Goal: Transaction & Acquisition: Purchase product/service

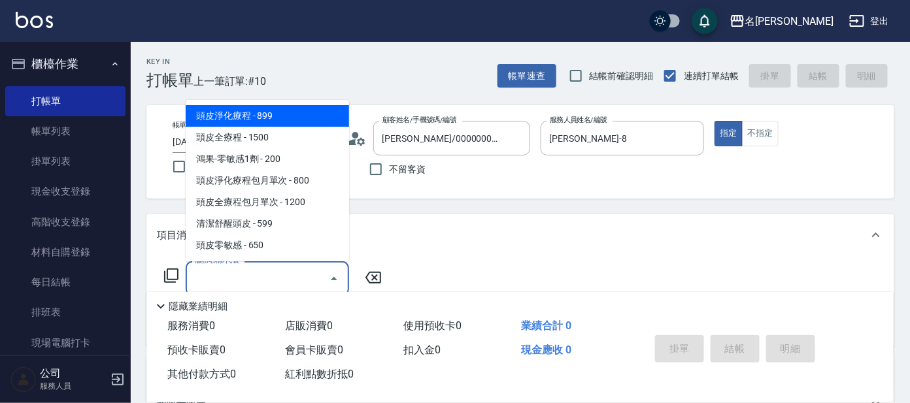
type input "頭皮淨化療程(101)"
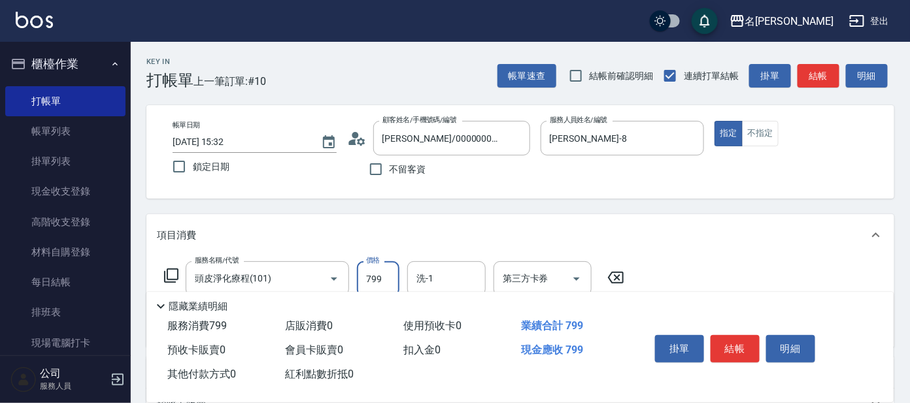
type input "799"
type input "快速修護(800)"
type input "[PERSON_NAME]-8"
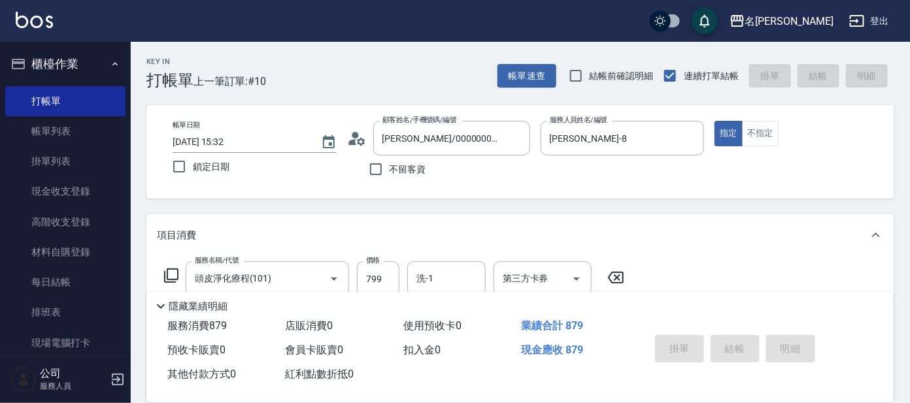
type input "[DATE] 16:32"
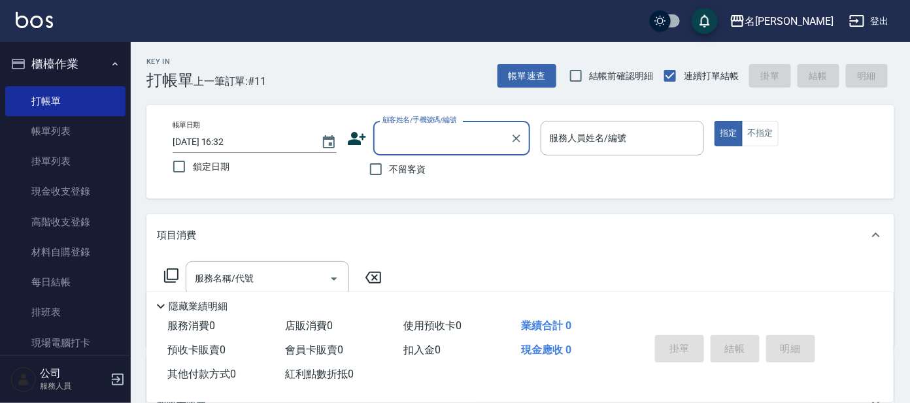
click at [735, 345] on div "掛單 結帳 明細" at bounding box center [735, 350] width 171 height 41
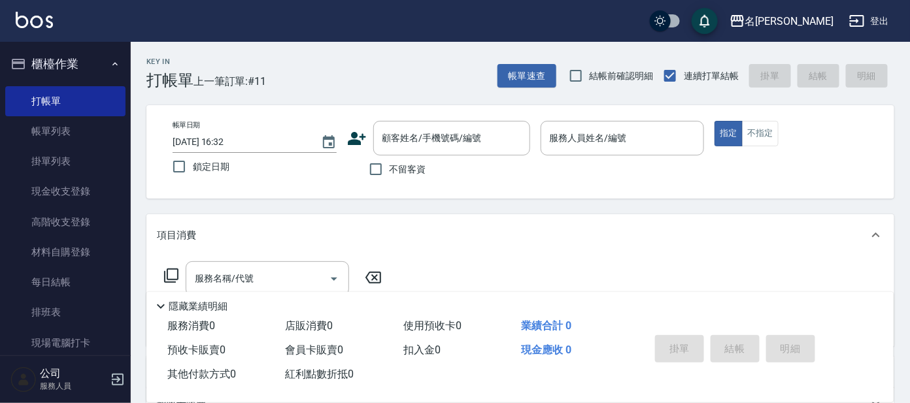
click at [529, 292] on div "隱藏業績明細" at bounding box center [519, 303] width 747 height 22
click at [669, 244] on div "項目消費" at bounding box center [520, 235] width 748 height 42
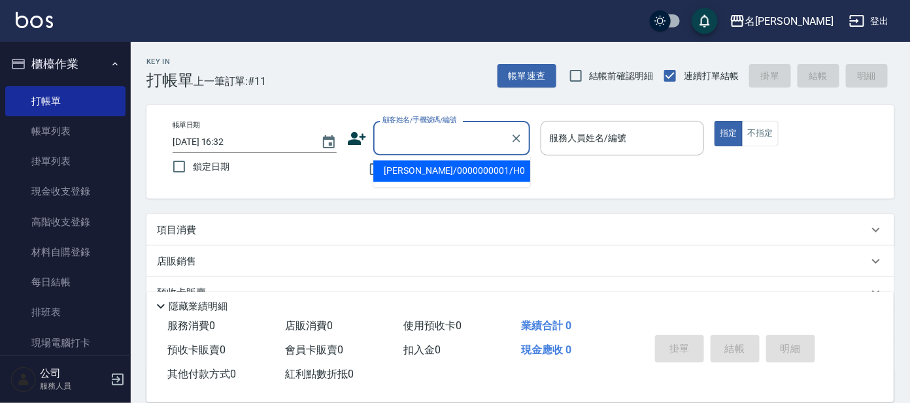
click at [423, 142] on input "顧客姓名/手機號碼/編號" at bounding box center [441, 138] width 125 height 23
type input "林大哥/林大哥G19/G19"
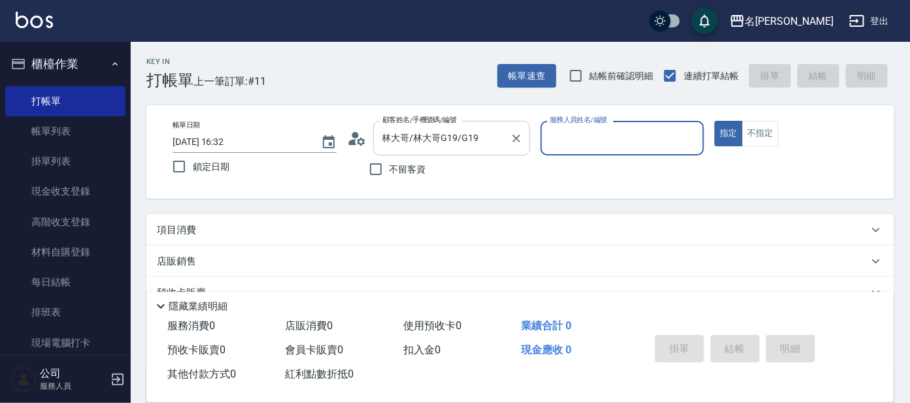
type input "[PERSON_NAME]-7"
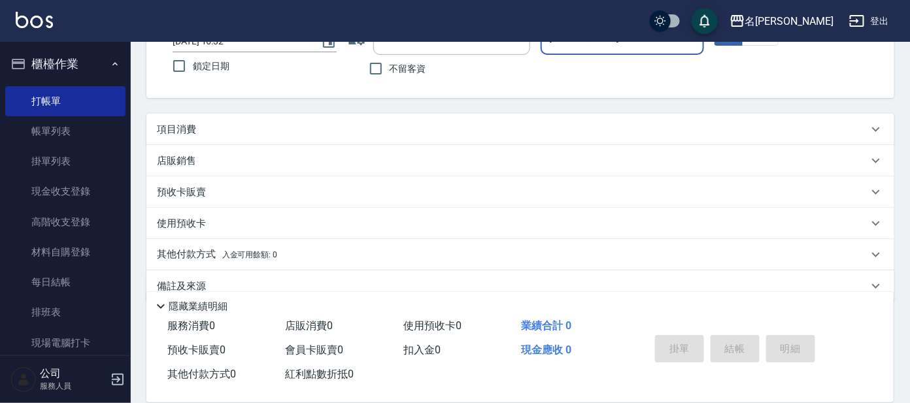
scroll to position [105, 0]
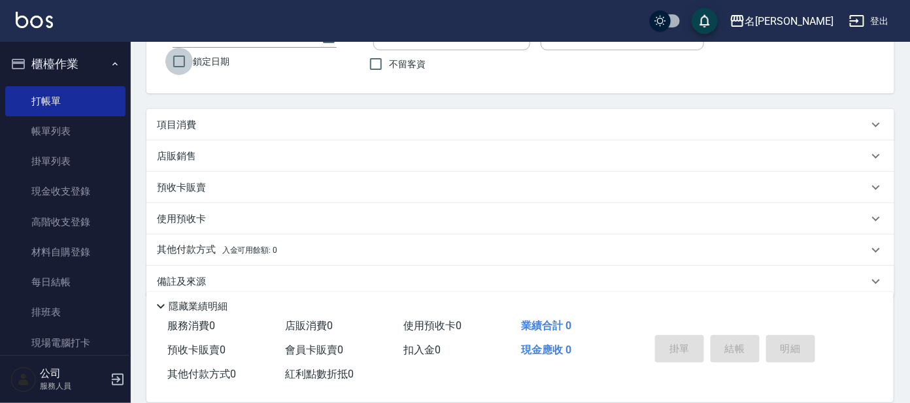
click at [177, 59] on input "鎖定日期" at bounding box center [178, 61] width 27 height 27
checkbox input "true"
click at [877, 124] on icon at bounding box center [876, 125] width 16 height 16
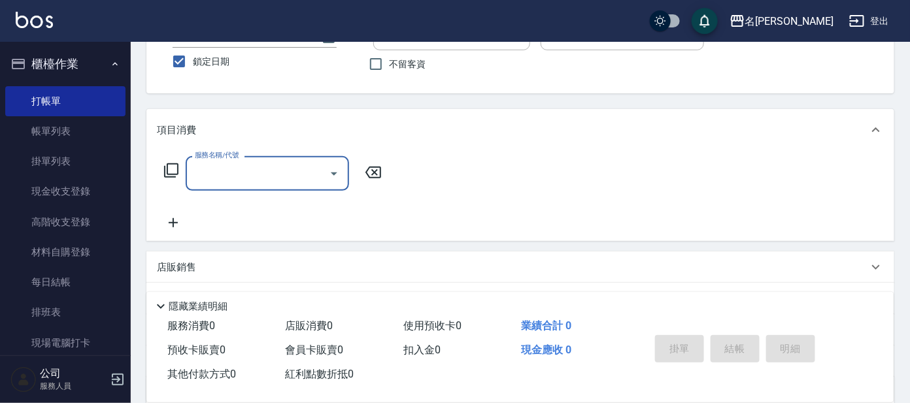
scroll to position [0, 0]
click at [173, 164] on icon at bounding box center [171, 171] width 16 height 16
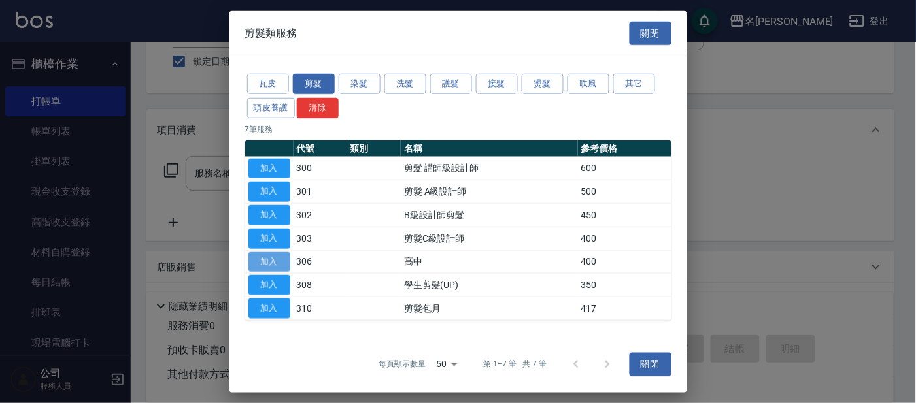
click at [263, 259] on button "加入" at bounding box center [269, 262] width 42 height 20
type input "高中(306)"
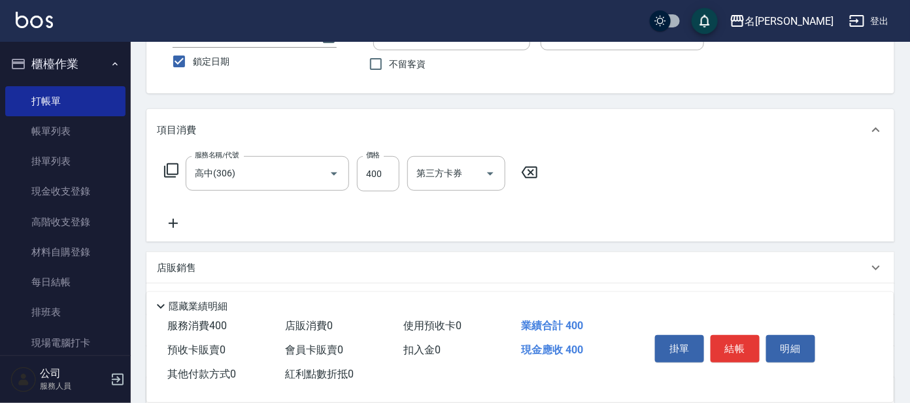
click at [173, 169] on icon at bounding box center [171, 171] width 16 height 16
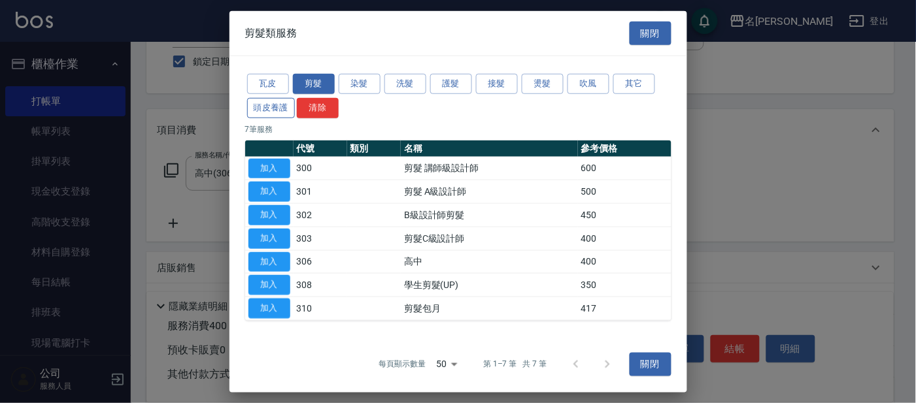
click at [272, 103] on button "頭皮養護" at bounding box center [271, 108] width 48 height 20
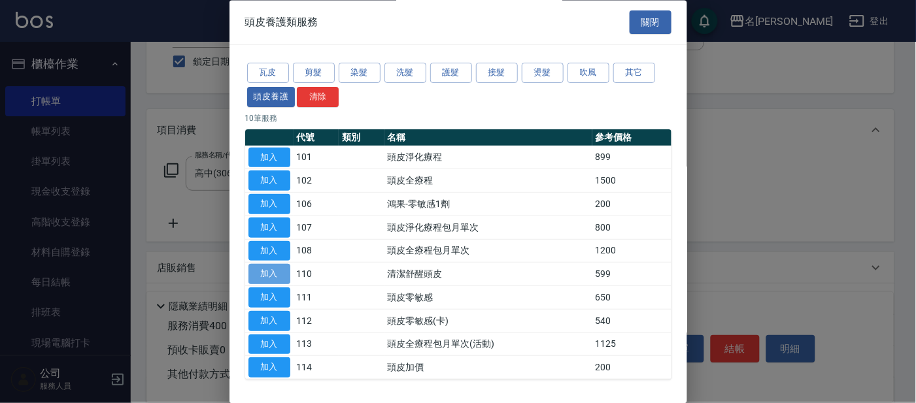
click at [265, 269] on button "加入" at bounding box center [269, 275] width 42 height 20
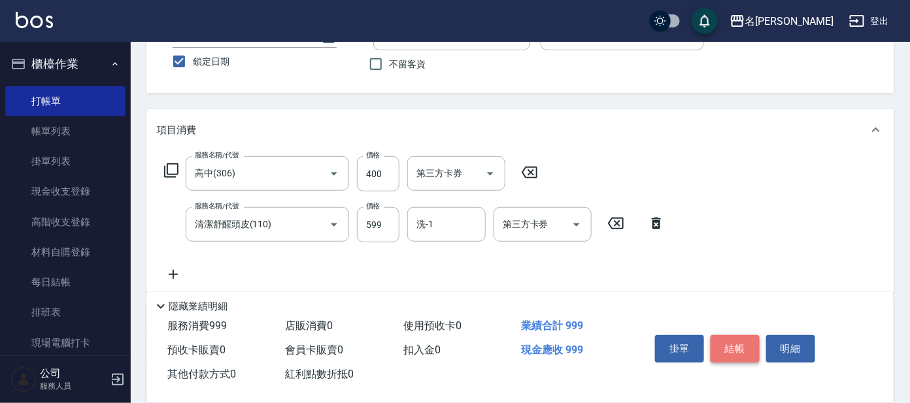
drag, startPoint x: 725, startPoint y: 342, endPoint x: 713, endPoint y: 330, distance: 16.6
click at [723, 342] on button "結帳" at bounding box center [734, 348] width 49 height 27
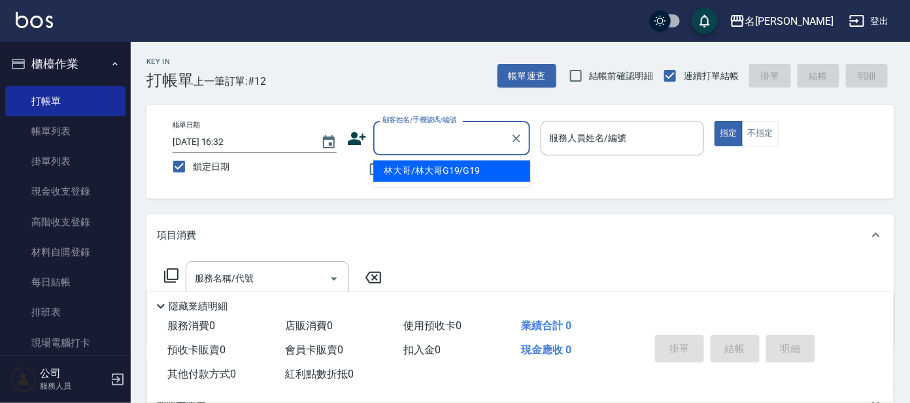
click at [433, 128] on input "顧客姓名/手機號碼/編號" at bounding box center [441, 138] width 125 height 23
type input "騰如雲/騰如雲G13/G13"
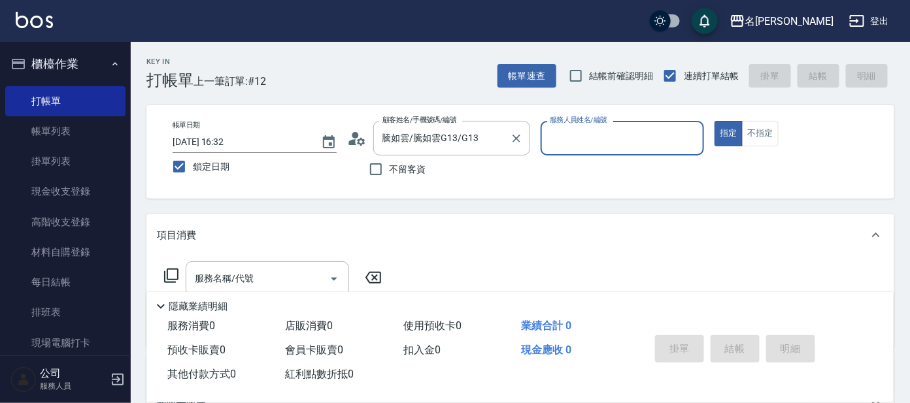
type input "[PERSON_NAME]-7"
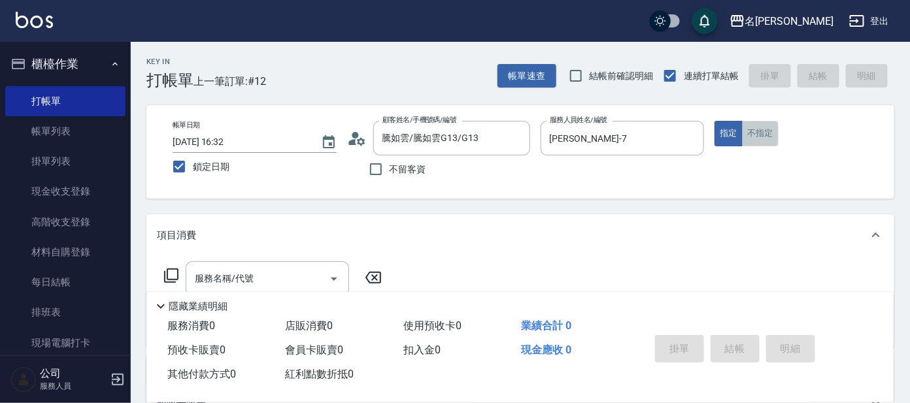
click at [761, 132] on button "不指定" at bounding box center [760, 133] width 37 height 25
click at [169, 275] on icon at bounding box center [171, 276] width 16 height 16
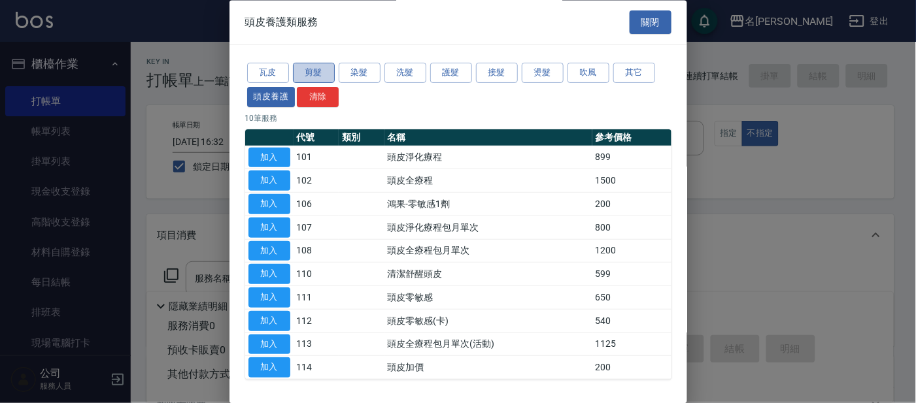
click at [305, 67] on button "剪髮" at bounding box center [314, 73] width 42 height 20
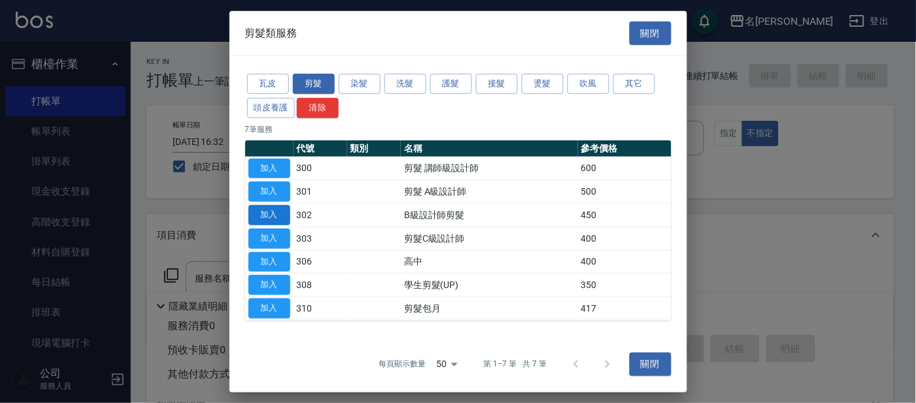
click at [280, 209] on button "加入" at bounding box center [269, 215] width 42 height 20
type input "B級設計師剪髮(302)"
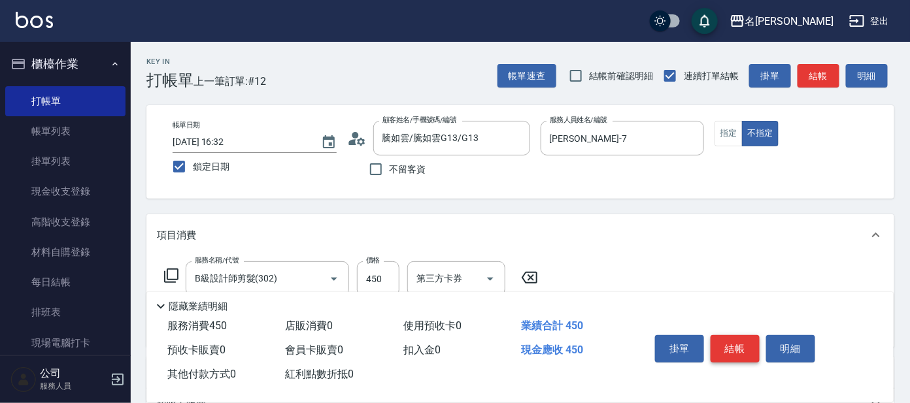
click at [738, 341] on button "結帳" at bounding box center [734, 348] width 49 height 27
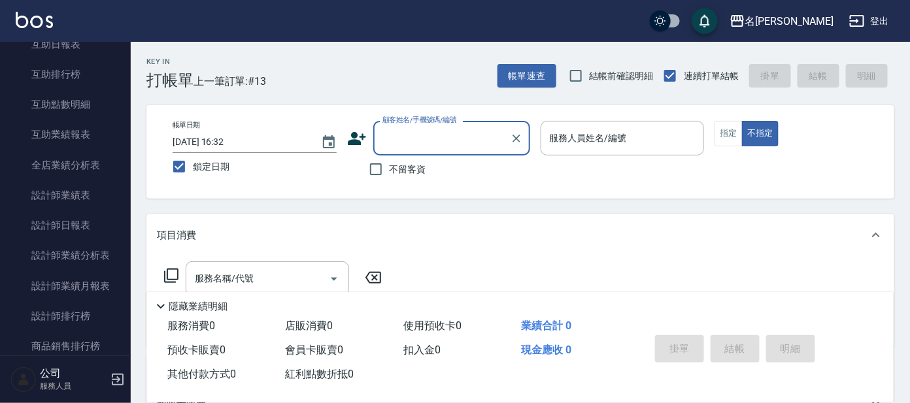
scroll to position [480, 0]
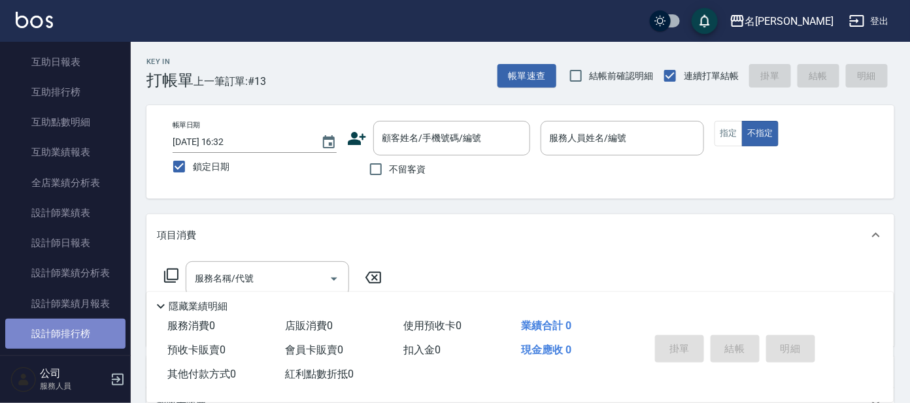
click at [65, 335] on link "設計師排行榜" at bounding box center [65, 334] width 120 height 30
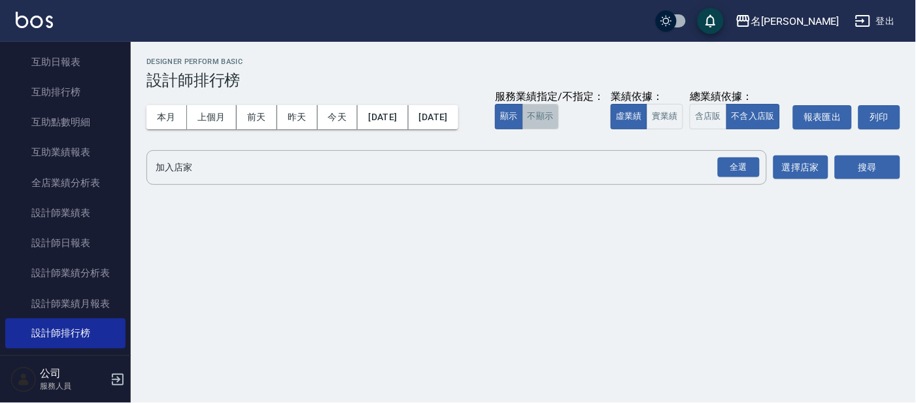
click at [522, 129] on button "不顯示" at bounding box center [540, 116] width 37 height 25
click at [646, 129] on button "實業績" at bounding box center [664, 116] width 37 height 25
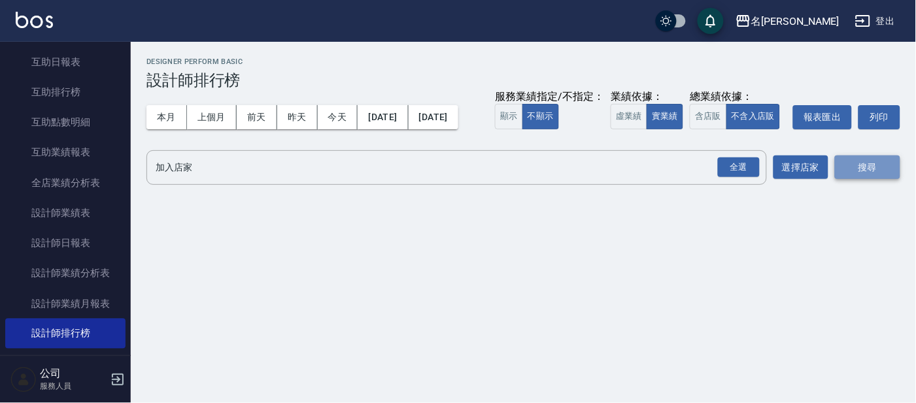
click at [860, 180] on button "搜尋" at bounding box center [867, 168] width 65 height 24
click at [871, 180] on button "搜尋" at bounding box center [867, 168] width 65 height 24
click at [742, 178] on div "全選" at bounding box center [739, 168] width 42 height 20
click at [861, 180] on button "搜尋" at bounding box center [867, 168] width 65 height 24
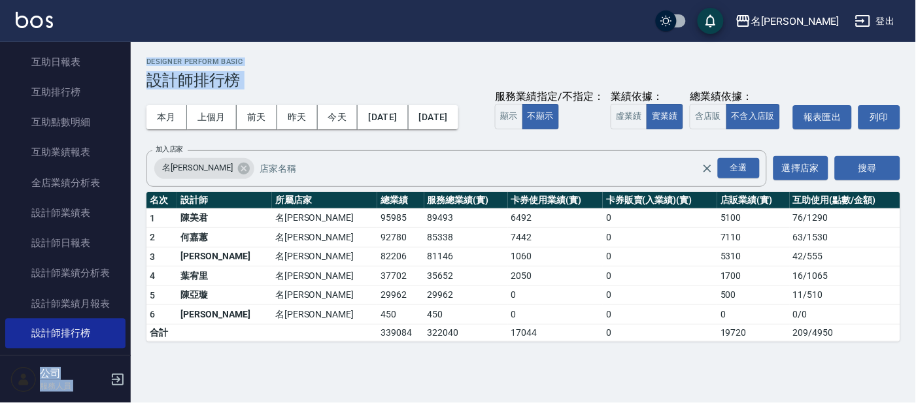
drag, startPoint x: 124, startPoint y: 274, endPoint x: 133, endPoint y: 97, distance: 176.7
click at [133, 97] on div "名留大龍 登出 櫃檯作業 打帳單 帳單列表 掛單列表 現金收支登錄 高階收支登錄 材料自購登錄 每日結帳 排班表 現場電腦打卡 預約管理 預約管理 單日預約紀…" at bounding box center [458, 201] width 916 height 403
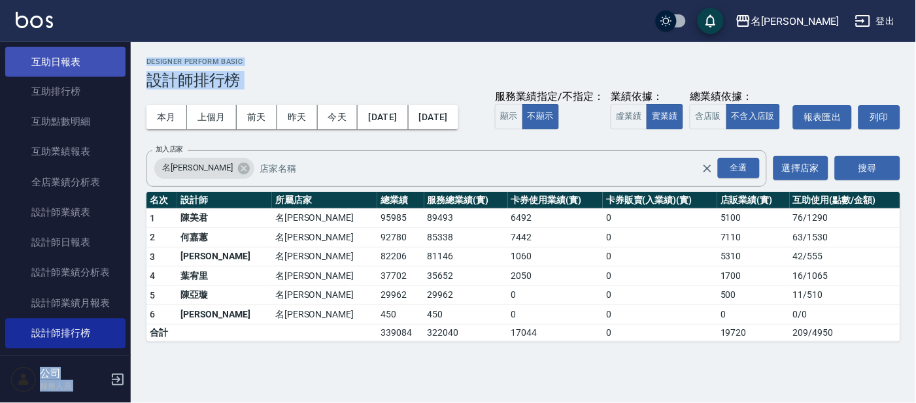
drag, startPoint x: 133, startPoint y: 97, endPoint x: 68, endPoint y: 54, distance: 78.1
click at [68, 54] on link "互助日報表" at bounding box center [65, 62] width 120 height 30
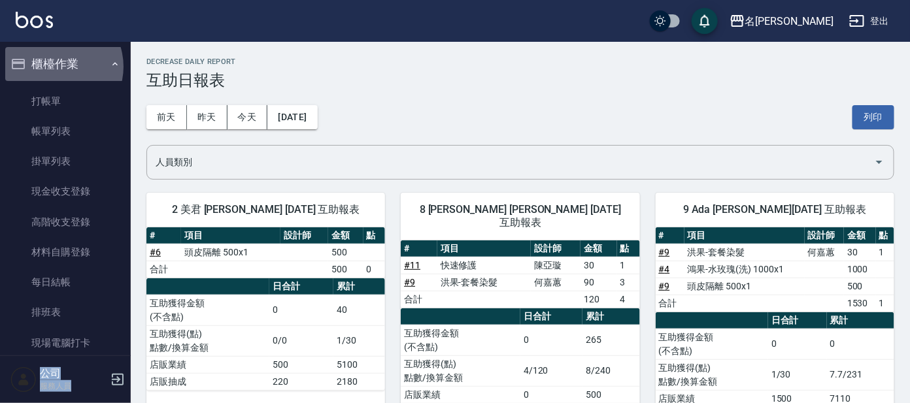
click at [56, 67] on button "櫃檯作業" at bounding box center [65, 64] width 120 height 34
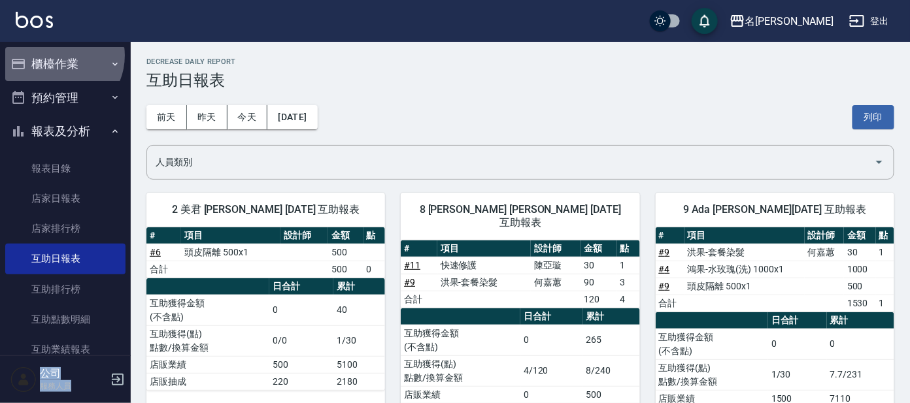
click at [56, 56] on button "櫃檯作業" at bounding box center [65, 64] width 120 height 34
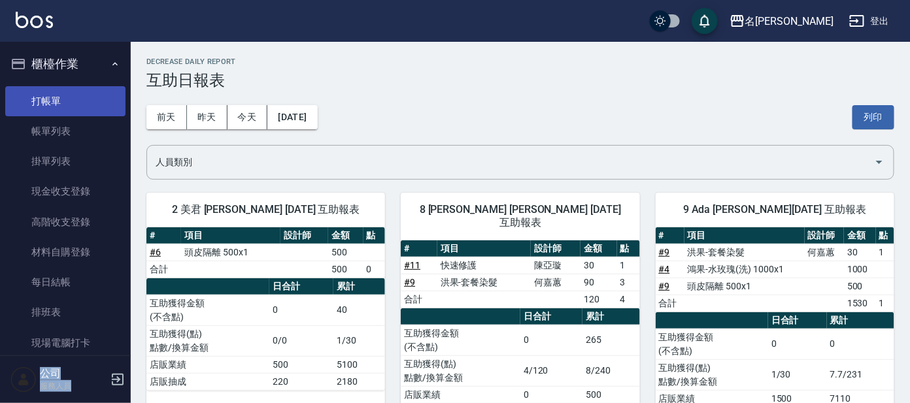
click at [52, 108] on link "打帳單" at bounding box center [65, 101] width 120 height 30
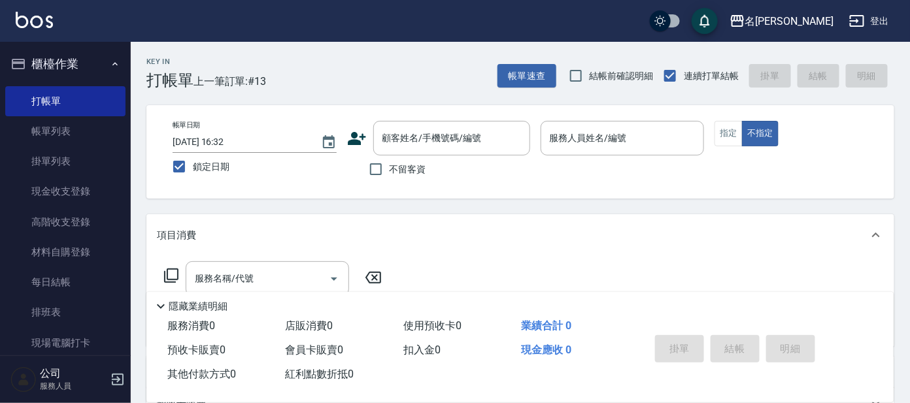
drag, startPoint x: 199, startPoint y: 109, endPoint x: 201, endPoint y: 123, distance: 14.5
click at [199, 109] on div "帳單日期 [DATE] 16:32 鎖定日期 顧客姓名/手機號碼/編號 顧客姓名/手機號碼/編號 不留客資 服務人員姓名/編號 服務人員姓名/編號 指定 不指定" at bounding box center [520, 151] width 748 height 93
drag, startPoint x: 173, startPoint y: 161, endPoint x: 201, endPoint y: 159, distance: 28.1
click at [171, 161] on input "鎖定日期" at bounding box center [178, 166] width 27 height 27
checkbox input "false"
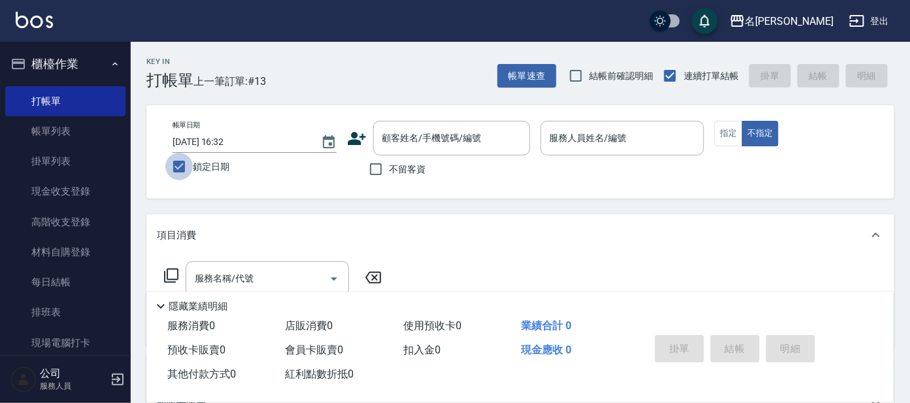
type input "[DATE] 17:13"
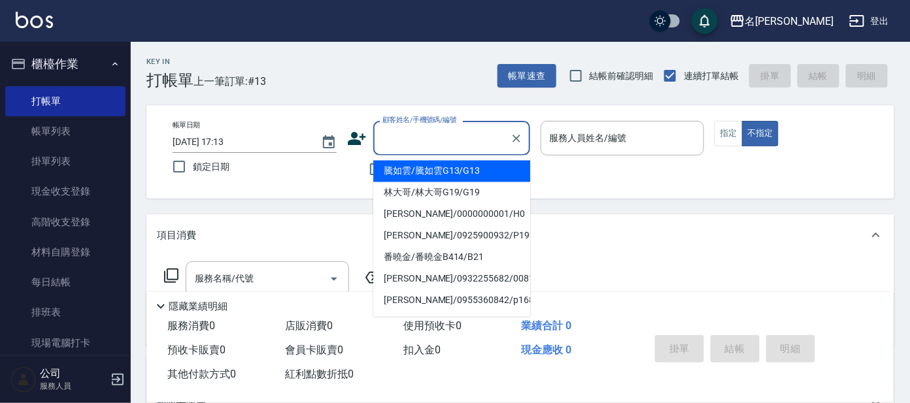
drag, startPoint x: 390, startPoint y: 142, endPoint x: 456, endPoint y: 103, distance: 77.7
click at [391, 142] on input "顧客姓名/手機號碼/編號" at bounding box center [441, 138] width 125 height 23
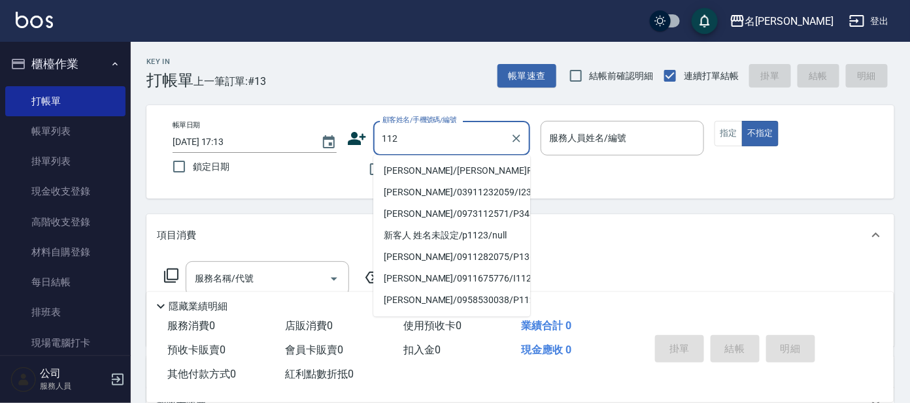
type input "[PERSON_NAME]/[PERSON_NAME]P1123/P1123"
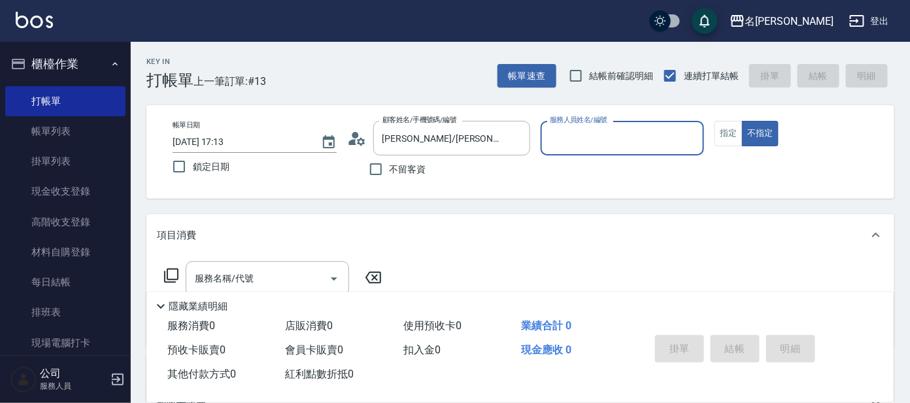
type input "[PERSON_NAME]-7"
drag, startPoint x: 476, startPoint y: 127, endPoint x: 459, endPoint y: 153, distance: 30.6
click at [469, 135] on input "[PERSON_NAME]/[PERSON_NAME]P1123/P1123" at bounding box center [441, 138] width 125 height 23
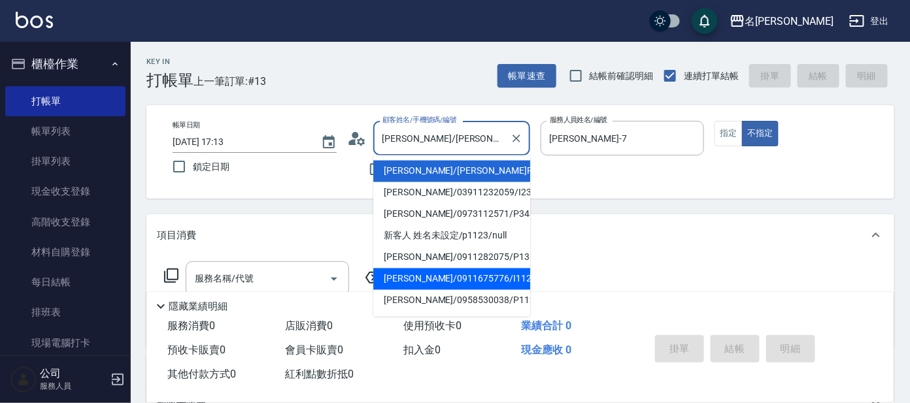
click at [446, 276] on li "[PERSON_NAME]/0911675776/I112" at bounding box center [451, 280] width 157 height 22
type input "[PERSON_NAME]/0911675776/I112"
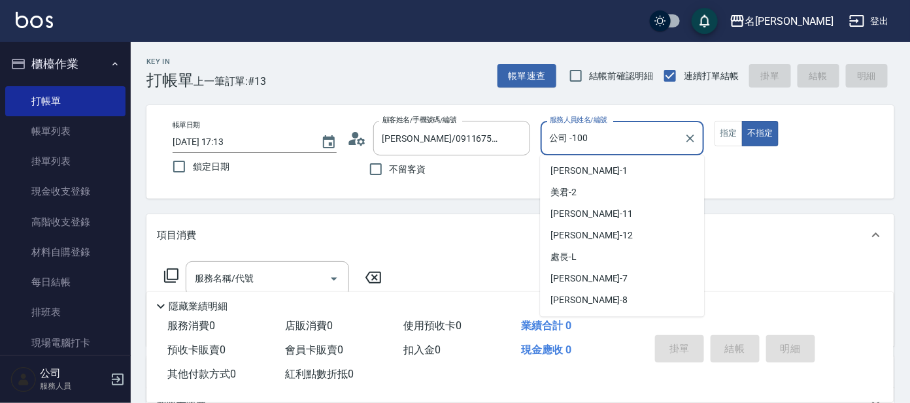
click at [658, 129] on input "公司 -100" at bounding box center [612, 138] width 133 height 23
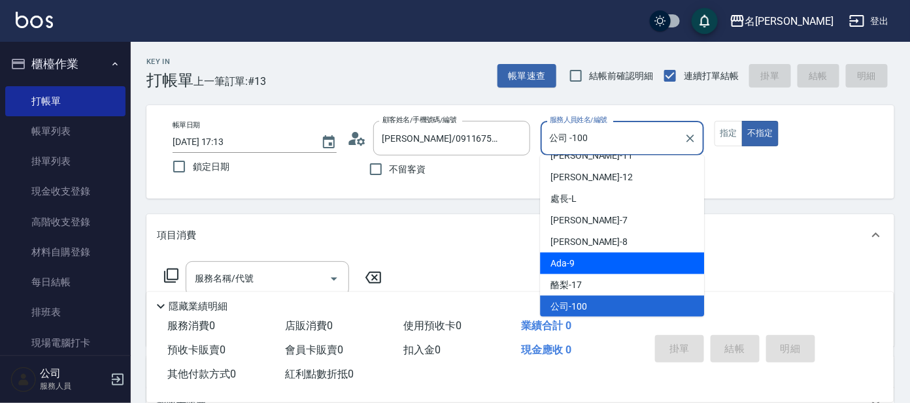
click at [572, 263] on span "Ada -9" at bounding box center [562, 264] width 24 height 14
type input "Ada-9"
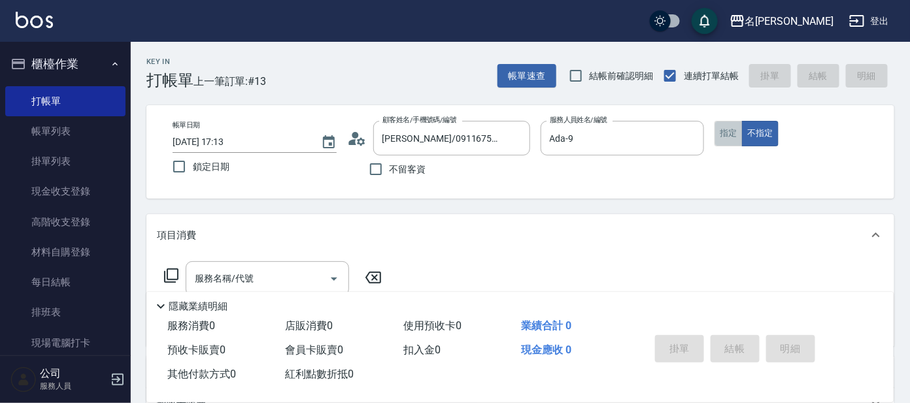
click at [729, 130] on button "指定" at bounding box center [728, 133] width 28 height 25
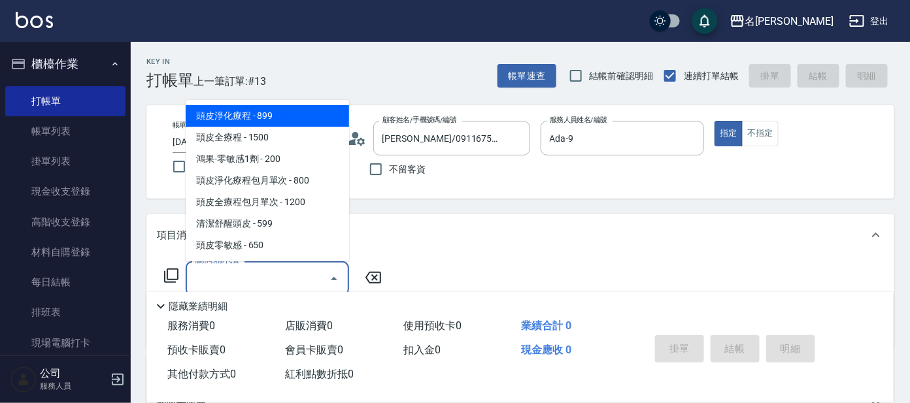
drag, startPoint x: 318, startPoint y: 277, endPoint x: 311, endPoint y: 283, distance: 9.3
click at [318, 277] on input "服務名稱/代號" at bounding box center [258, 278] width 132 height 23
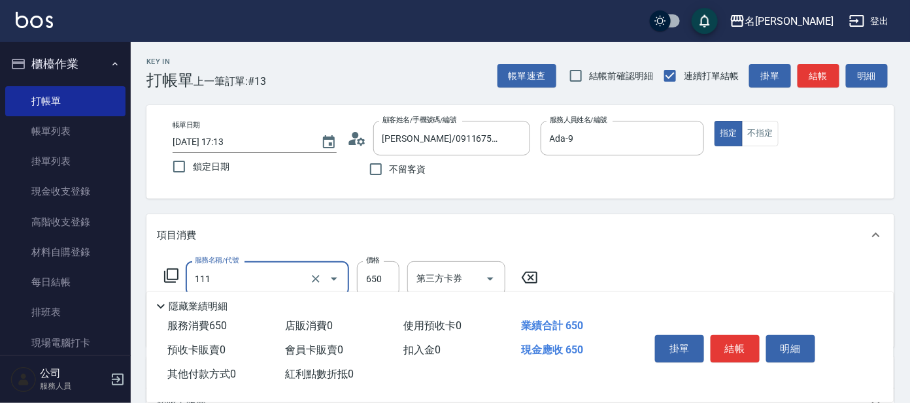
type input "頭皮零敏感(111)"
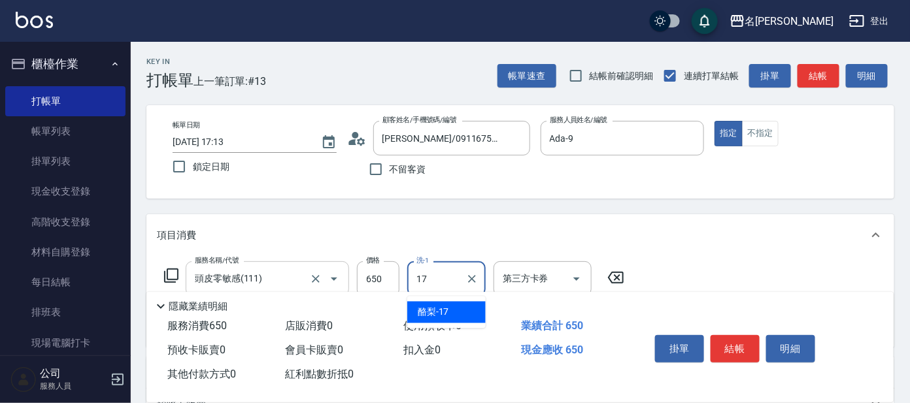
type input "酪梨-17"
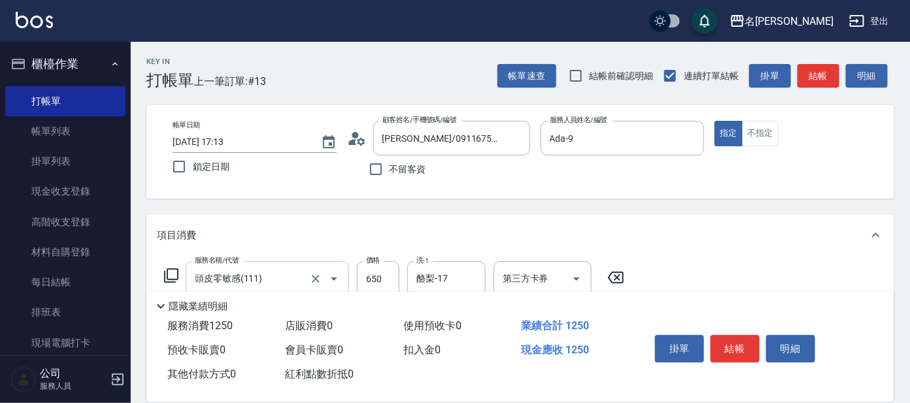
type input "剪髮 講師級設計師(300)"
type input "染髮(400)"
type input "1800"
type input "酪梨-17"
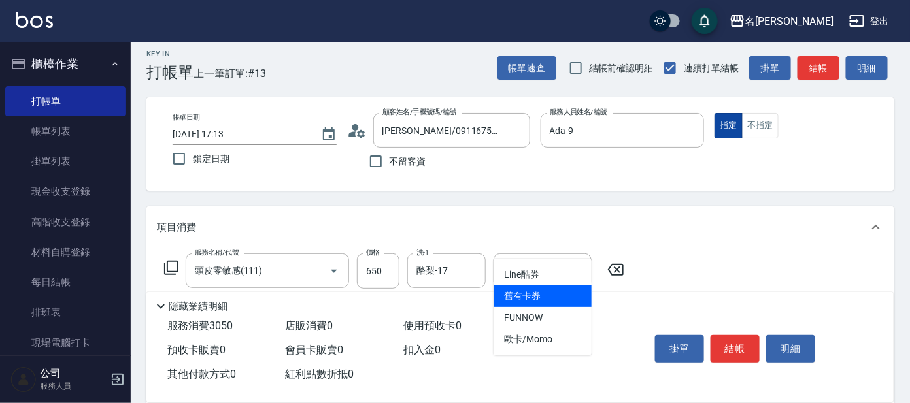
scroll to position [0, 0]
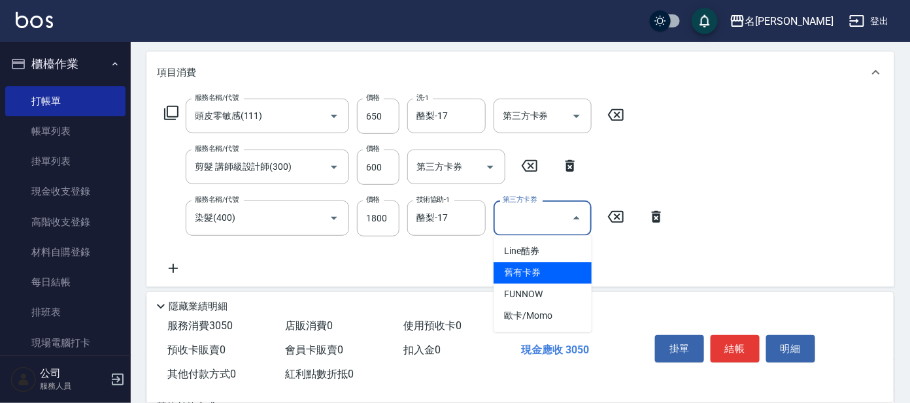
click at [667, 159] on div "服務名稱/代號 頭皮零敏感(111) 服務名稱/代號 價格 650 價格 洗-1 酪梨-17 洗-1 第三方卡券 第三方卡券 服務名稱/代號 剪髮 講師級設計…" at bounding box center [415, 187] width 516 height 177
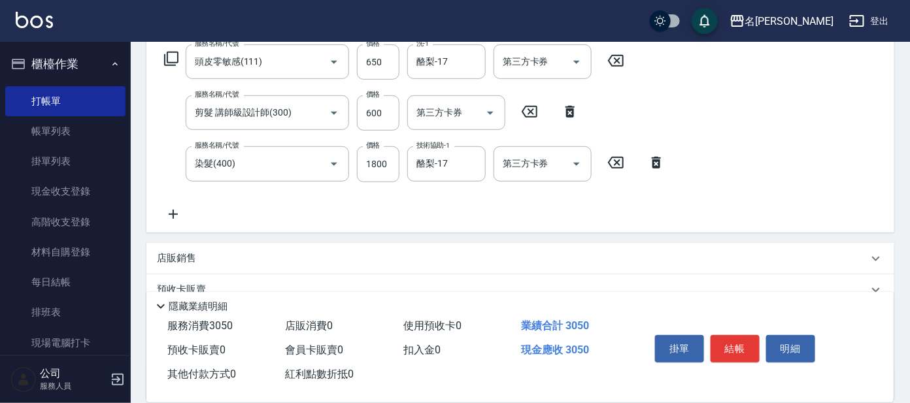
scroll to position [326, 0]
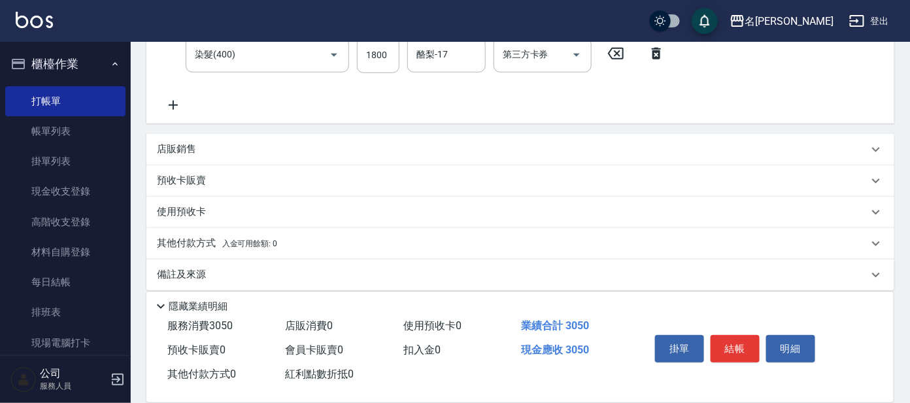
click at [218, 148] on div "店販銷售" at bounding box center [512, 149] width 711 height 14
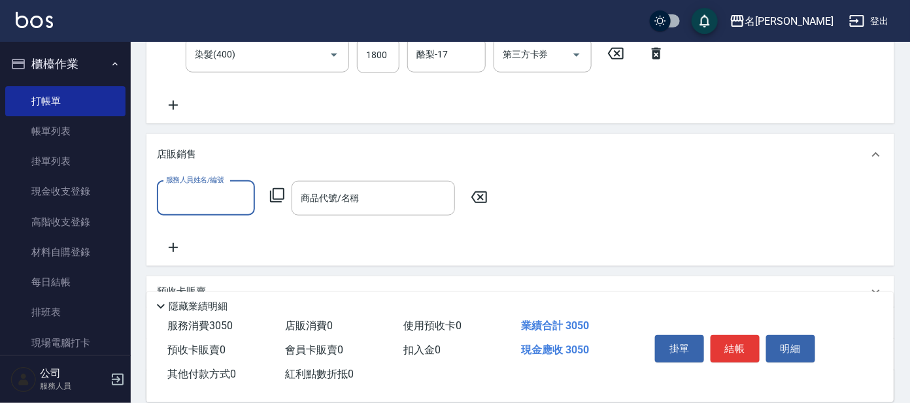
scroll to position [0, 0]
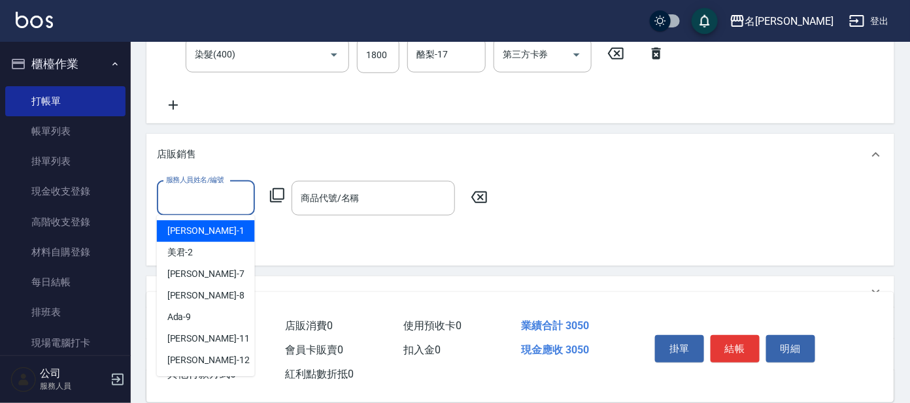
drag, startPoint x: 216, startPoint y: 199, endPoint x: 210, endPoint y: 210, distance: 12.6
click at [214, 199] on input "服務人員姓名/編號" at bounding box center [206, 198] width 86 height 23
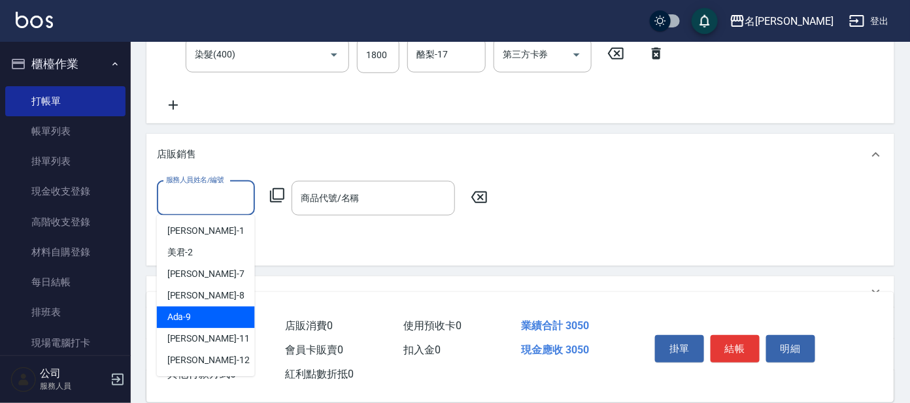
click at [190, 314] on span "Ada -9" at bounding box center [179, 318] width 24 height 14
type input "Ada-9"
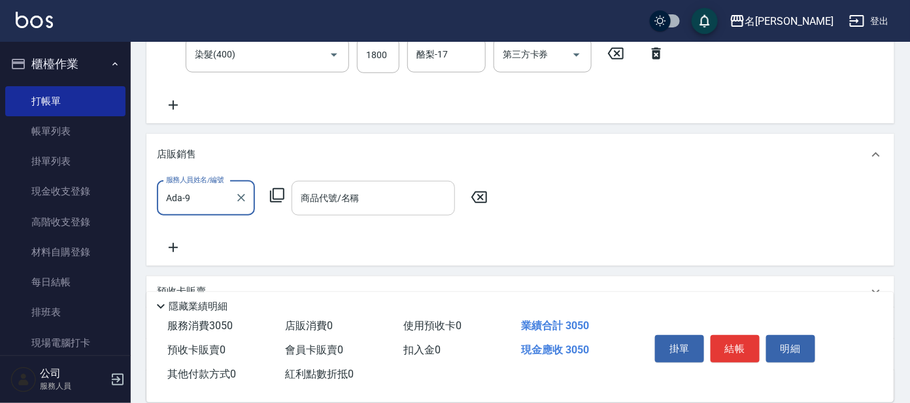
click at [375, 210] on div "商品代號/名稱" at bounding box center [373, 198] width 163 height 35
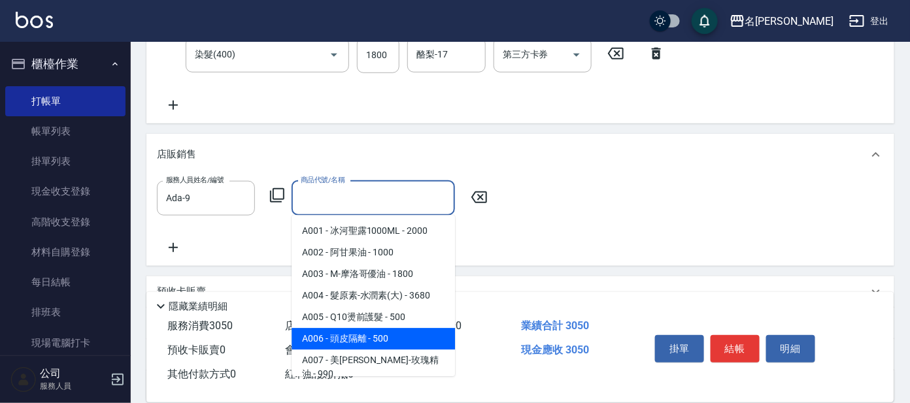
drag, startPoint x: 366, startPoint y: 337, endPoint x: 246, endPoint y: 273, distance: 136.0
click at [365, 338] on span "A006 - 頭皮隔離 - 500" at bounding box center [373, 340] width 163 height 22
type input "頭皮隔離"
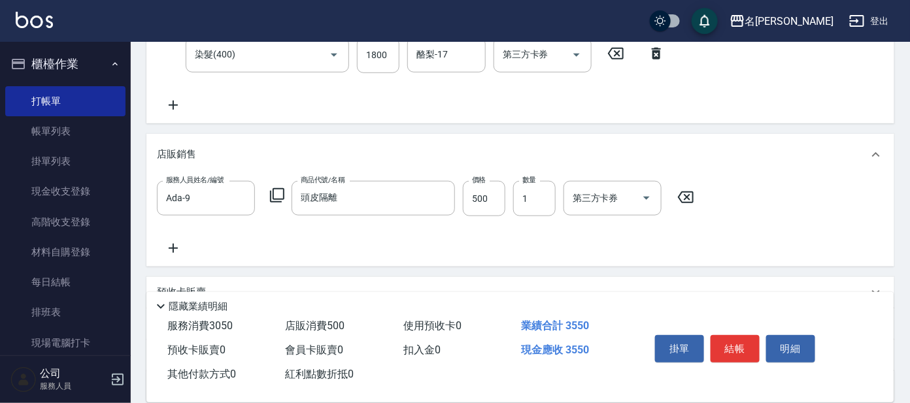
drag, startPoint x: 177, startPoint y: 239, endPoint x: 176, endPoint y: 246, distance: 7.2
click at [176, 246] on div "服務人員姓名/編號 Ada-9 服務人員姓名/編號 商品代號/名稱 頭皮隔離 商品代號/名稱 價格 500 價格 數量 1 數量 第三方卡券 第三方卡券" at bounding box center [520, 218] width 727 height 75
click at [172, 247] on icon at bounding box center [173, 248] width 9 height 9
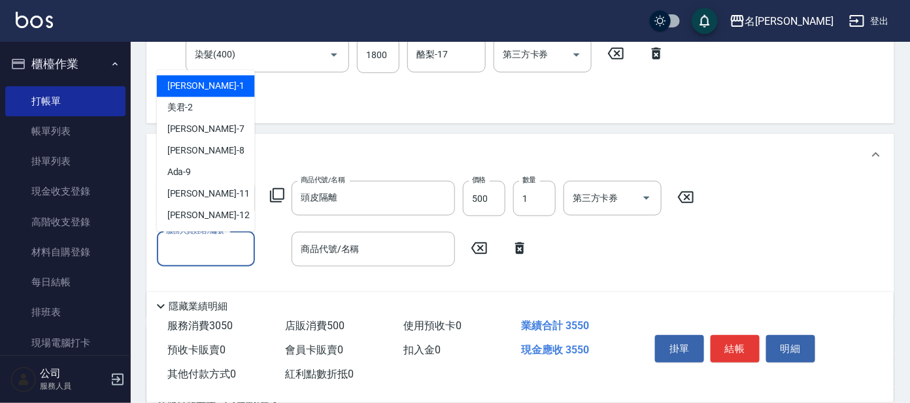
click at [209, 252] on input "服務人員姓名/編號" at bounding box center [206, 249] width 86 height 23
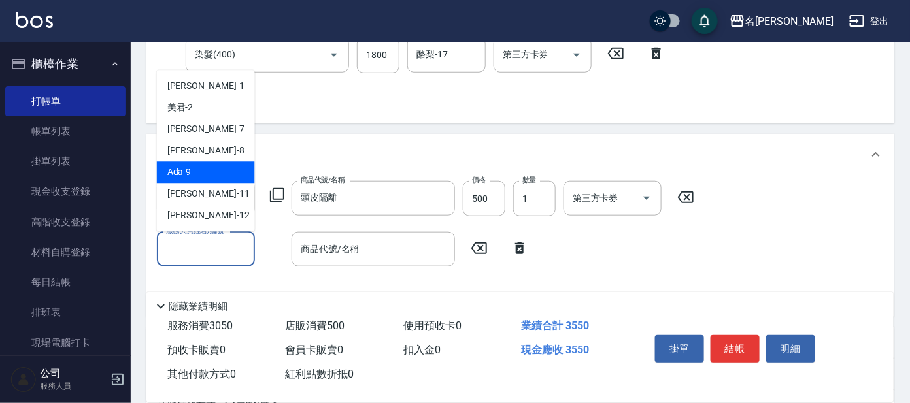
click at [216, 165] on div "Ada -9" at bounding box center [206, 173] width 98 height 22
type input "Ada-9"
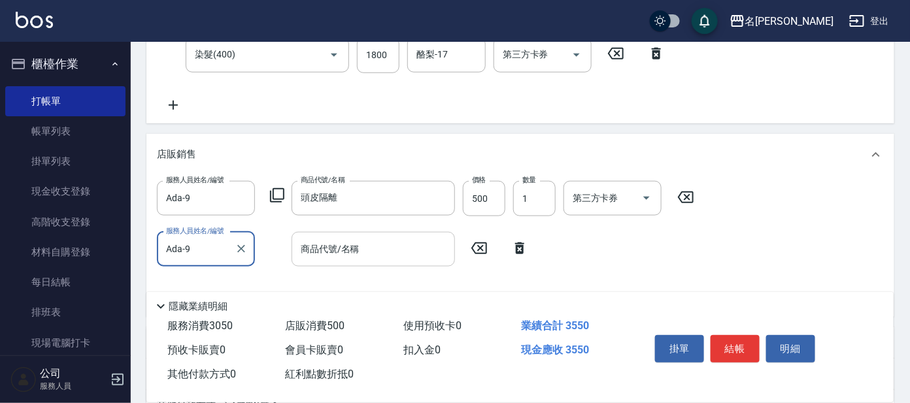
click at [354, 248] on input "商品代號/名稱" at bounding box center [373, 249] width 152 height 23
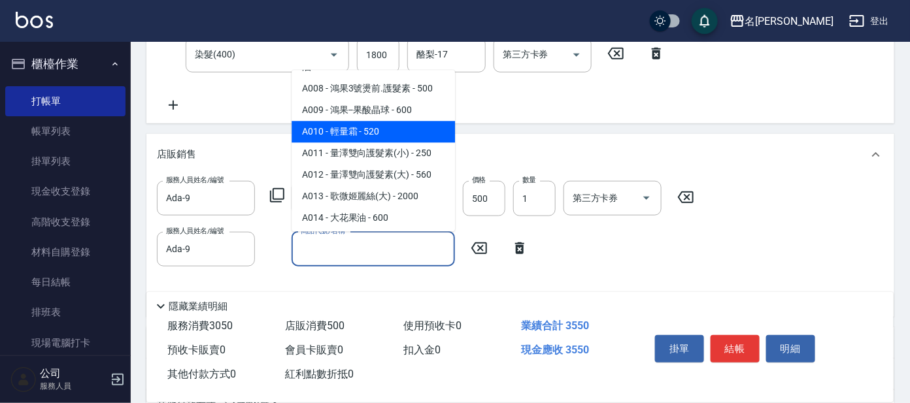
scroll to position [163, 0]
click at [407, 121] on span "A010 - 輕量霜 - 520" at bounding box center [373, 132] width 163 height 22
type input "輕量霜"
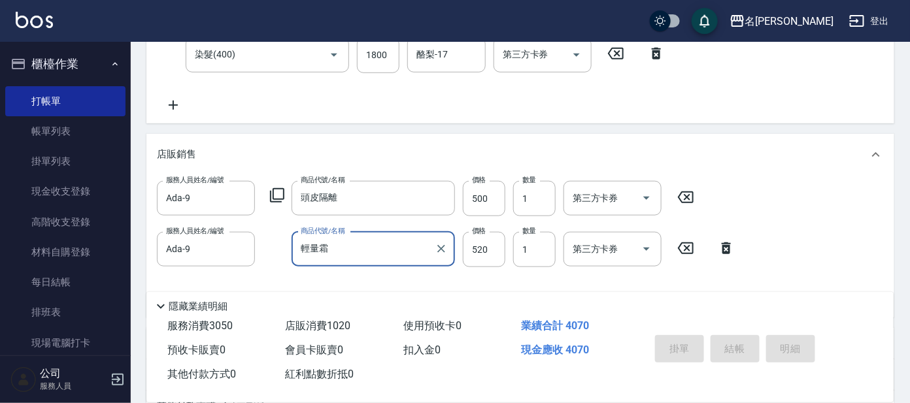
type input "[DATE] 17:14"
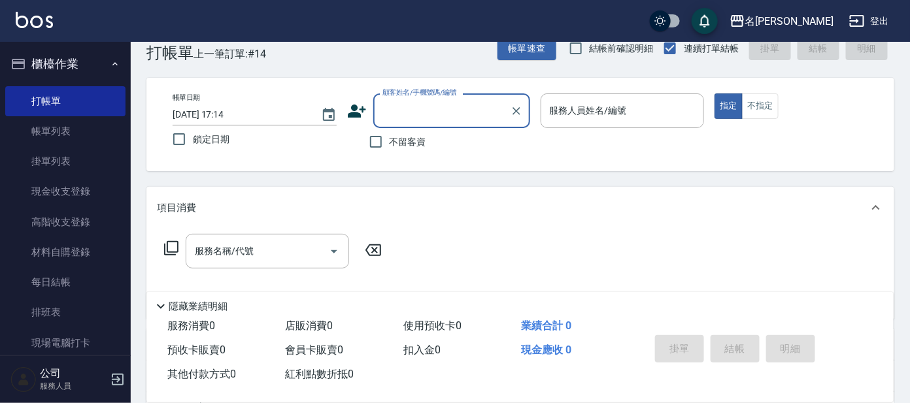
scroll to position [0, 0]
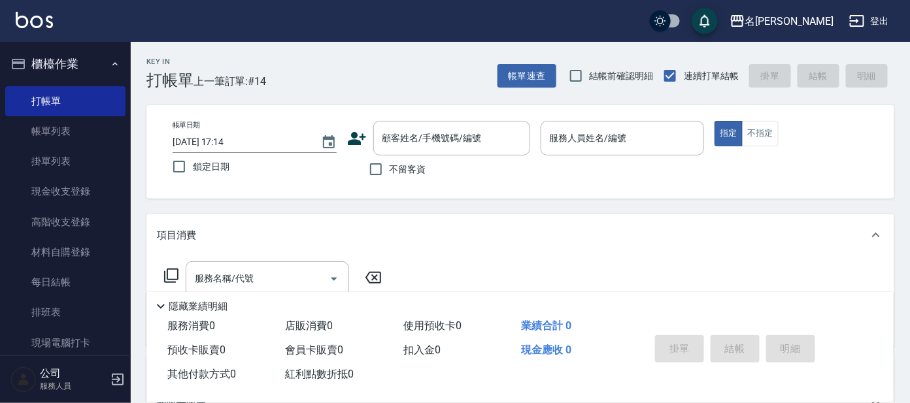
drag, startPoint x: 609, startPoint y: 276, endPoint x: 331, endPoint y: 297, distance: 278.6
click at [614, 260] on div "服務名稱/代號 服務名稱/代號" at bounding box center [520, 301] width 748 height 90
click at [461, 131] on input "顧客姓名/手機號碼/編號" at bounding box center [441, 138] width 125 height 23
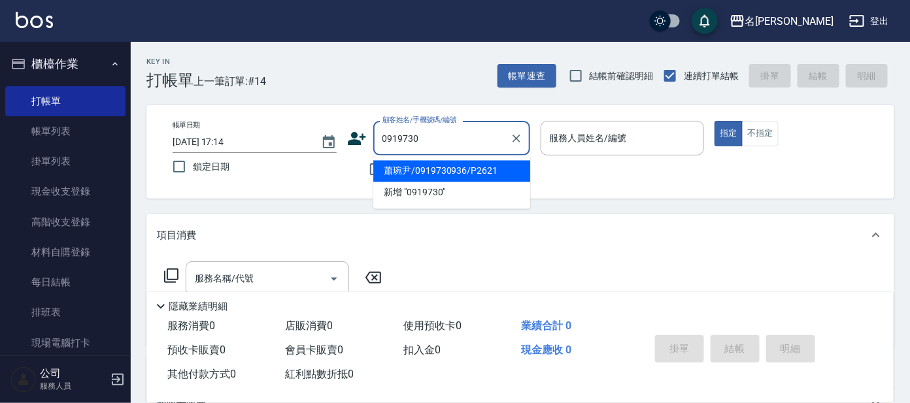
click at [465, 169] on li "蕭琬尹/0919730936/P2621" at bounding box center [451, 172] width 157 height 22
type input "蕭琬尹/0919730936/P2621"
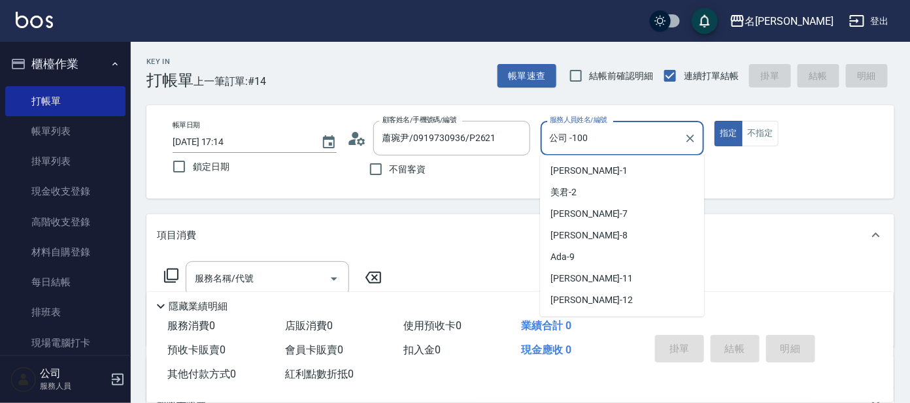
click at [616, 140] on input "公司 -100" at bounding box center [612, 138] width 133 height 23
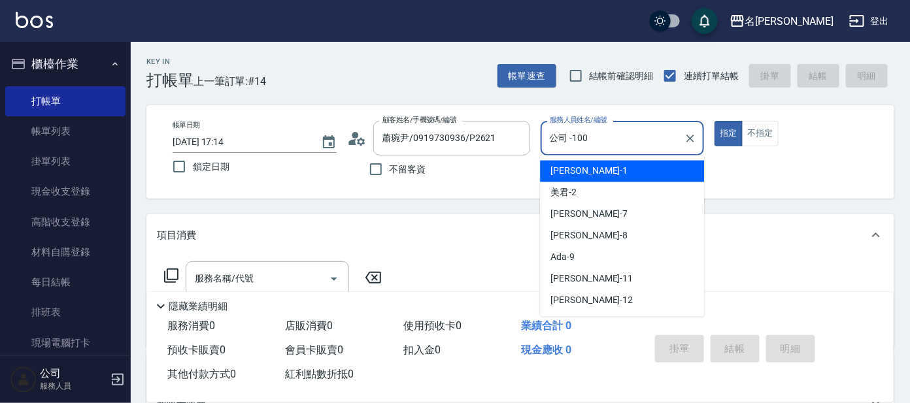
drag, startPoint x: 613, startPoint y: 173, endPoint x: 599, endPoint y: 178, distance: 14.5
click at [613, 172] on div "[PERSON_NAME] -1" at bounding box center [622, 172] width 164 height 22
type input "宥里-1"
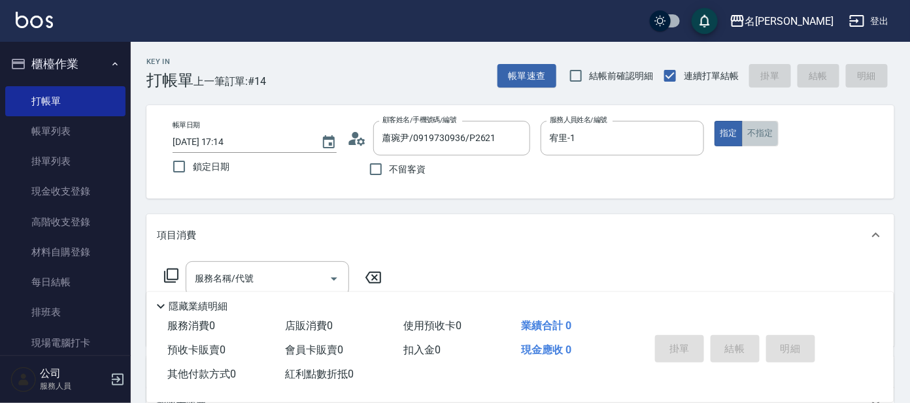
click at [767, 134] on button "不指定" at bounding box center [760, 133] width 37 height 25
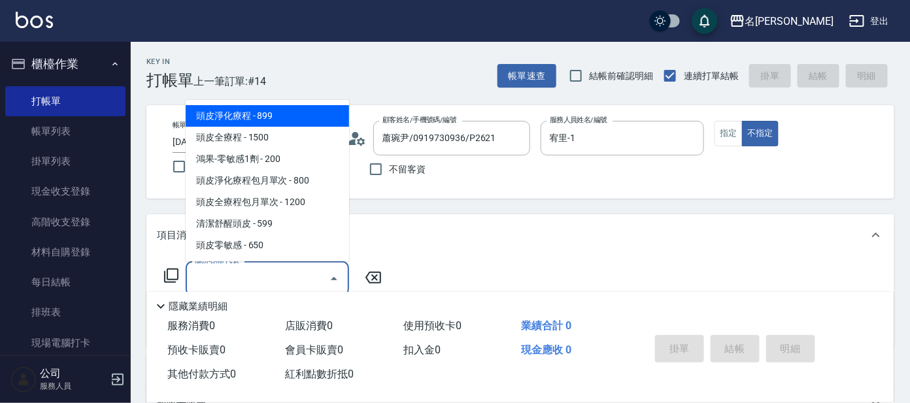
click at [297, 279] on input "服務名稱/代號" at bounding box center [258, 278] width 132 height 23
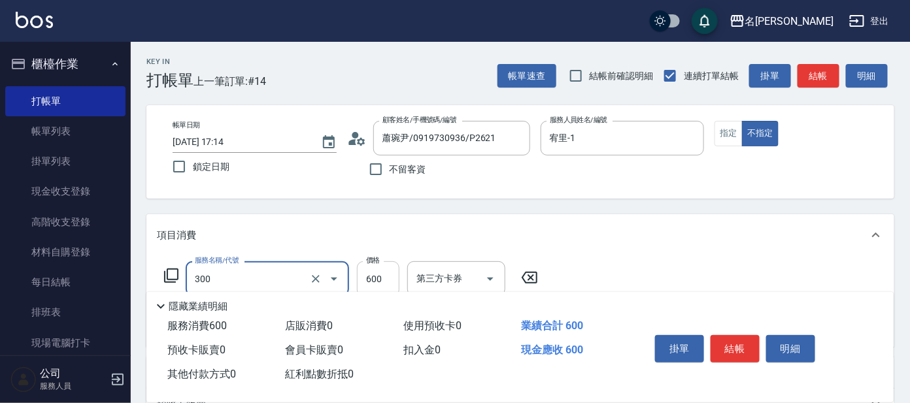
type input "剪髮 講師級設計師(300)"
click at [384, 276] on input "600" at bounding box center [378, 278] width 42 height 35
click at [322, 273] on button "Clear" at bounding box center [316, 279] width 18 height 18
type input "302"
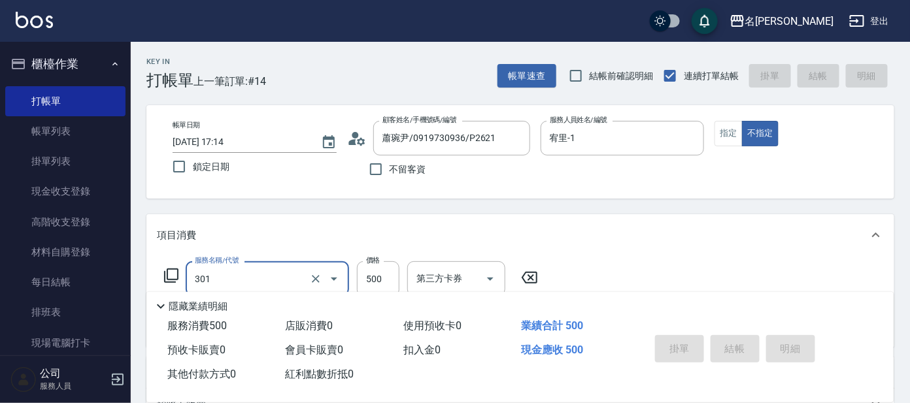
type input "301"
type input "[DATE] 18:00"
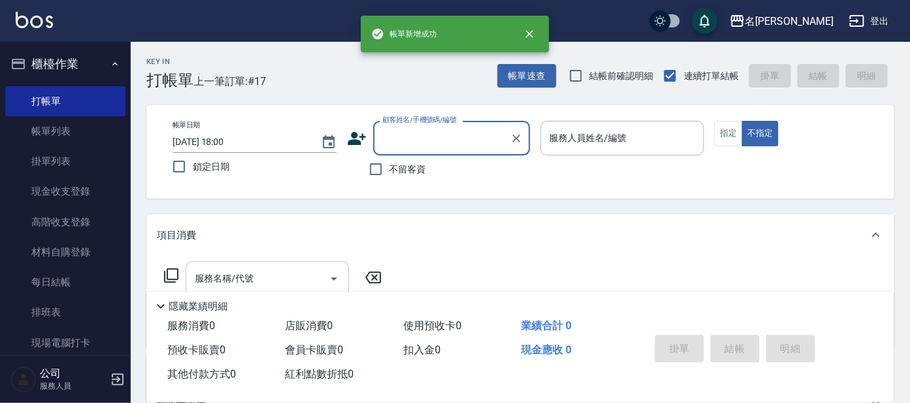
click at [440, 124] on label "顧客姓名/手機號碼/編號" at bounding box center [419, 120] width 75 height 10
click at [440, 127] on input "顧客姓名/手機號碼/編號" at bounding box center [441, 138] width 125 height 23
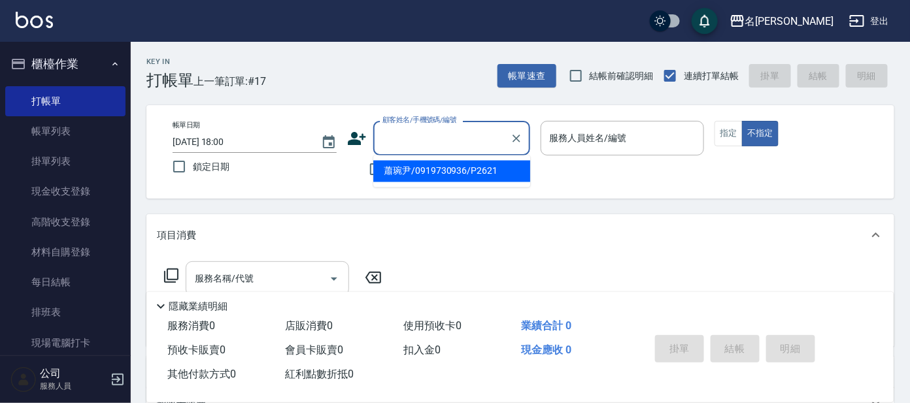
click at [439, 132] on input "顧客姓名/手機號碼/編號" at bounding box center [441, 138] width 125 height 23
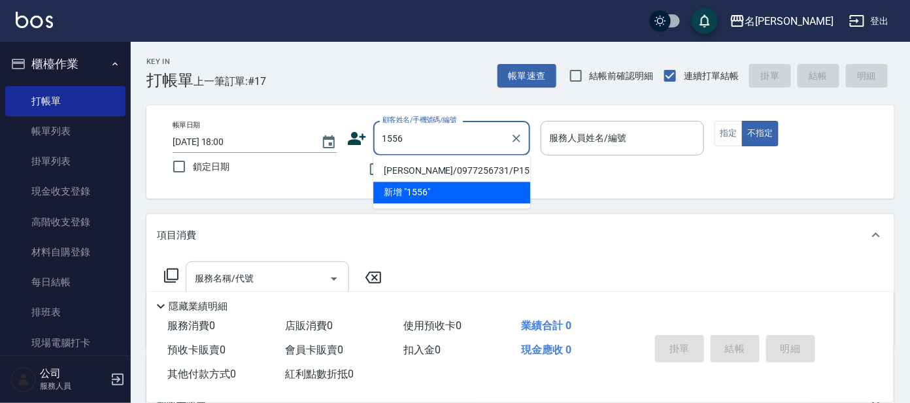
type input "[PERSON_NAME]/0977256731/P1556"
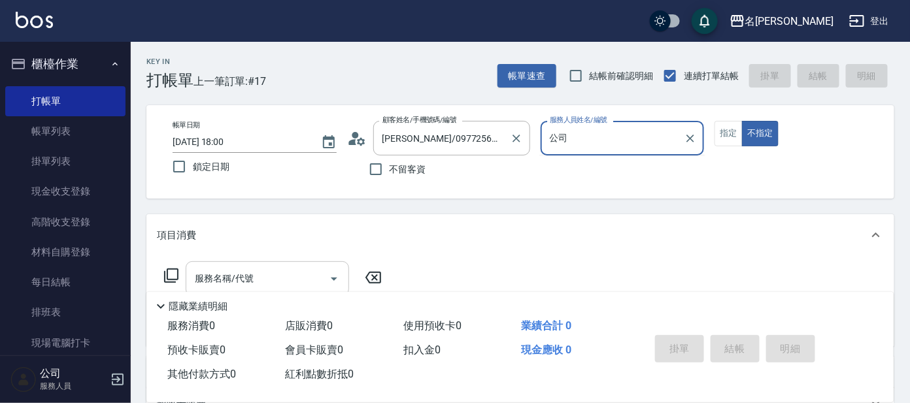
type input "公"
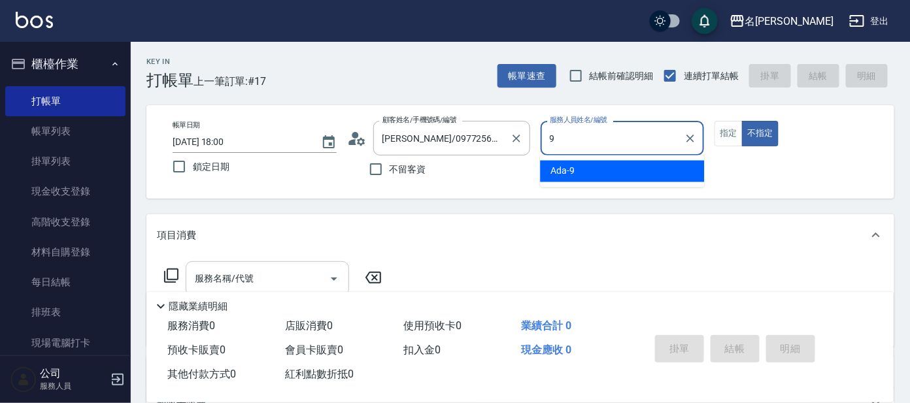
type input "Ada-9"
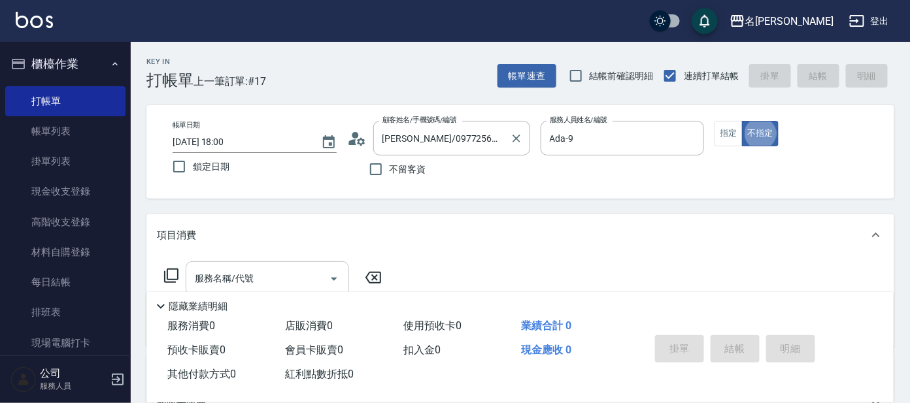
type button "false"
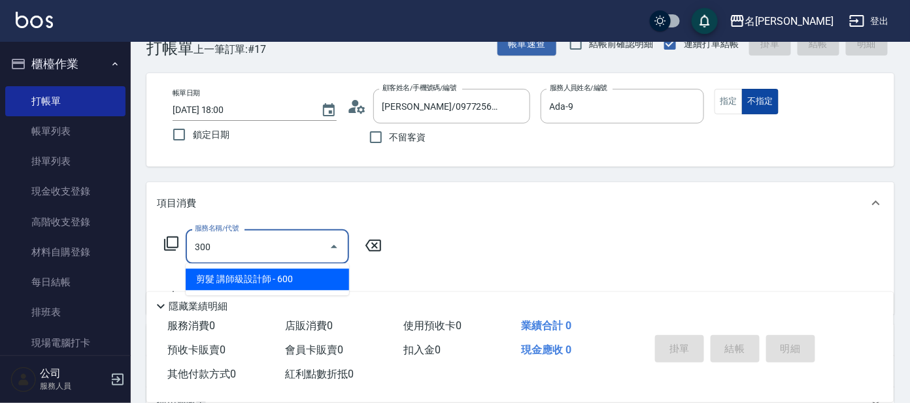
type input "300"
drag, startPoint x: 745, startPoint y: 98, endPoint x: 740, endPoint y: 103, distance: 7.4
click at [741, 103] on div "指定 不指定" at bounding box center [796, 101] width 164 height 25
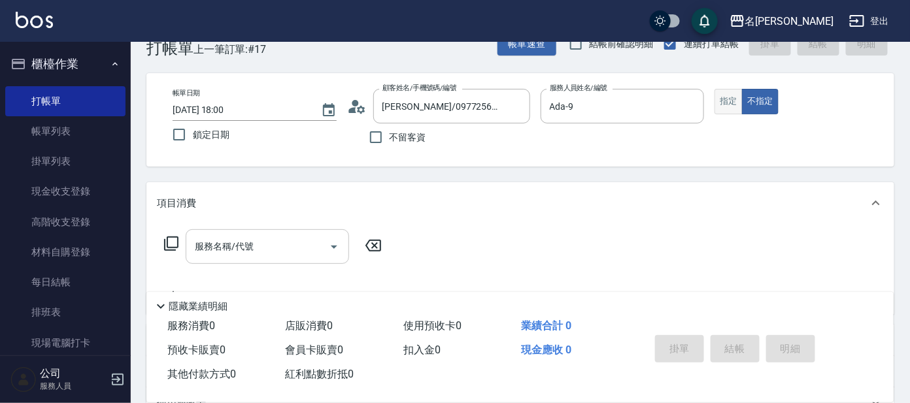
click at [734, 104] on button "指定" at bounding box center [728, 101] width 28 height 25
click at [280, 246] on input "服務名稱/代號" at bounding box center [258, 246] width 132 height 23
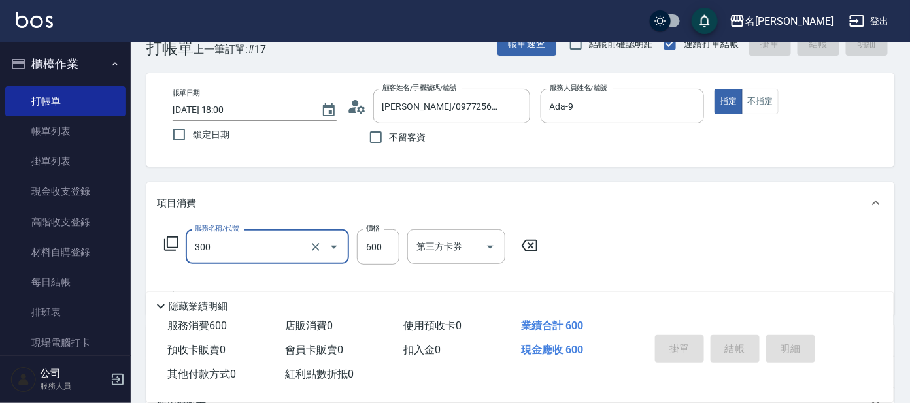
type input "300"
type input "[DATE] 18:03"
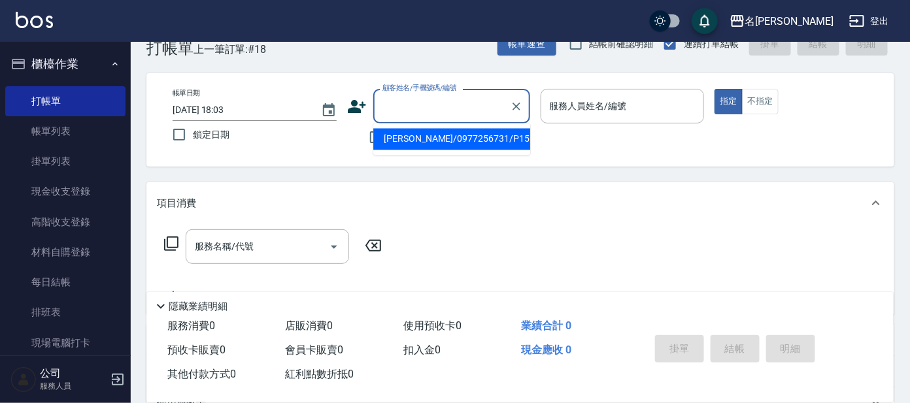
click at [420, 97] on input "顧客姓名/手機號碼/編號" at bounding box center [441, 106] width 125 height 23
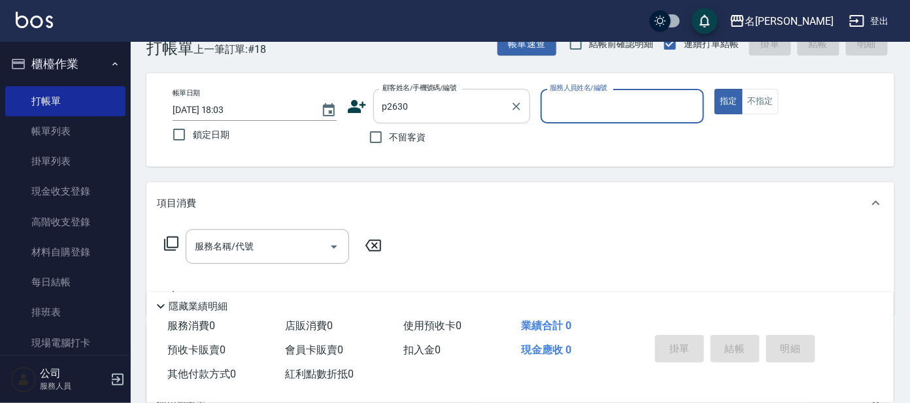
type input "[PERSON_NAME]/0926639309/p2630"
click at [435, 103] on input "[PERSON_NAME]/0926639309/p2630" at bounding box center [441, 106] width 125 height 23
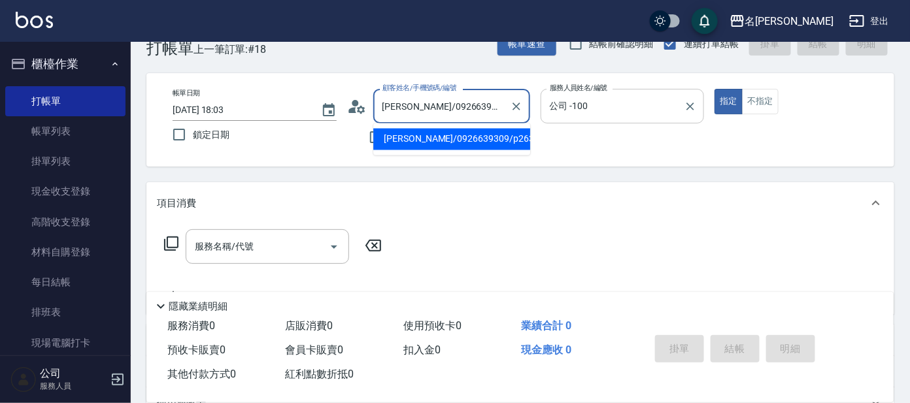
drag, startPoint x: 597, startPoint y: 104, endPoint x: 596, endPoint y: 114, distance: 10.5
click at [597, 104] on input "公司 -100" at bounding box center [612, 106] width 133 height 23
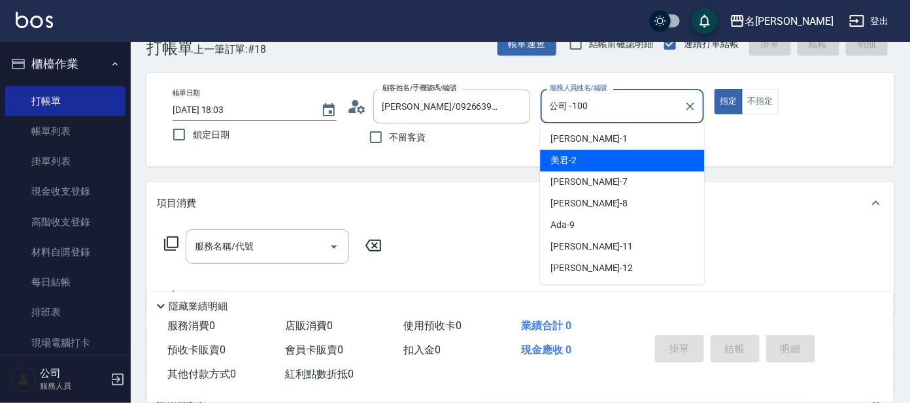
scroll to position [37, 0]
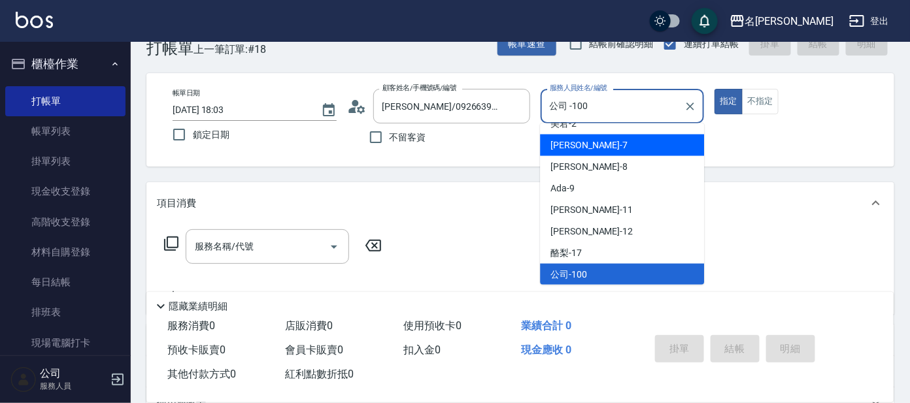
drag, startPoint x: 563, startPoint y: 138, endPoint x: 560, endPoint y: 149, distance: 11.6
click at [563, 140] on span "[PERSON_NAME] -7" at bounding box center [588, 146] width 77 height 14
type input "[PERSON_NAME]-7"
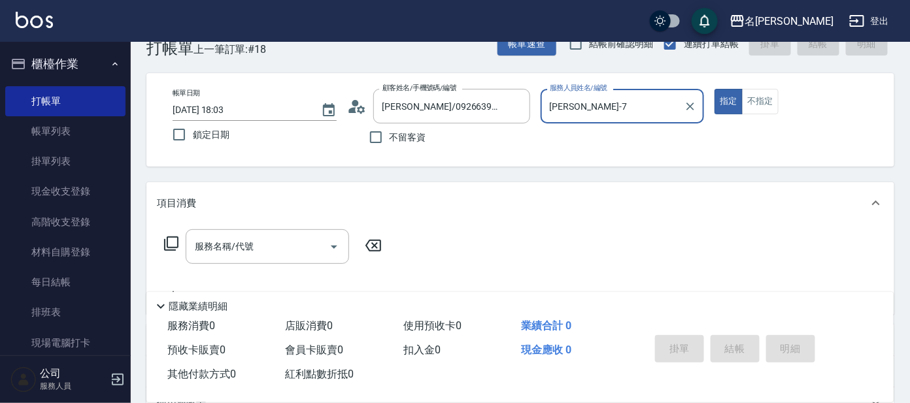
click at [169, 244] on icon at bounding box center [171, 244] width 16 height 16
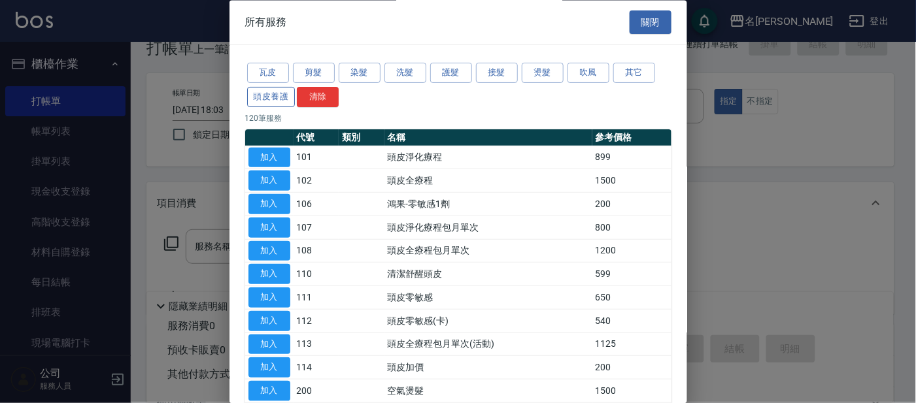
click at [269, 91] on button "頭皮養護" at bounding box center [271, 97] width 48 height 20
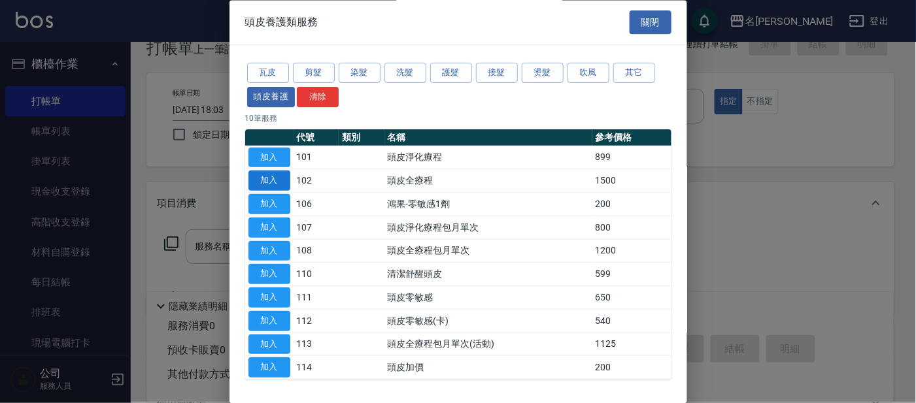
click at [259, 184] on button "加入" at bounding box center [269, 181] width 42 height 20
type input "頭皮全療程(102)"
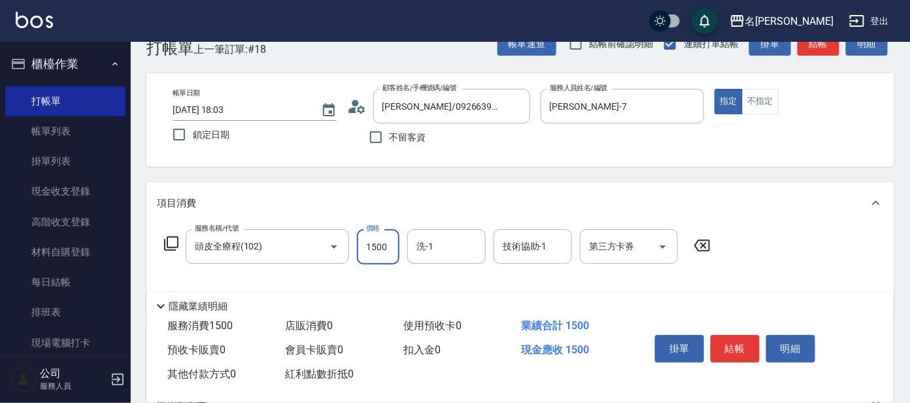
click at [391, 248] on input "1500" at bounding box center [378, 246] width 42 height 35
type input "1299"
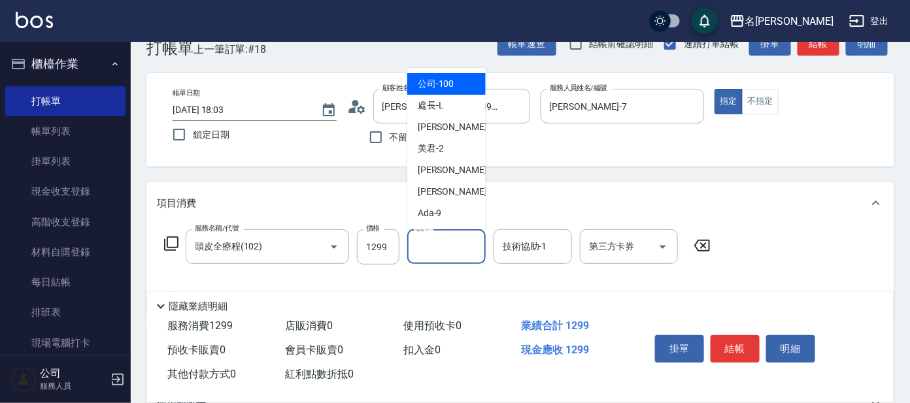
click at [438, 254] on input "洗-1" at bounding box center [446, 246] width 67 height 23
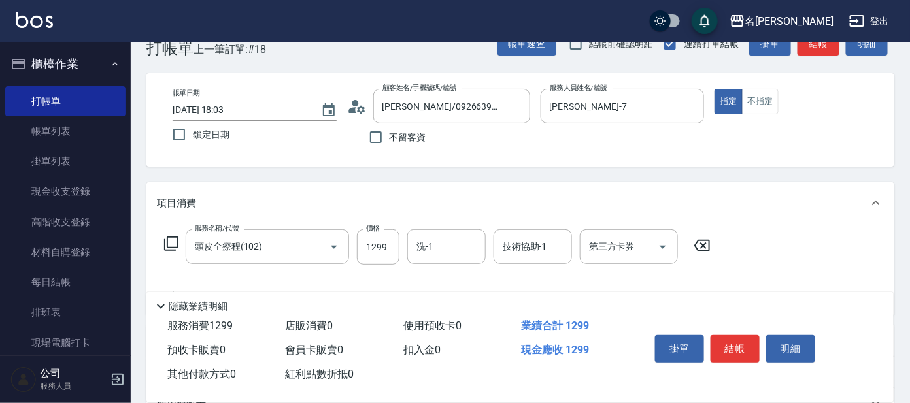
click at [375, 192] on div "項目消費" at bounding box center [520, 203] width 748 height 42
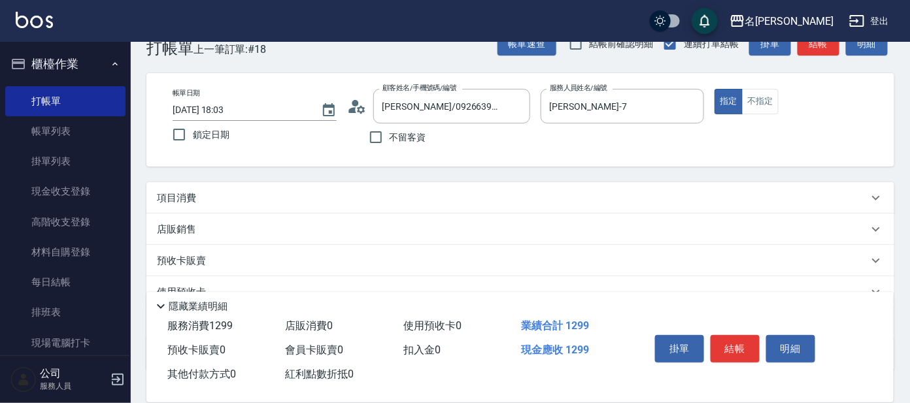
click at [874, 197] on icon at bounding box center [876, 198] width 8 height 5
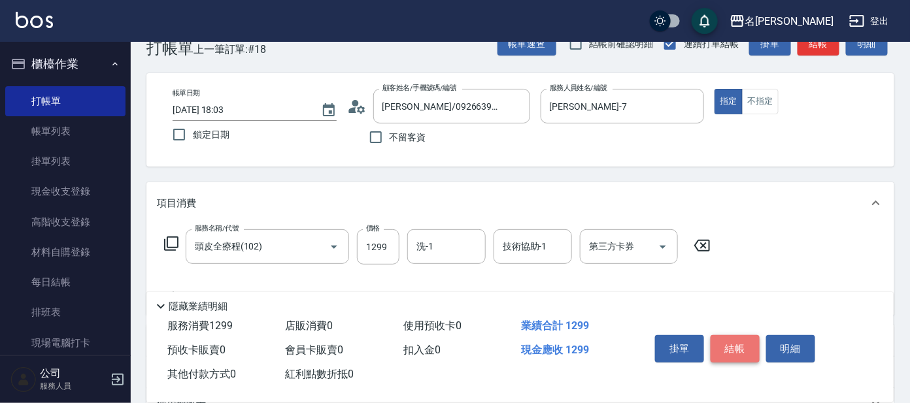
click at [731, 343] on button "結帳" at bounding box center [734, 348] width 49 height 27
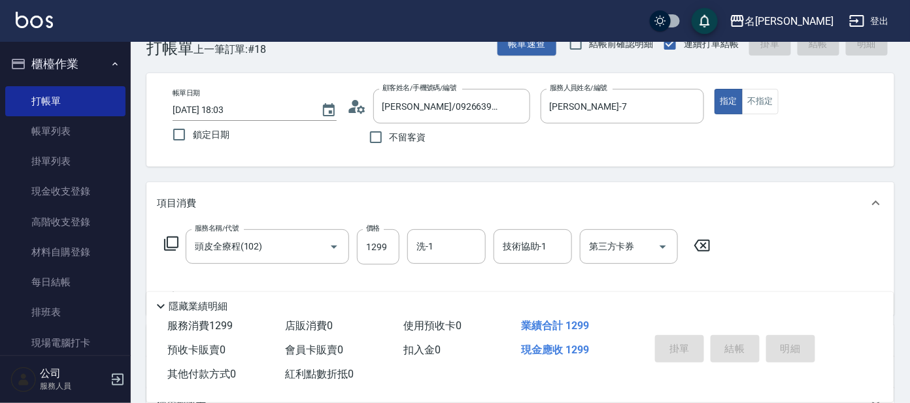
type input "[DATE] 18:16"
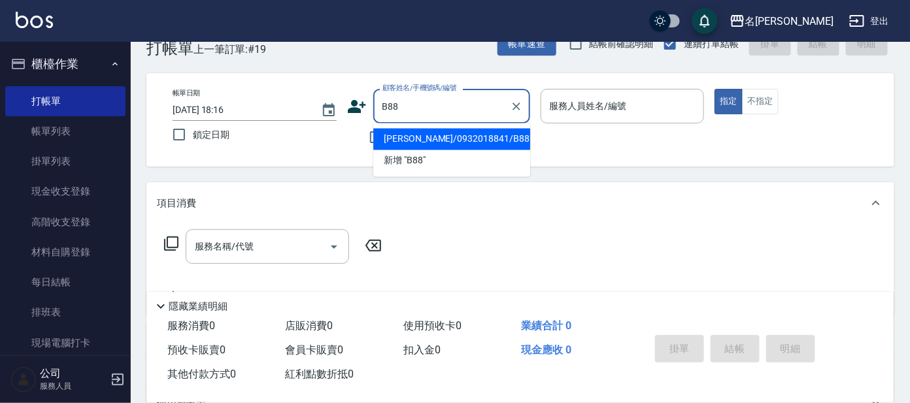
type input "[PERSON_NAME]/0932018841/B88"
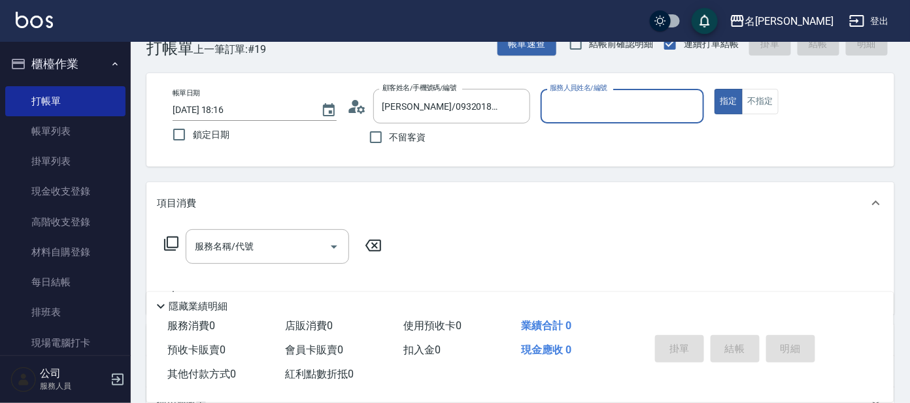
type input "美君-2"
click at [229, 248] on input "服務名稱/代號" at bounding box center [258, 246] width 132 height 23
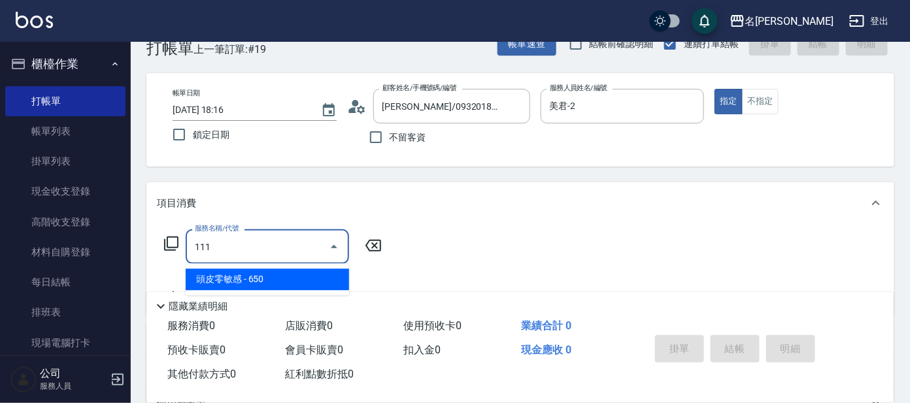
click at [314, 280] on span "頭皮零敏感 - 650" at bounding box center [267, 280] width 163 height 22
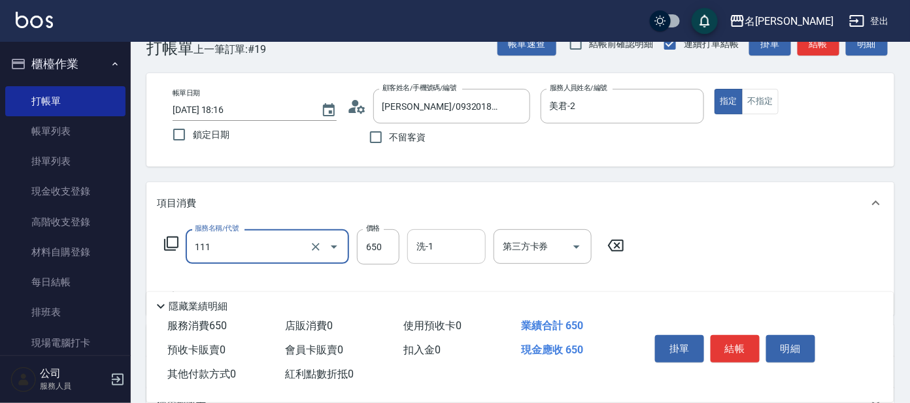
type input "頭皮零敏感(111)"
click at [434, 246] on input "洗-1" at bounding box center [446, 246] width 67 height 23
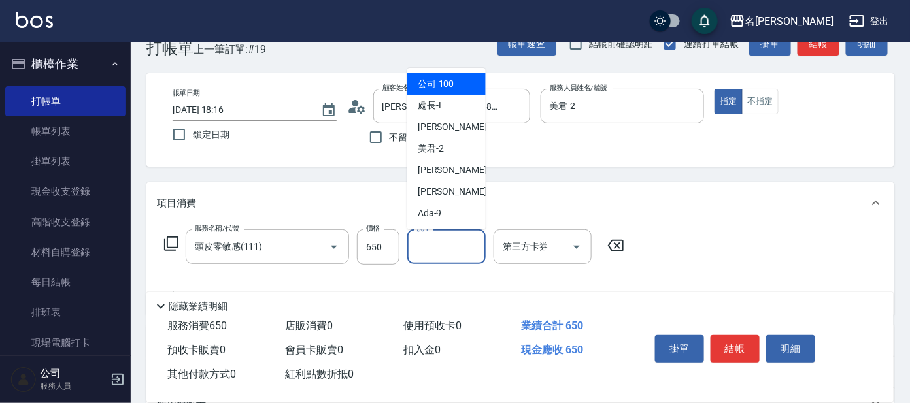
scroll to position [114, 0]
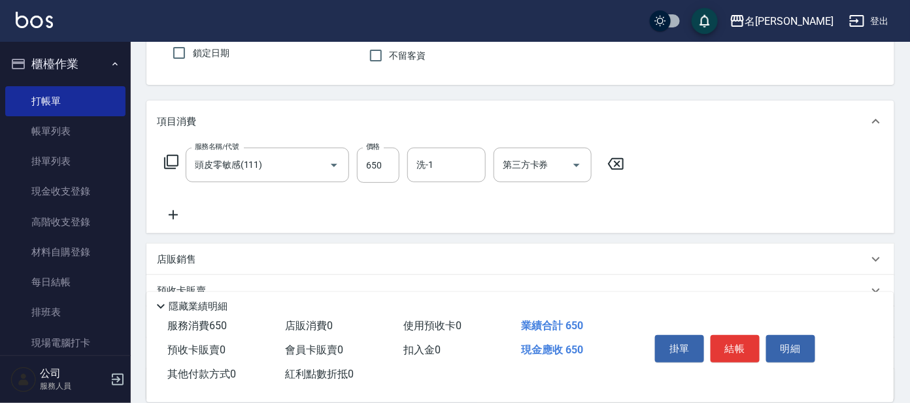
click at [169, 214] on icon at bounding box center [173, 214] width 9 height 9
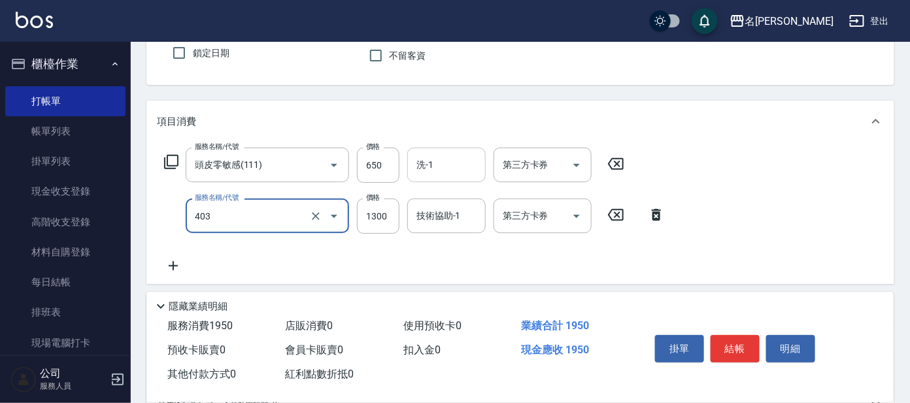
type input "染髮-髮根(403)"
click at [437, 169] on input "洗-1" at bounding box center [446, 165] width 67 height 23
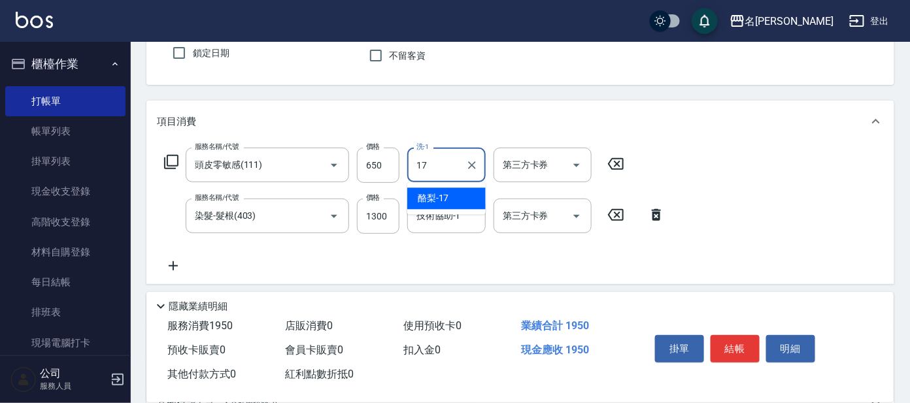
type input "酪梨-17"
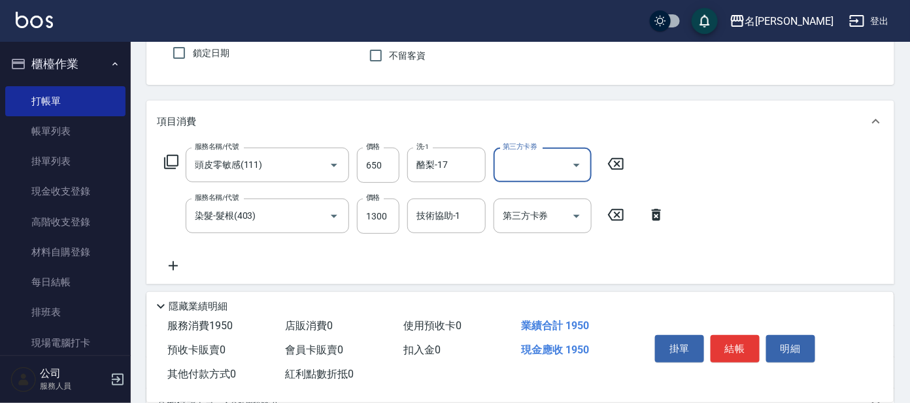
click at [173, 156] on icon at bounding box center [171, 162] width 16 height 16
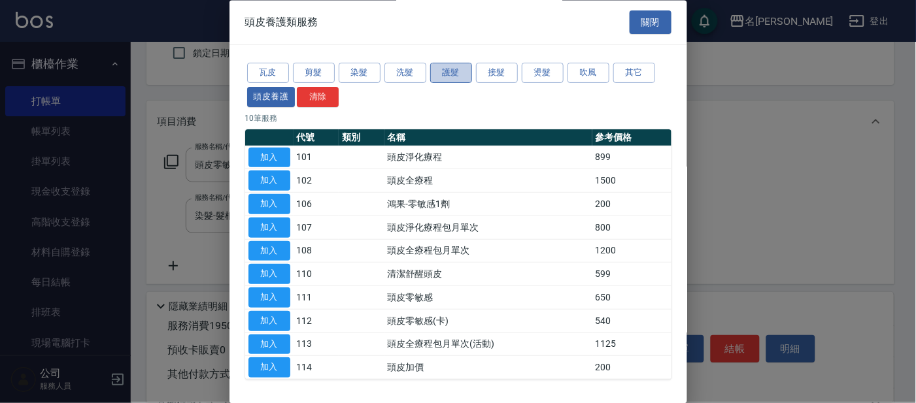
click at [444, 77] on button "護髮" at bounding box center [451, 73] width 42 height 20
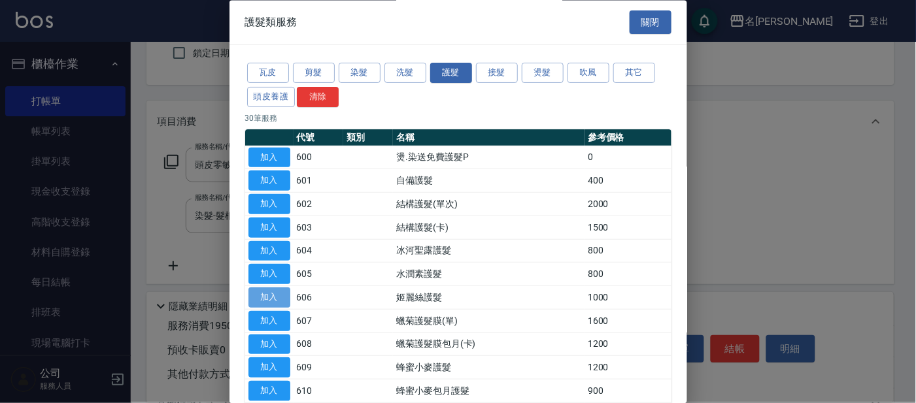
click at [267, 295] on button "加入" at bounding box center [269, 298] width 42 height 20
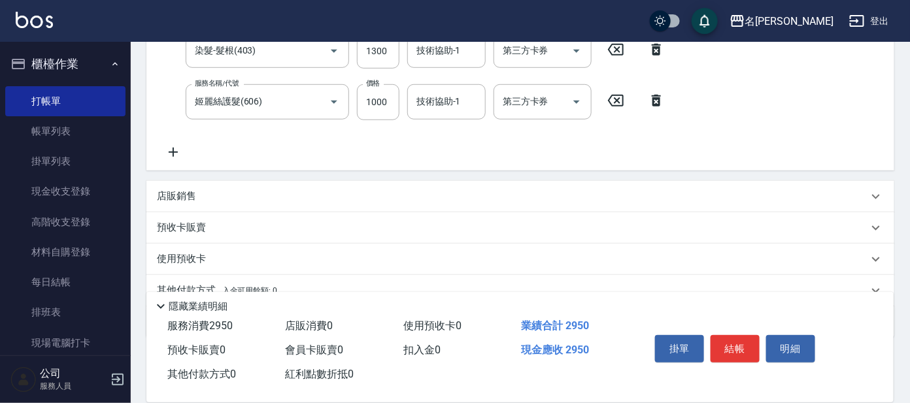
scroll to position [335, 0]
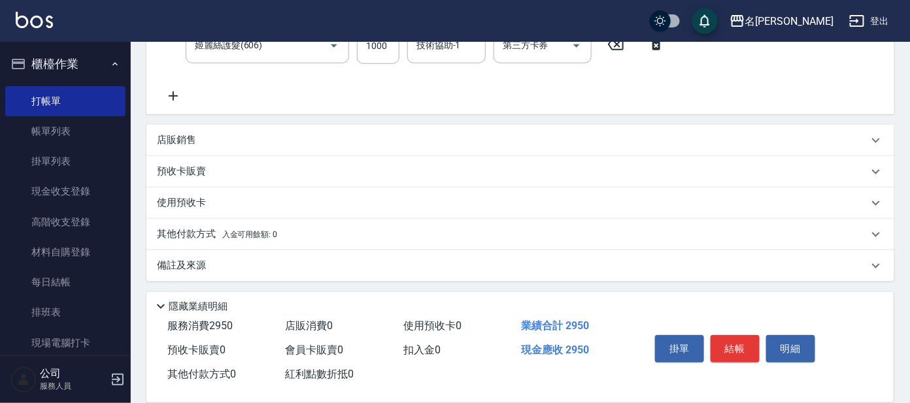
drag, startPoint x: 167, startPoint y: 133, endPoint x: 167, endPoint y: 140, distance: 7.2
click at [168, 135] on p "店販銷售" at bounding box center [176, 140] width 39 height 14
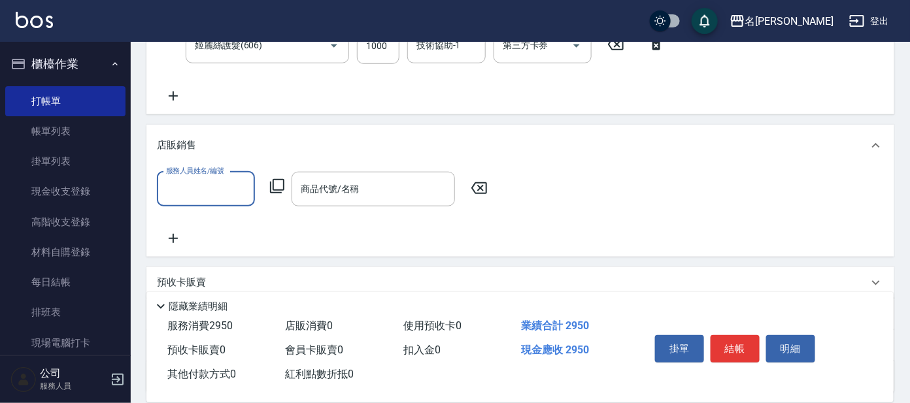
scroll to position [0, 0]
type input "美君-2"
click at [280, 188] on icon at bounding box center [277, 186] width 16 height 16
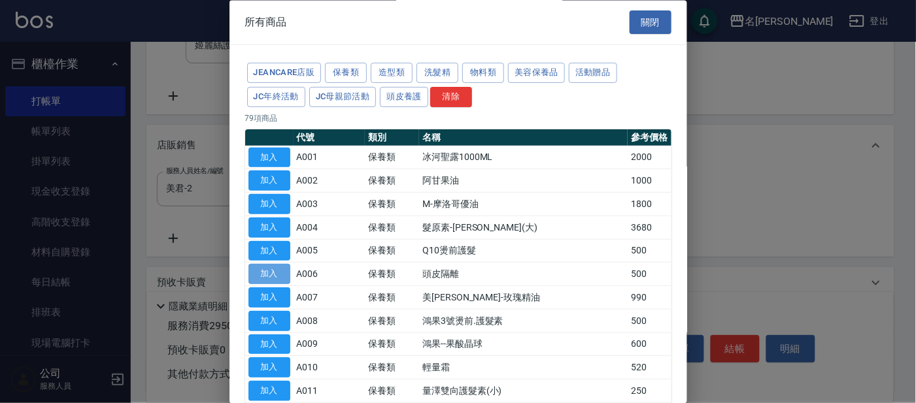
click at [263, 273] on button "加入" at bounding box center [269, 275] width 42 height 20
type input "頭皮隔離"
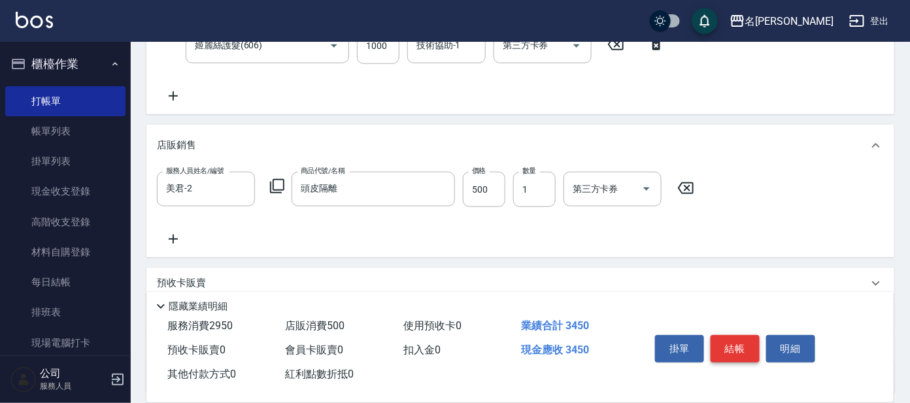
click at [727, 346] on button "結帳" at bounding box center [734, 348] width 49 height 27
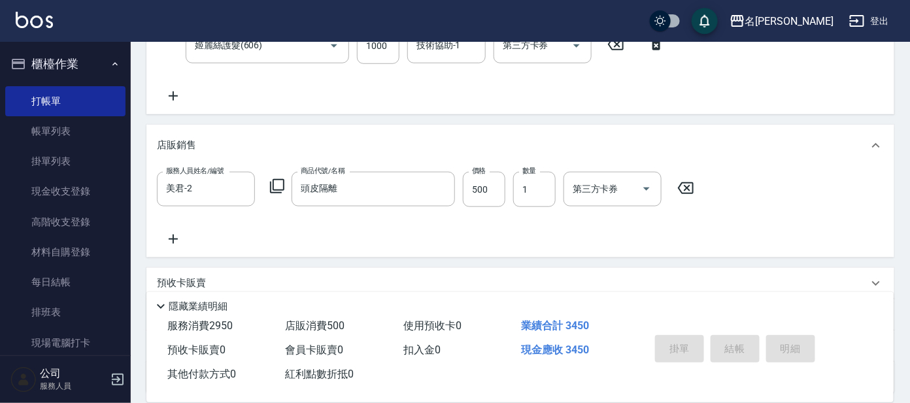
type input "[DATE] 18:31"
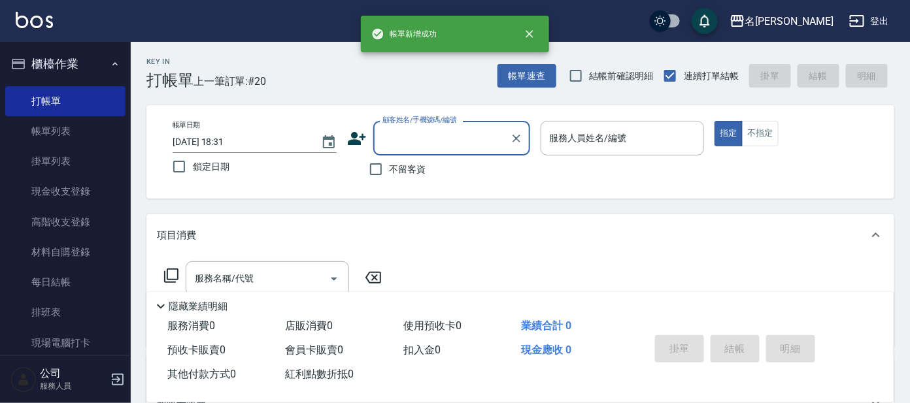
click at [76, 55] on button "櫃檯作業" at bounding box center [65, 64] width 120 height 34
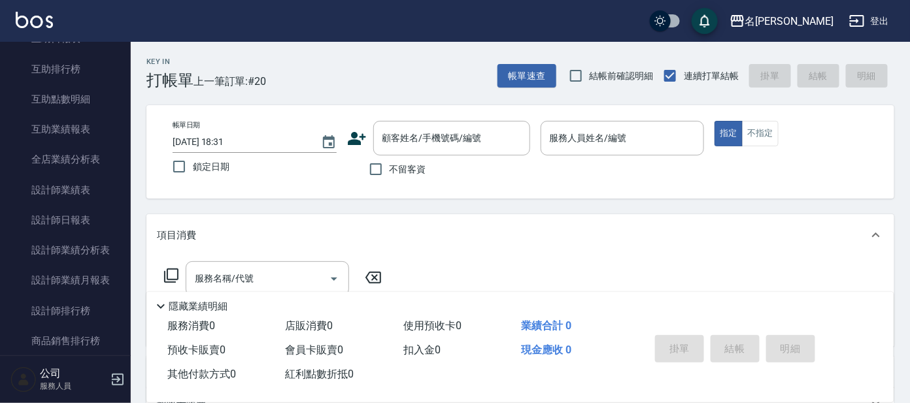
scroll to position [244, 0]
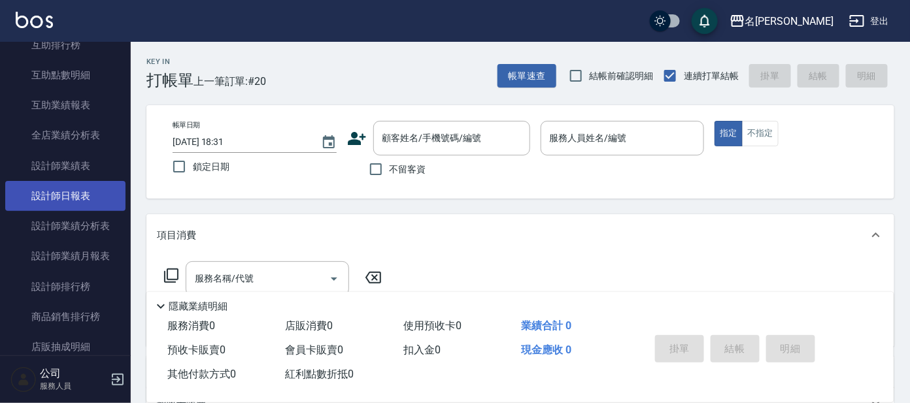
click at [76, 204] on link "設計師日報表" at bounding box center [65, 196] width 120 height 30
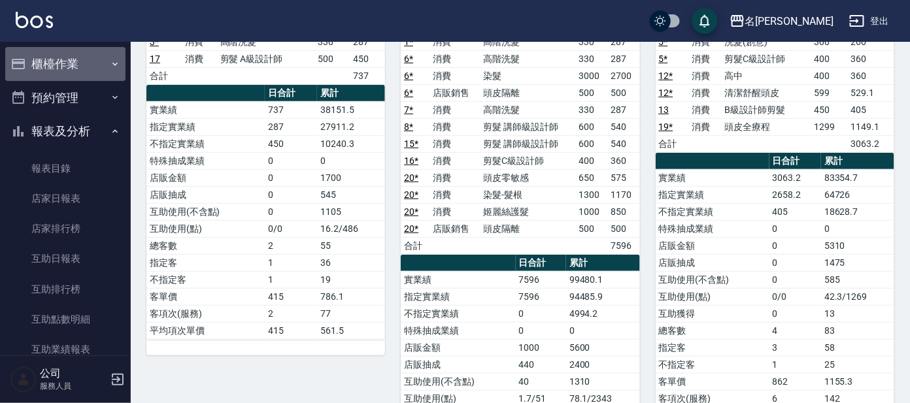
click at [71, 59] on button "櫃檯作業" at bounding box center [65, 64] width 120 height 34
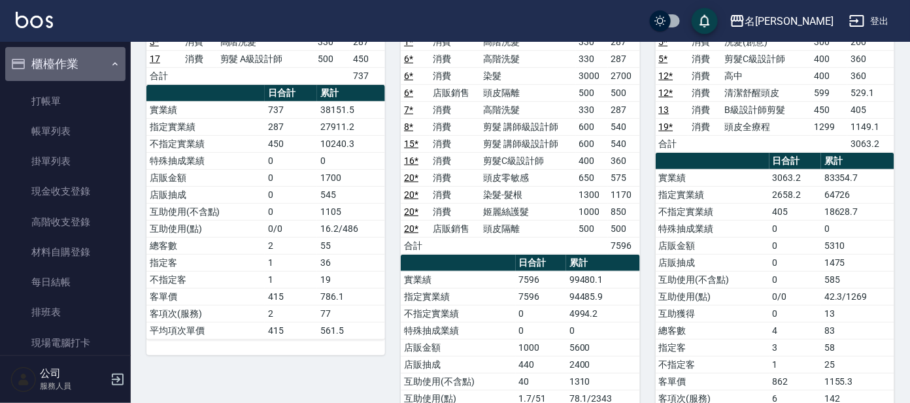
click at [69, 65] on button "櫃檯作業" at bounding box center [65, 64] width 120 height 34
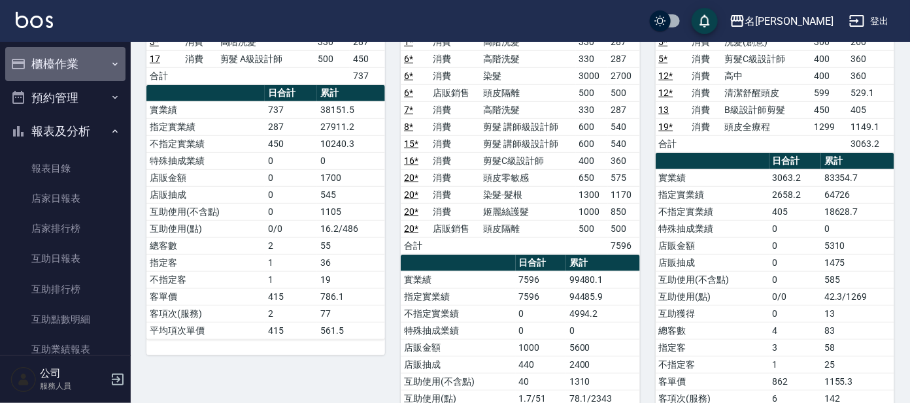
click at [74, 69] on button "櫃檯作業" at bounding box center [65, 64] width 120 height 34
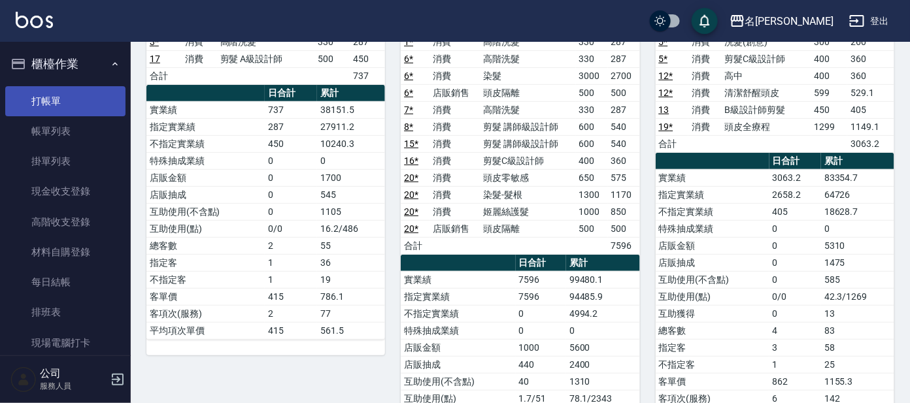
click at [63, 104] on link "打帳單" at bounding box center [65, 101] width 120 height 30
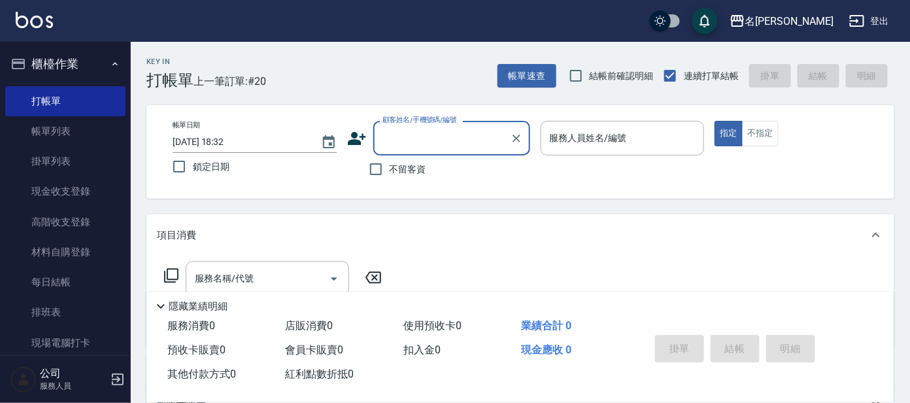
drag, startPoint x: 32, startPoint y: 82, endPoint x: 35, endPoint y: 75, distance: 8.5
click at [35, 76] on li "櫃檯作業 打帳單 帳單列表 掛單列表 現金收支登錄 高階收支登錄 材料自購登錄 每日結帳 排班表 現場電腦打卡" at bounding box center [65, 205] width 120 height 316
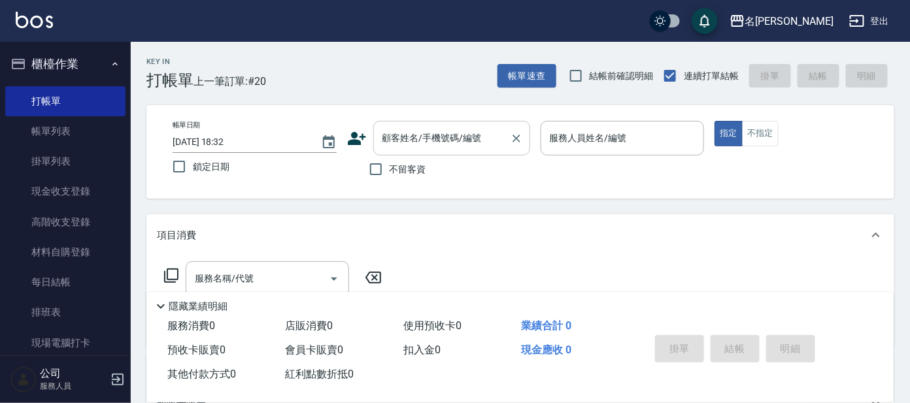
click at [395, 134] on div "顧客姓名/手機號碼/編號 顧客姓名/手機號碼/編號" at bounding box center [451, 138] width 157 height 35
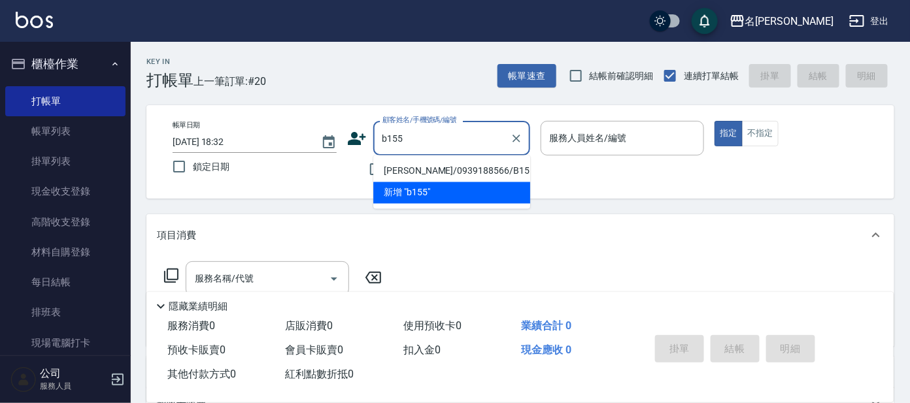
click at [393, 172] on li "[PERSON_NAME]/0939188566/B155" at bounding box center [451, 172] width 157 height 22
type input "[PERSON_NAME]/0939188566/B155"
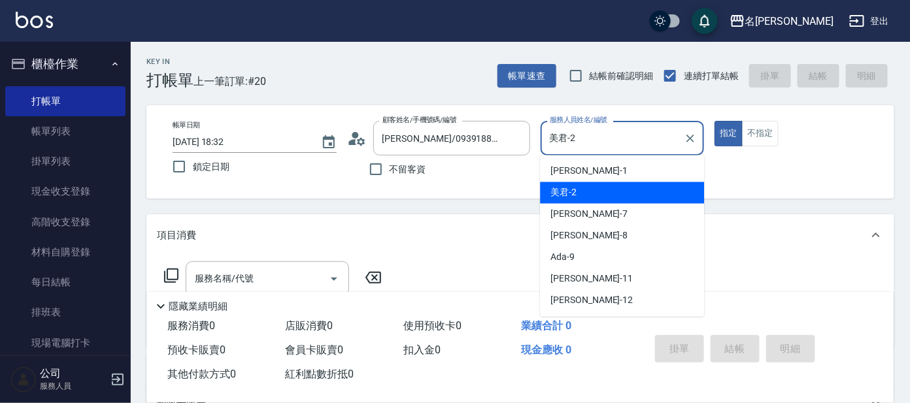
click at [577, 133] on input "美君-2" at bounding box center [612, 138] width 133 height 23
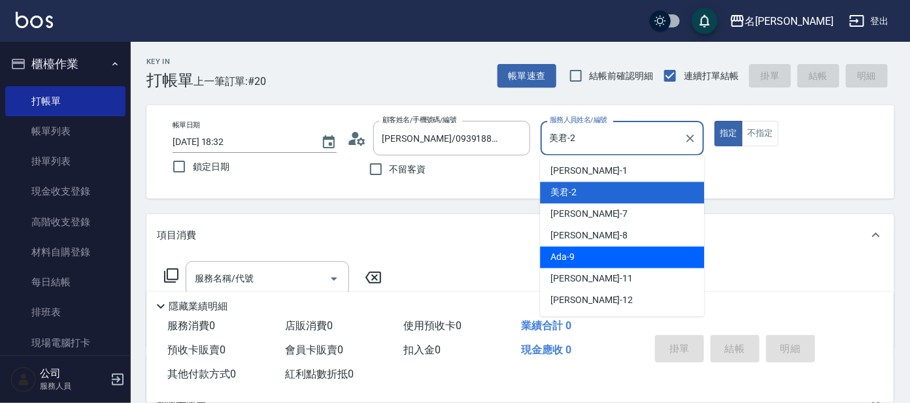
click at [558, 257] on span "Ada -9" at bounding box center [562, 258] width 24 height 14
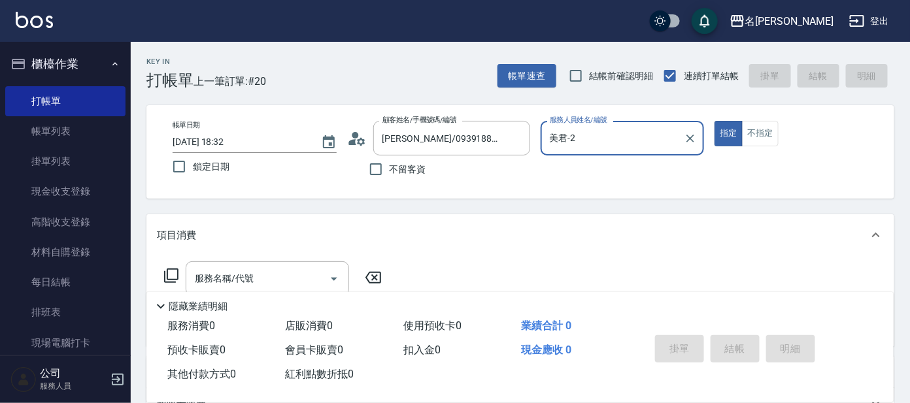
type input "Ada-9"
click at [169, 271] on icon at bounding box center [171, 276] width 16 height 16
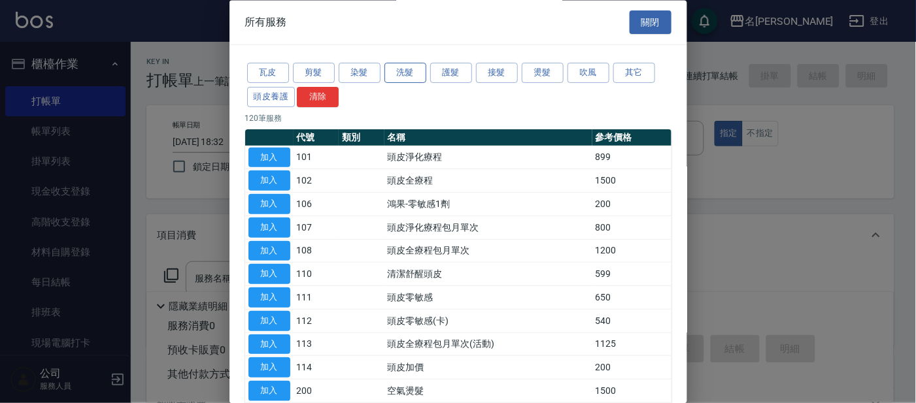
click at [404, 78] on button "洗髮" at bounding box center [405, 73] width 42 height 20
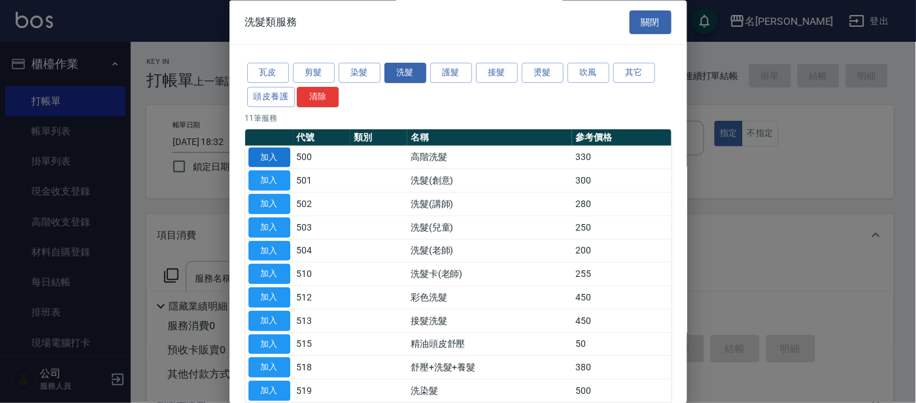
click at [284, 156] on button "加入" at bounding box center [269, 158] width 42 height 20
type input "高階洗髮(500)"
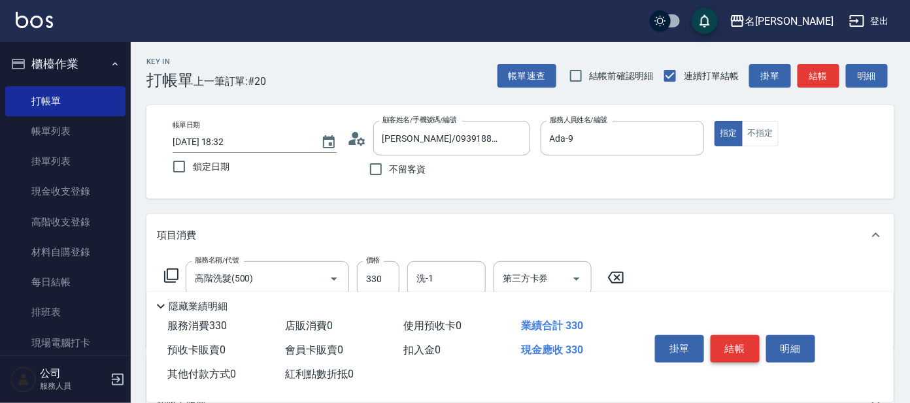
click at [733, 343] on button "結帳" at bounding box center [734, 348] width 49 height 27
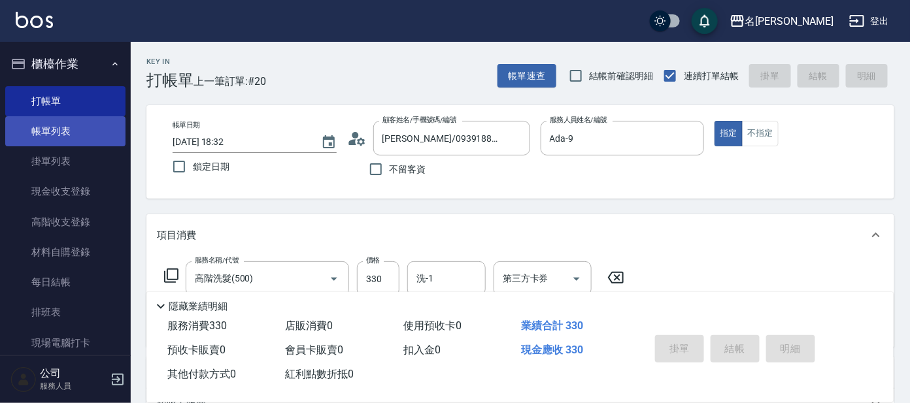
click at [54, 137] on link "帳單列表" at bounding box center [65, 131] width 120 height 30
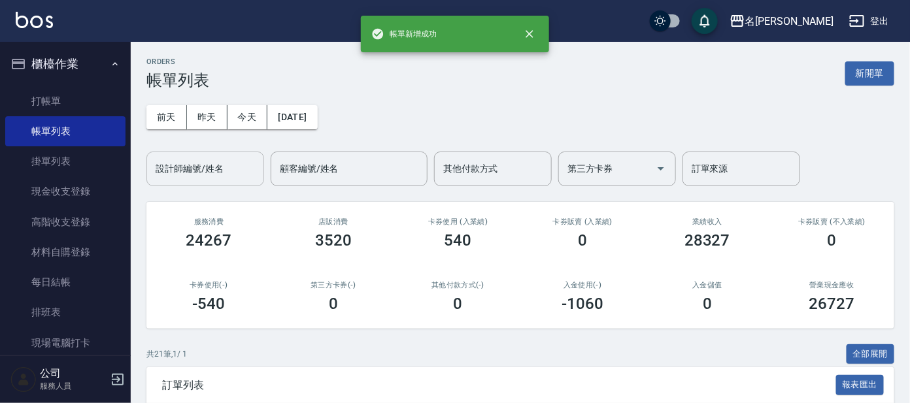
click at [190, 170] on input "設計師編號/姓名" at bounding box center [205, 169] width 106 height 23
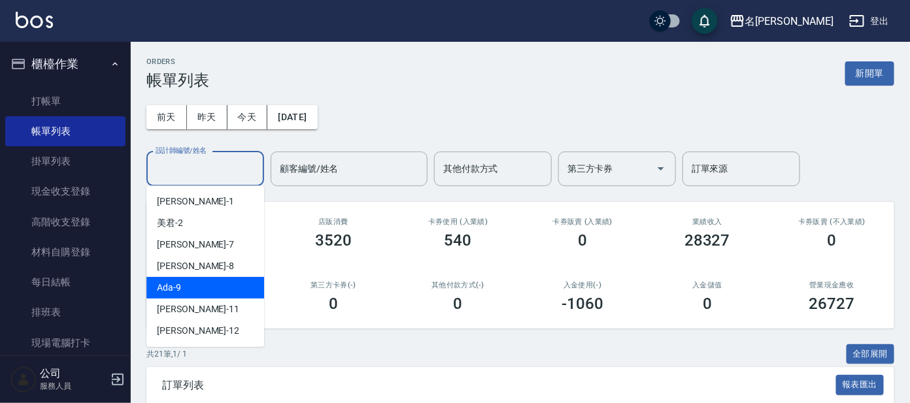
click at [190, 282] on div "Ada -9" at bounding box center [205, 288] width 118 height 22
type input "Ada-9"
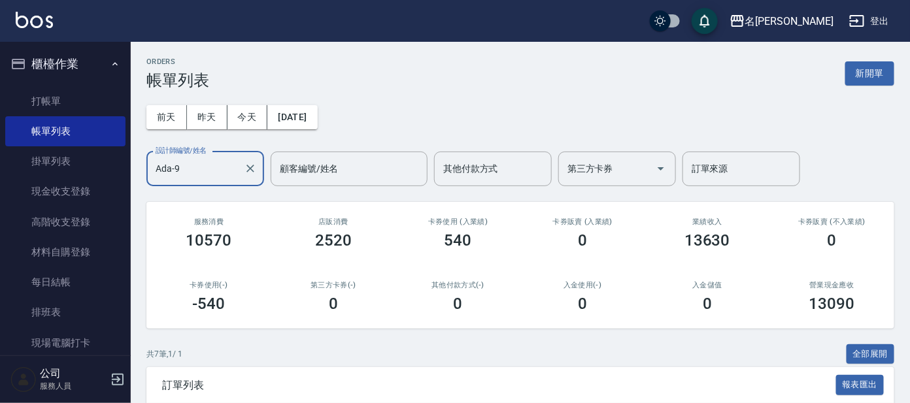
scroll to position [313, 0]
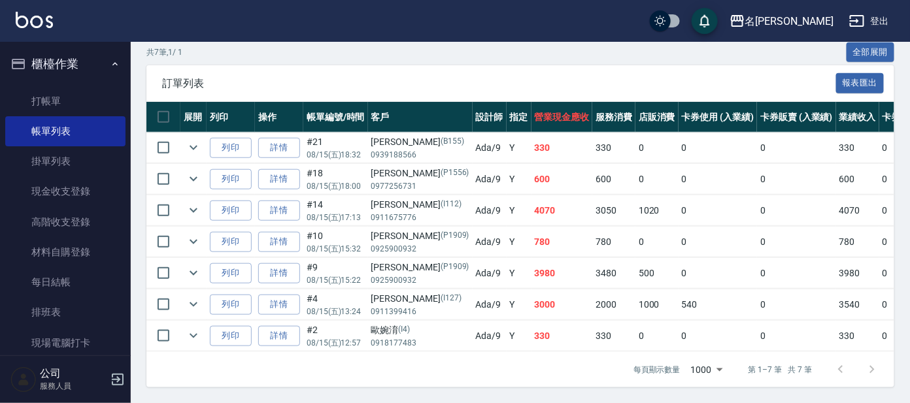
click at [592, 321] on td "330" at bounding box center [613, 336] width 43 height 31
click at [59, 102] on link "打帳單" at bounding box center [65, 101] width 120 height 30
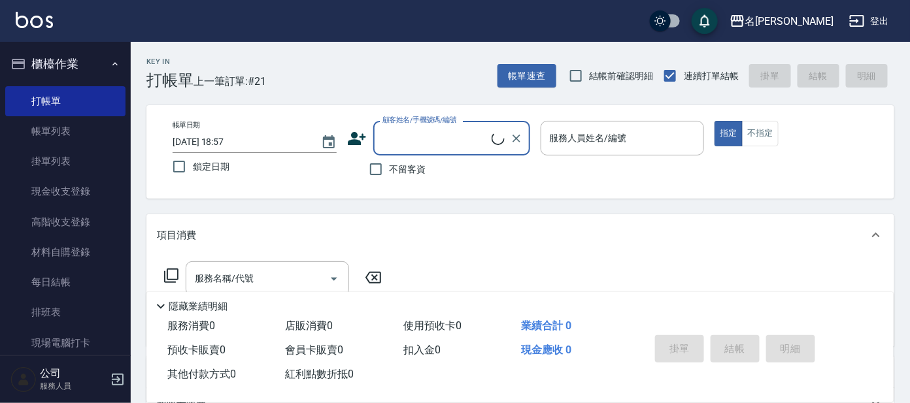
click at [418, 137] on input "顧客姓名/手機號碼/編號" at bounding box center [435, 138] width 112 height 23
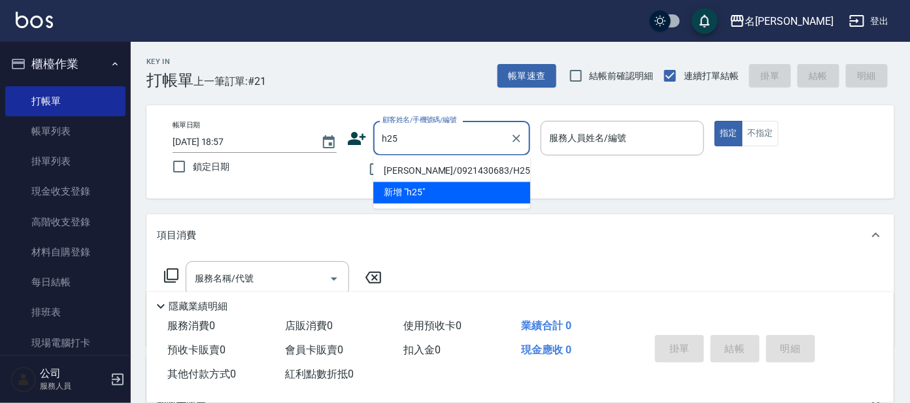
type input "[PERSON_NAME]/0921430683/H25"
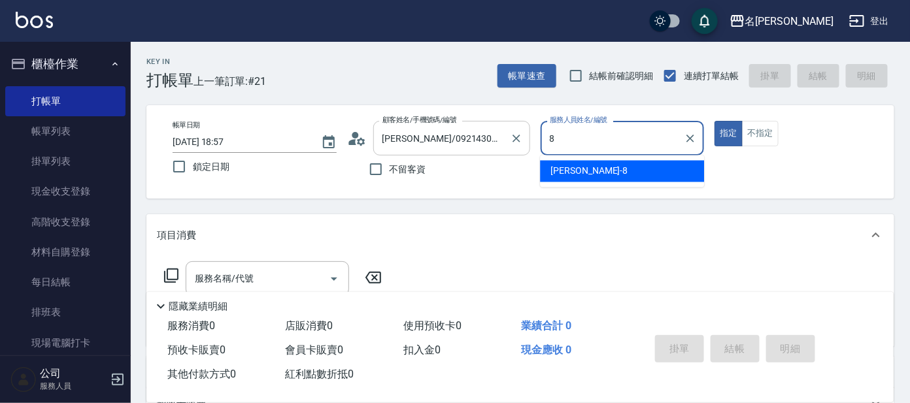
type input "[PERSON_NAME]-8"
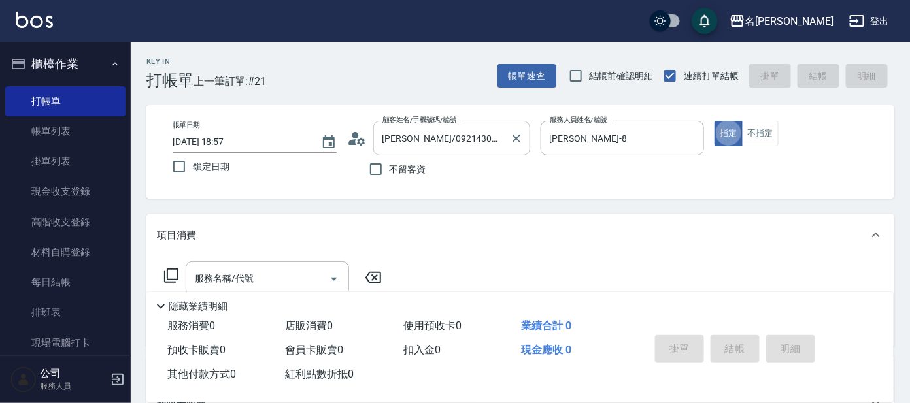
type button "true"
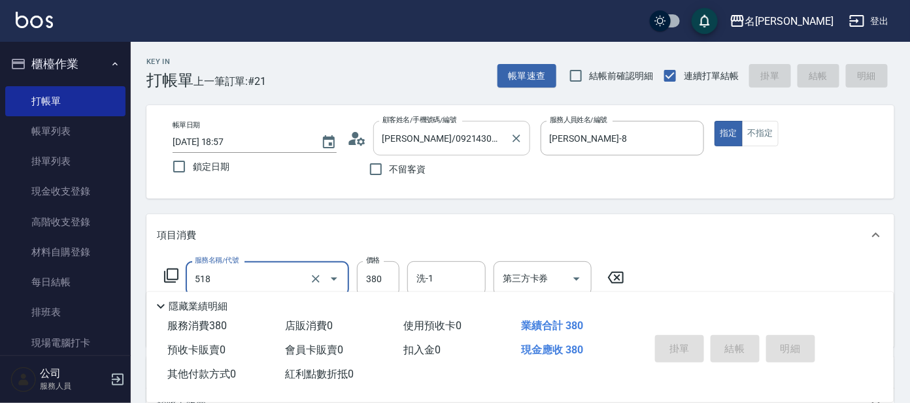
type input "518"
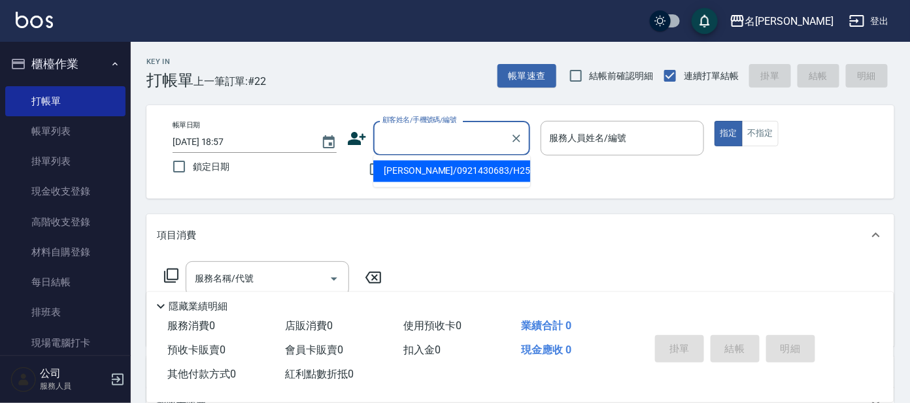
click at [403, 137] on input "顧客姓名/手機號碼/編號" at bounding box center [441, 138] width 125 height 23
type input "g"
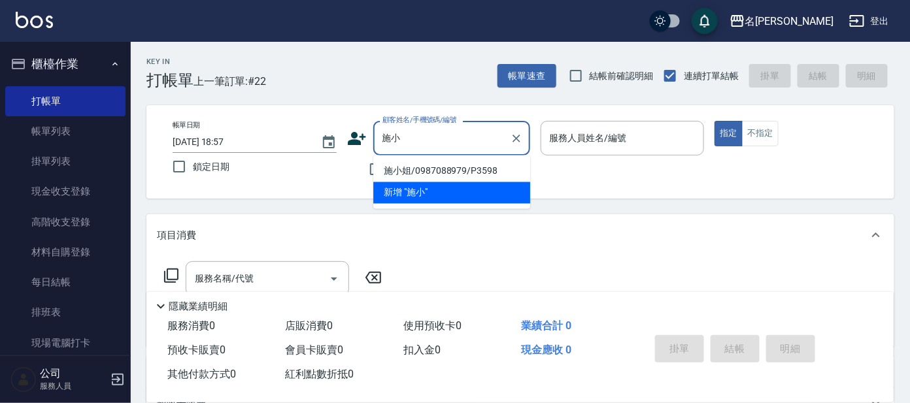
click at [414, 178] on li "施小姐/0987088979/P3598" at bounding box center [451, 172] width 157 height 22
type input "施小姐/0987088979/P3598"
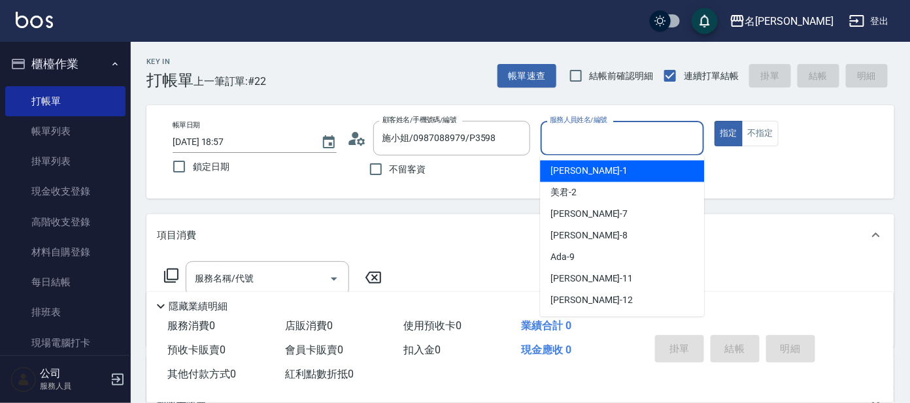
click at [575, 130] on input "服務人員姓名/編號" at bounding box center [622, 138] width 152 height 23
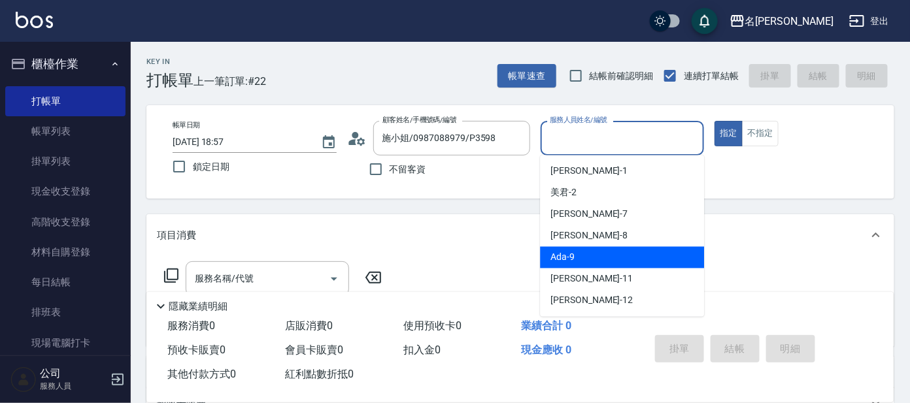
click at [590, 260] on div "Ada -9" at bounding box center [622, 258] width 164 height 22
type input "Ada-9"
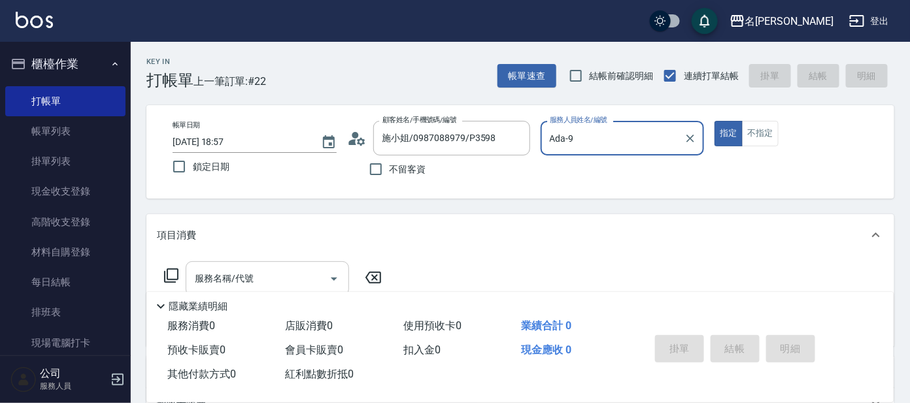
click at [299, 283] on input "服務名稱/代號" at bounding box center [258, 278] width 132 height 23
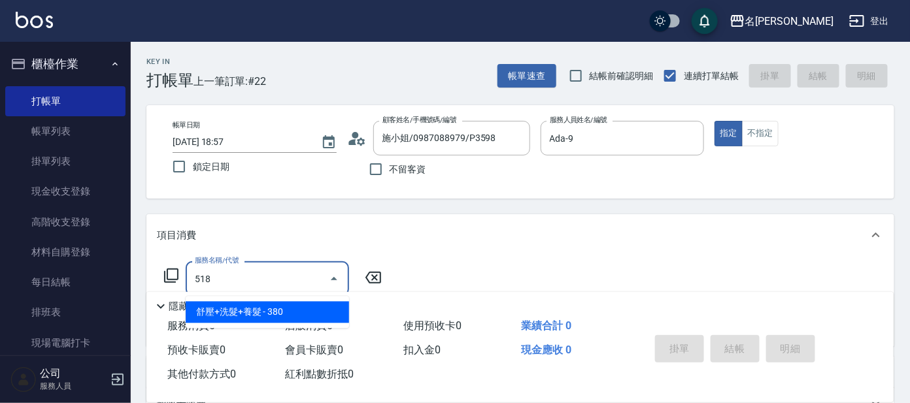
click at [295, 309] on span "舒壓+洗髮+養髮 - 380" at bounding box center [267, 313] width 163 height 22
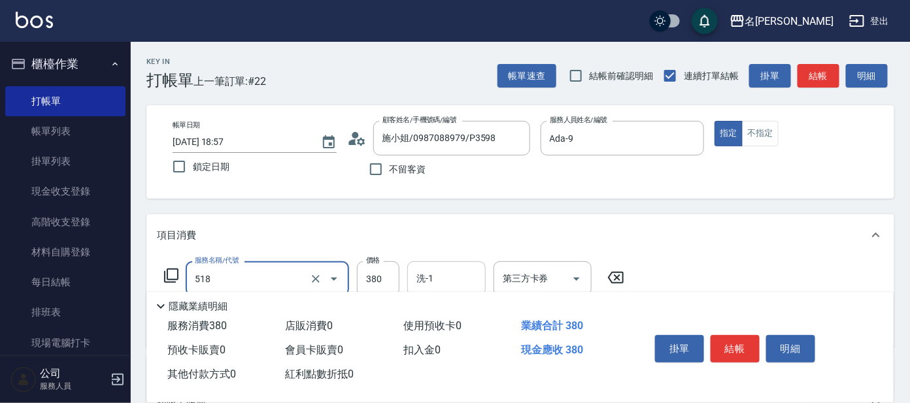
type input "舒壓+洗髮+養髮(518)"
click at [427, 270] on input "洗-1" at bounding box center [446, 278] width 67 height 23
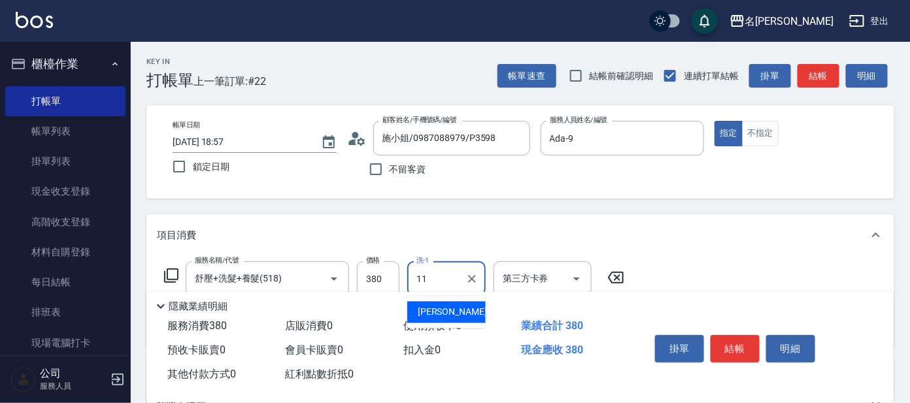
type input "[PERSON_NAME]-11"
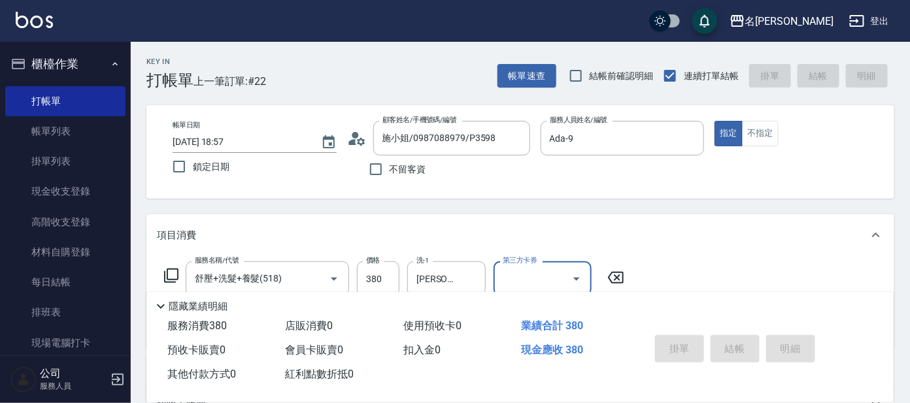
type input "[DATE] 19:33"
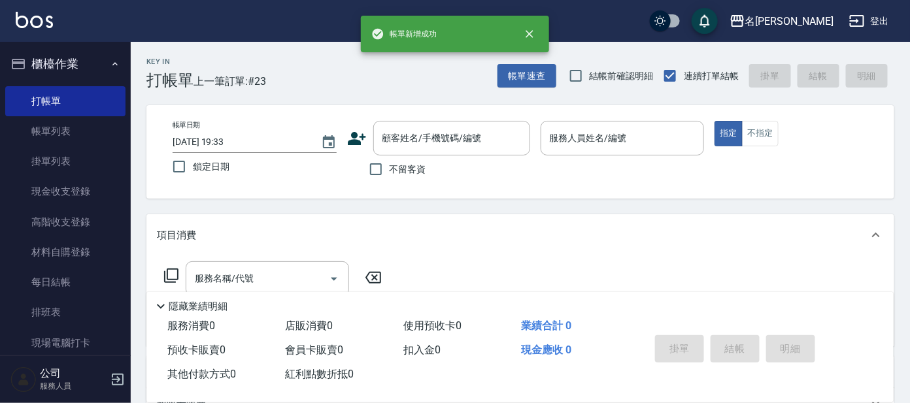
click at [613, 205] on div "Key In 打帳單 上一筆訂單:#23 帳單速查 結帳前確認明細 連續打單結帳 掛單 結帳 明細 帳單日期 [DATE] 19:33 鎖定日期 顧客姓名/手…" at bounding box center [520, 339] width 779 height 595
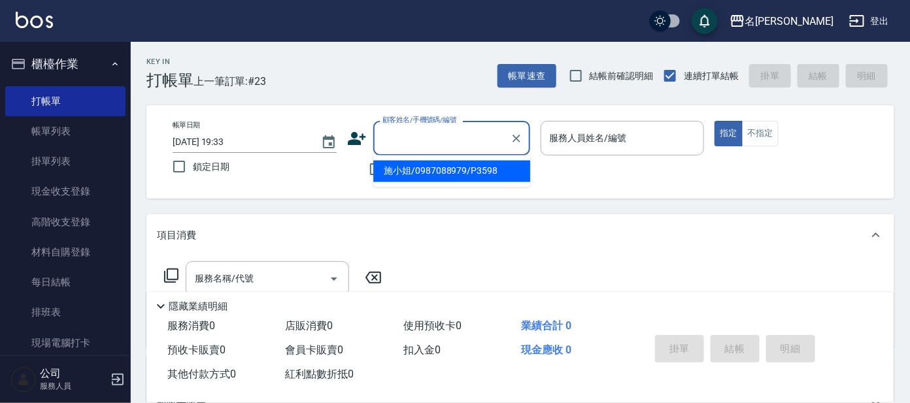
click at [453, 132] on input "顧客姓名/手機號碼/編號" at bounding box center [441, 138] width 125 height 23
type input "ㄕ"
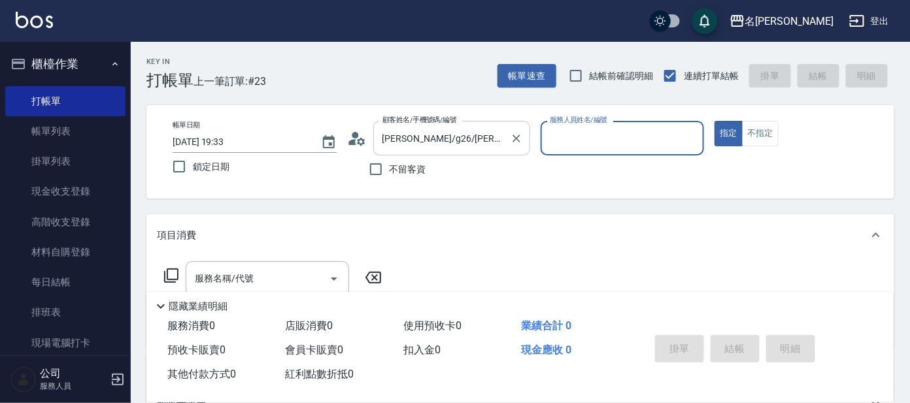
click at [455, 131] on input "[PERSON_NAME]/g26/[PERSON_NAME]" at bounding box center [441, 138] width 125 height 23
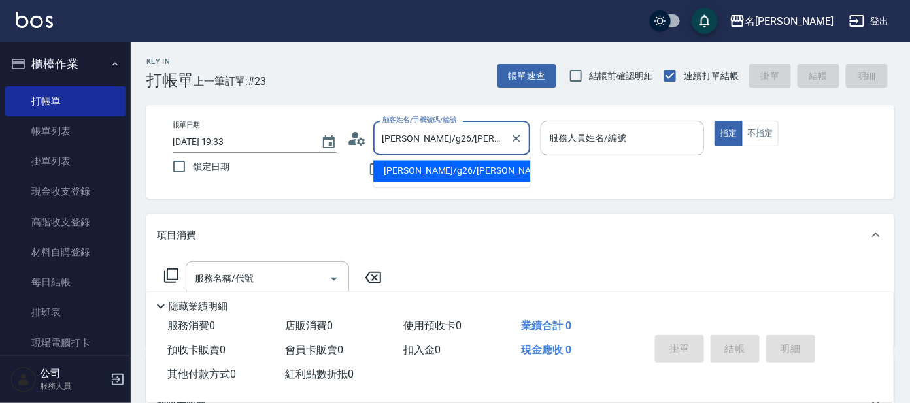
drag, startPoint x: 467, startPoint y: 135, endPoint x: 359, endPoint y: 124, distance: 108.4
click at [362, 123] on div "顧客姓名/手機號碼/編號 [PERSON_NAME]/g26/[PERSON_NAME] 顧客姓名/手機號碼/編號" at bounding box center [438, 138] width 183 height 35
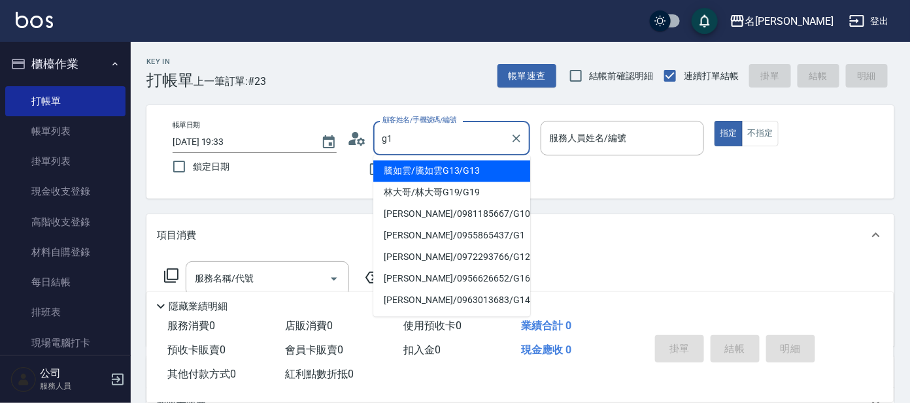
type input "騰如雲/騰如雲G13/G13"
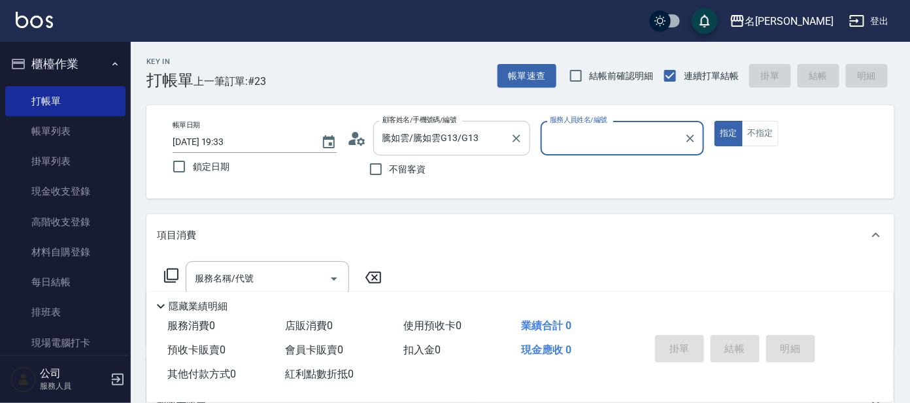
type input "[PERSON_NAME]-7"
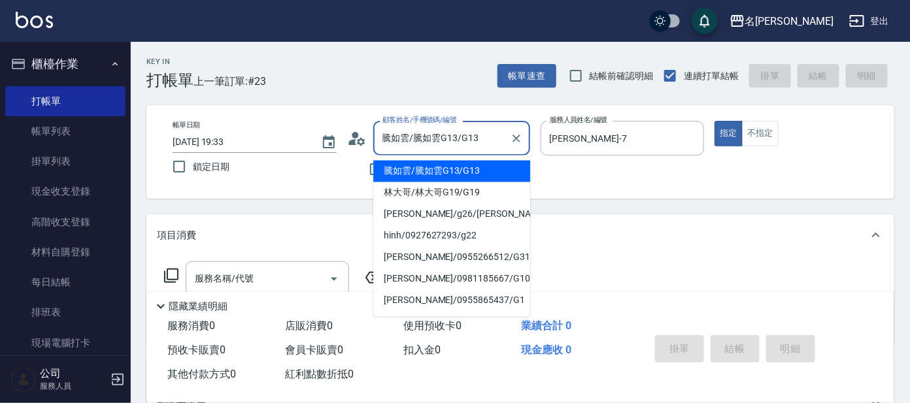
click at [440, 133] on input "騰如雲/騰如雲G13/G13" at bounding box center [441, 138] width 125 height 23
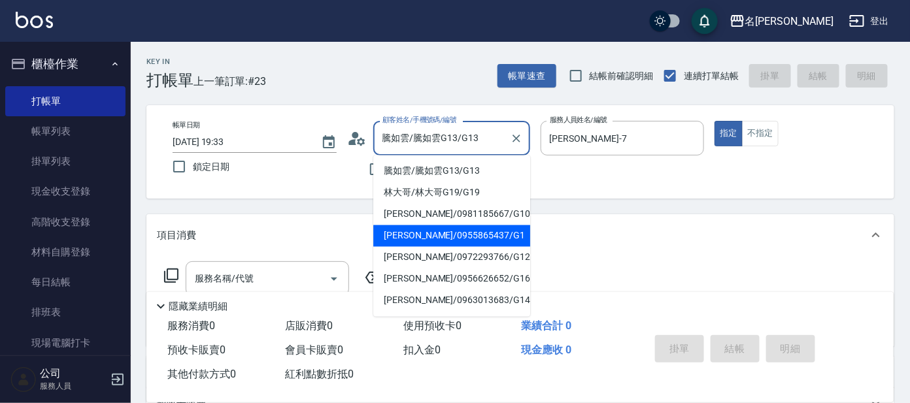
click at [488, 233] on li "[PERSON_NAME]/0955865437/G1" at bounding box center [451, 237] width 157 height 22
type input "[PERSON_NAME]/0955865437/G1"
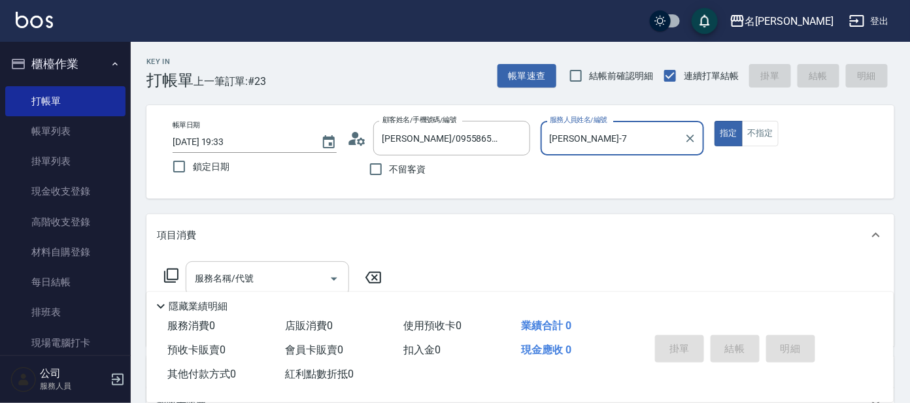
drag, startPoint x: 294, startPoint y: 277, endPoint x: 284, endPoint y: 271, distance: 11.4
click at [293, 277] on input "服務名稱/代號" at bounding box center [258, 278] width 132 height 23
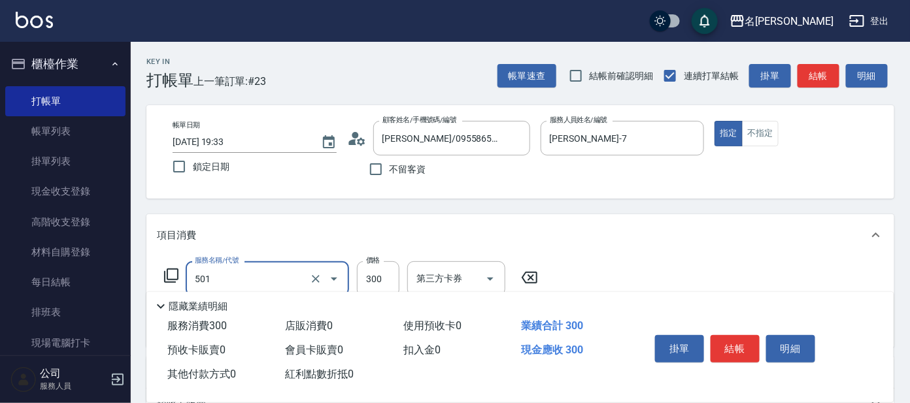
type input "洗髮(創意)(501)"
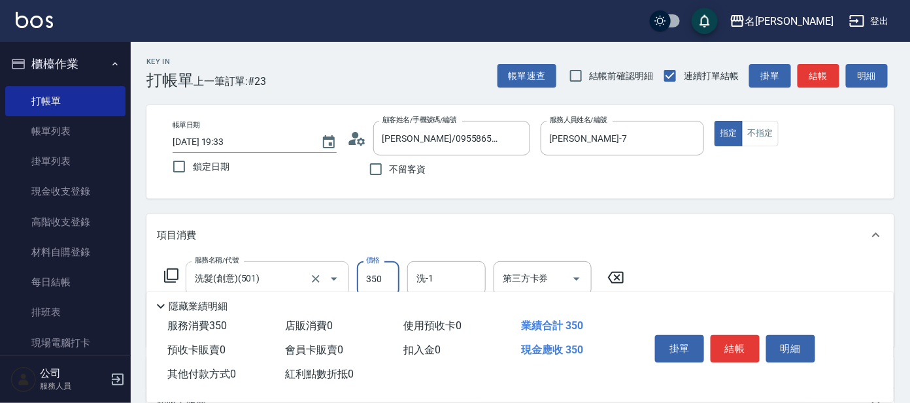
type input "350"
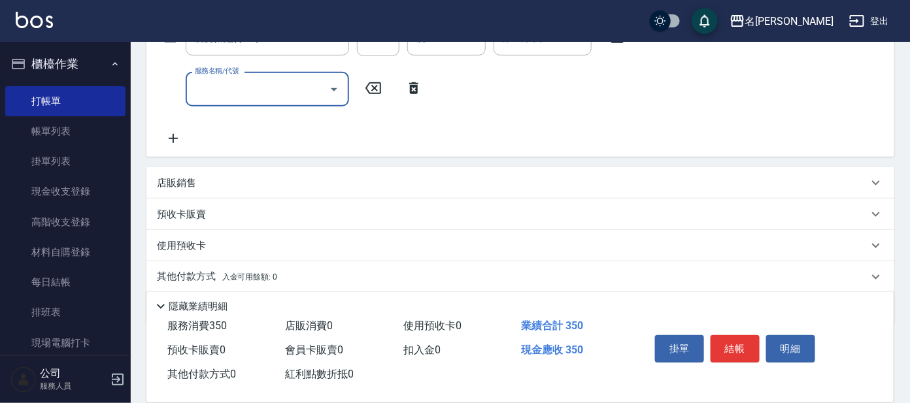
scroll to position [201, 0]
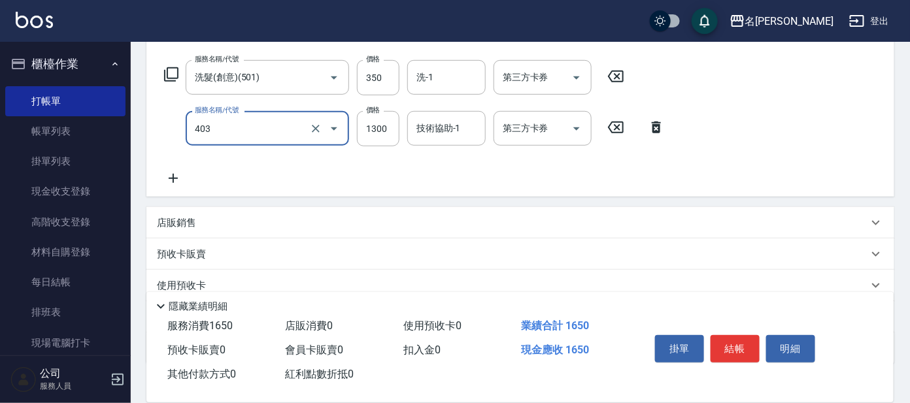
type input "染髮-髮根(403)"
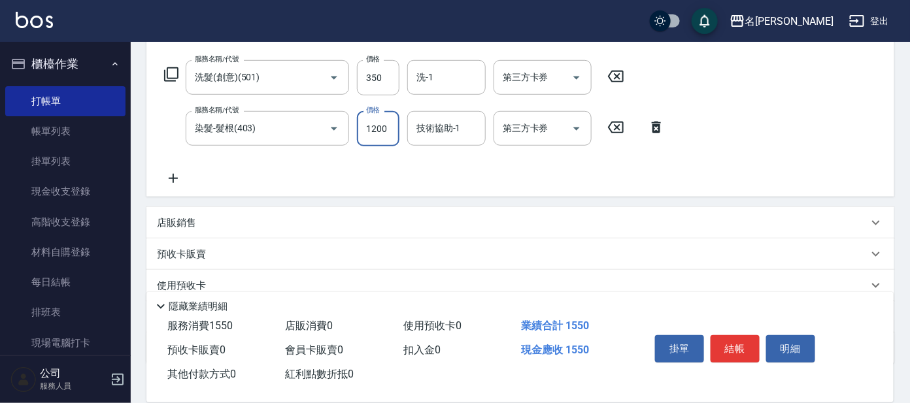
type input "1200"
click at [725, 340] on button "結帳" at bounding box center [734, 348] width 49 height 27
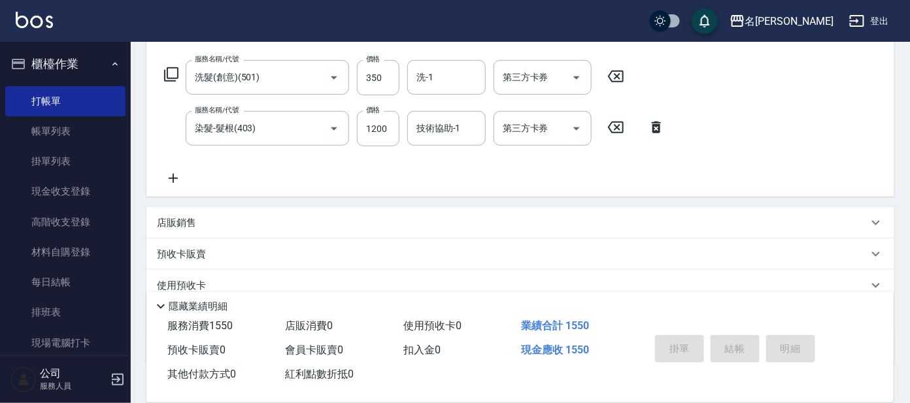
type input "[DATE] 19:41"
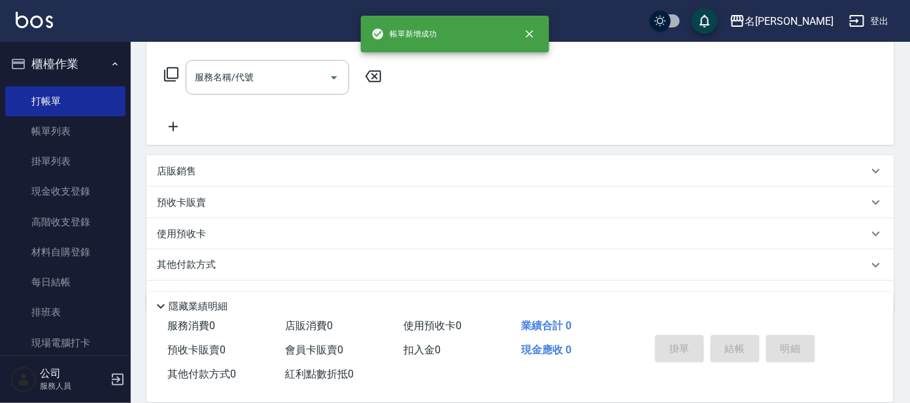
scroll to position [0, 0]
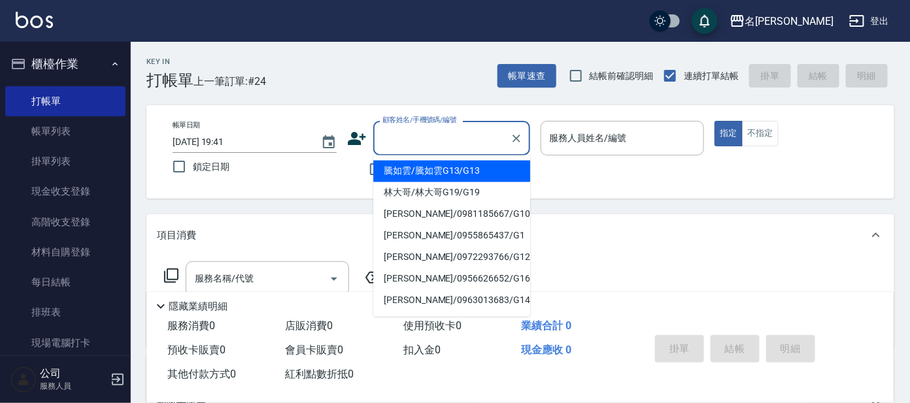
click at [435, 139] on input "顧客姓名/手機號碼/編號" at bounding box center [441, 138] width 125 height 23
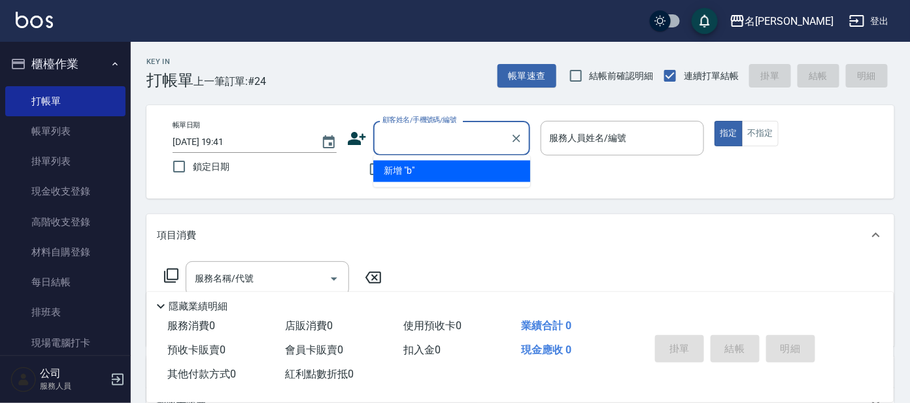
type input "b"
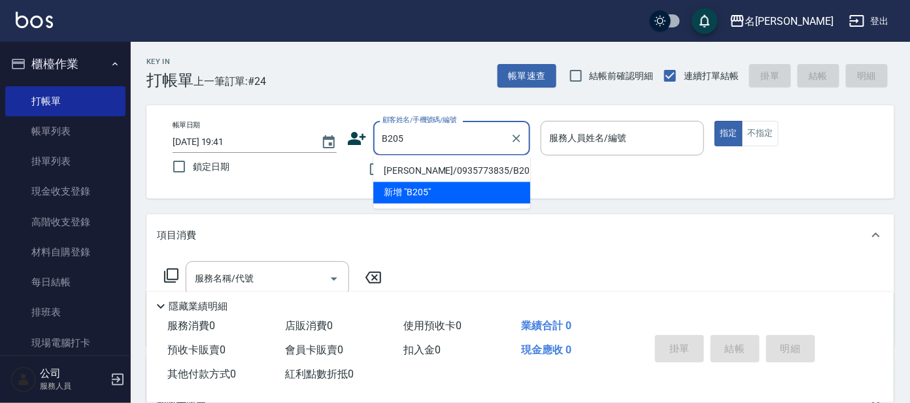
click at [441, 165] on li "[PERSON_NAME]/0935773835/B205" at bounding box center [451, 172] width 157 height 22
type input "[PERSON_NAME]/0935773835/B205"
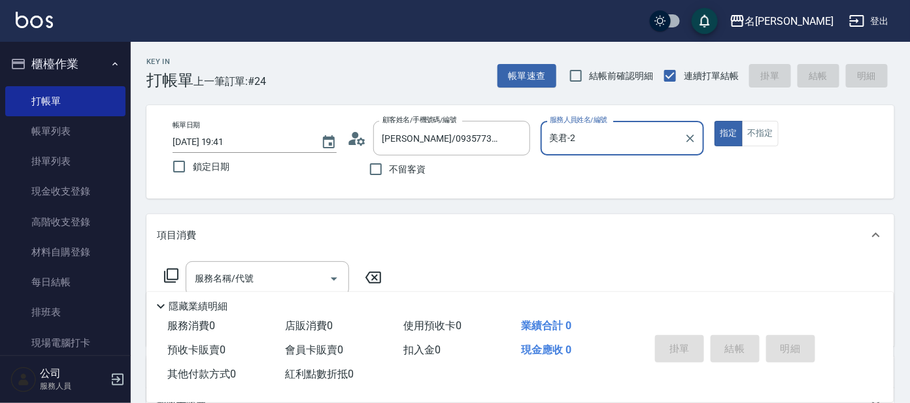
click at [674, 123] on div "美君-2 服務人員姓名/編號" at bounding box center [623, 138] width 164 height 35
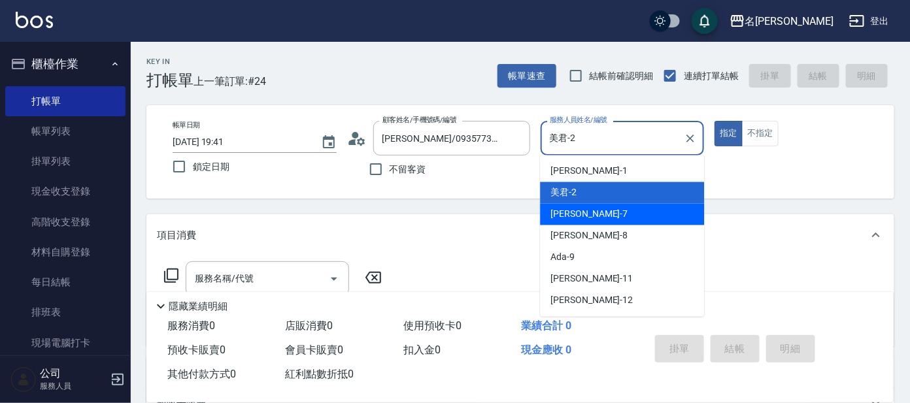
click at [596, 212] on div "[PERSON_NAME] -7" at bounding box center [622, 215] width 164 height 22
type input "[PERSON_NAME]-7"
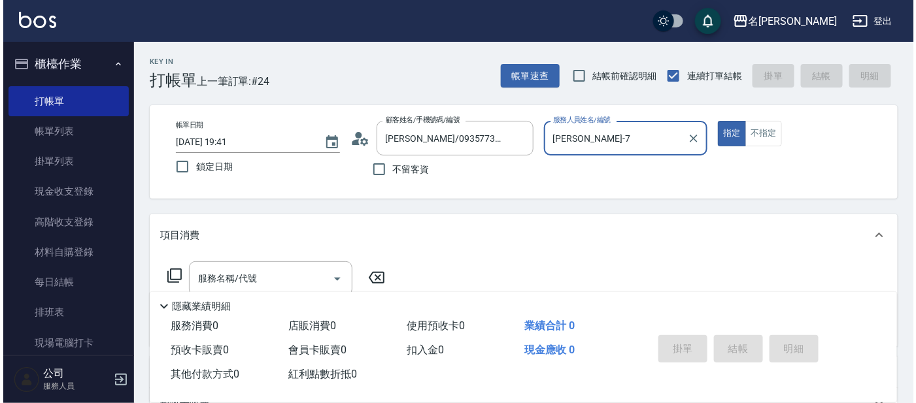
scroll to position [81, 0]
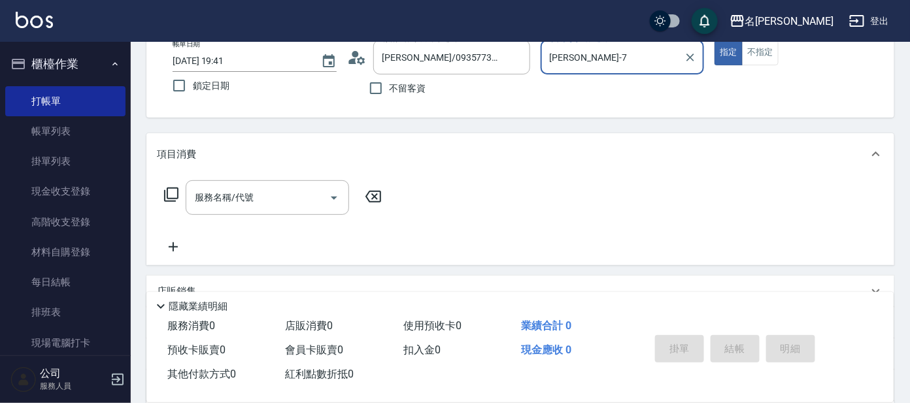
click at [171, 196] on icon at bounding box center [171, 195] width 16 height 16
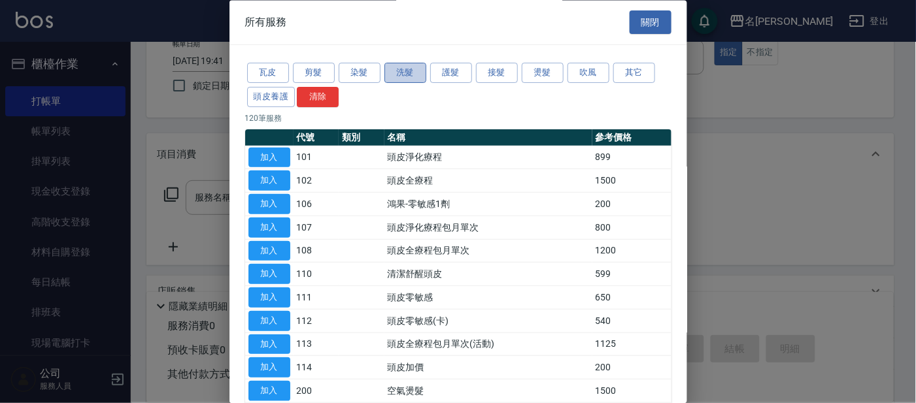
click at [409, 64] on button "洗髮" at bounding box center [405, 73] width 42 height 20
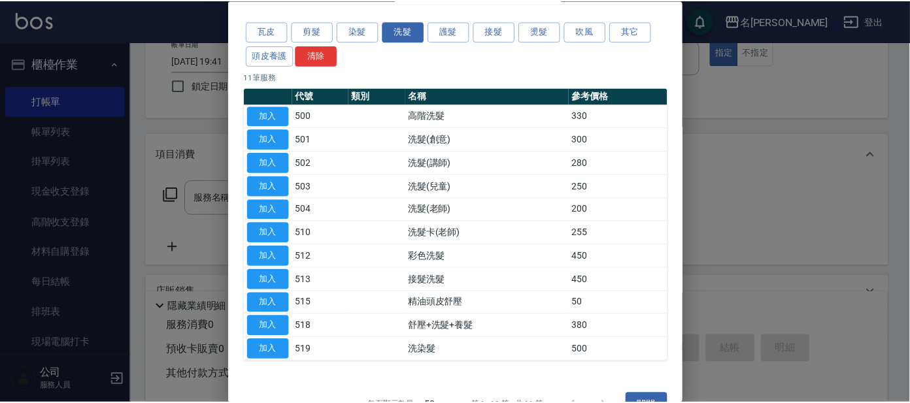
scroll to position [71, 0]
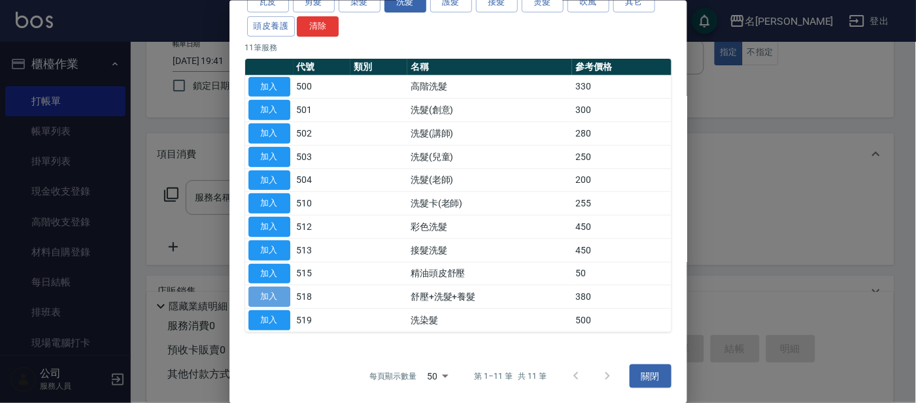
click at [278, 297] on button "加入" at bounding box center [269, 297] width 42 height 20
type input "舒壓+洗髮+養髮(518)"
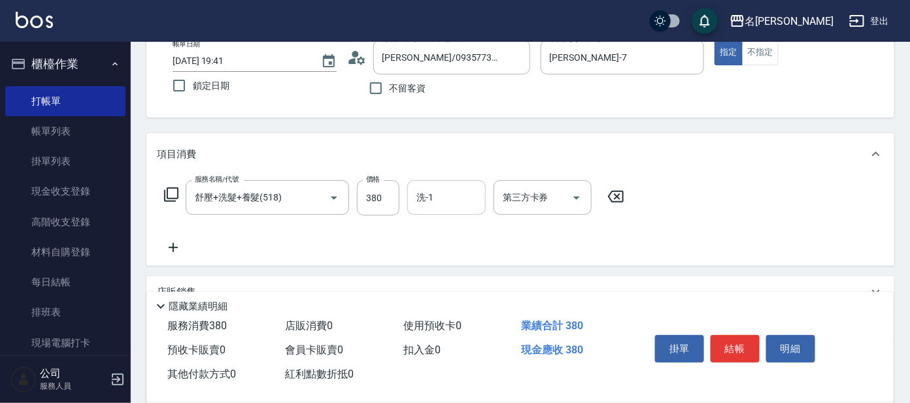
click at [434, 201] on input "洗-1" at bounding box center [446, 197] width 67 height 23
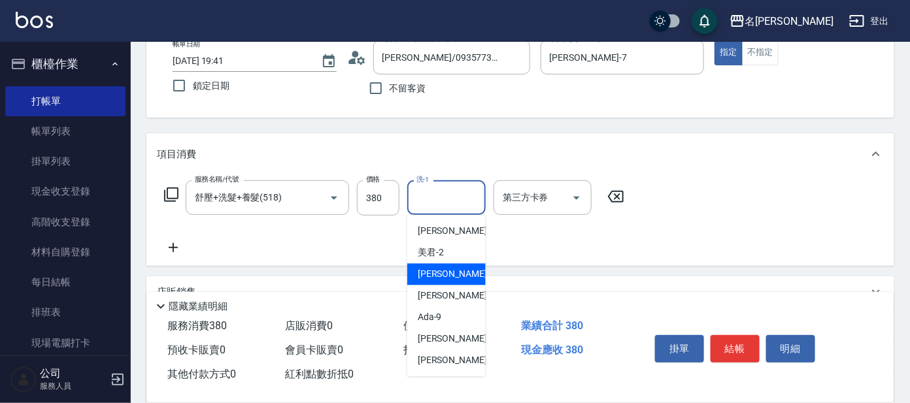
click at [441, 268] on span "[PERSON_NAME] -7" at bounding box center [456, 275] width 77 height 14
type input "[PERSON_NAME]-7"
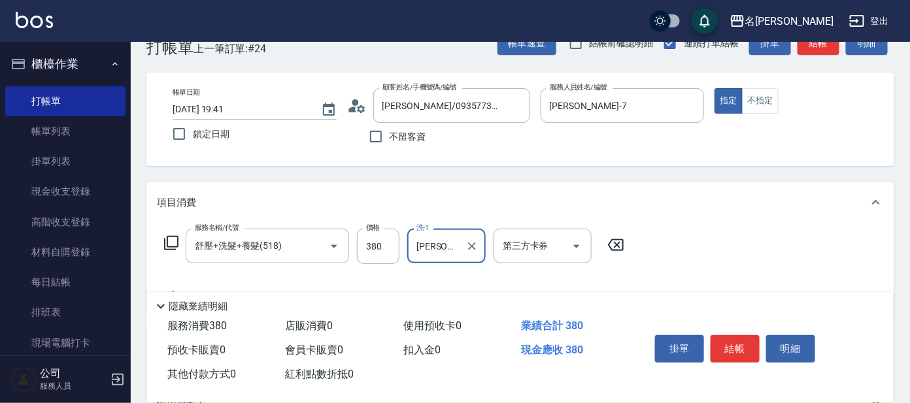
scroll to position [0, 0]
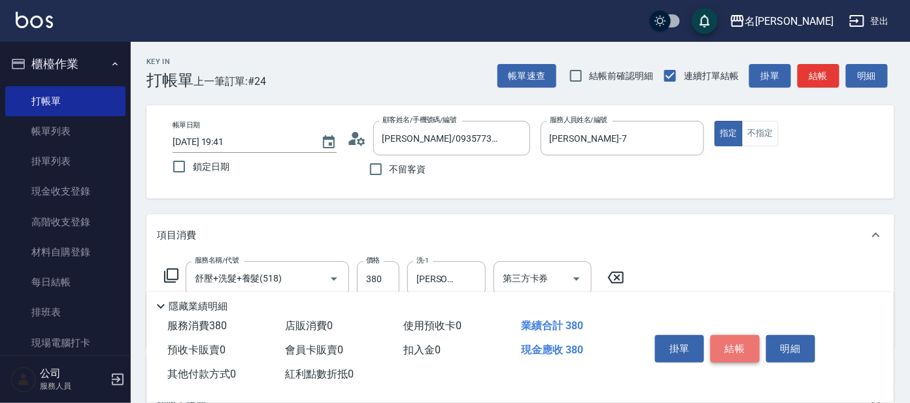
click at [735, 343] on button "結帳" at bounding box center [734, 348] width 49 height 27
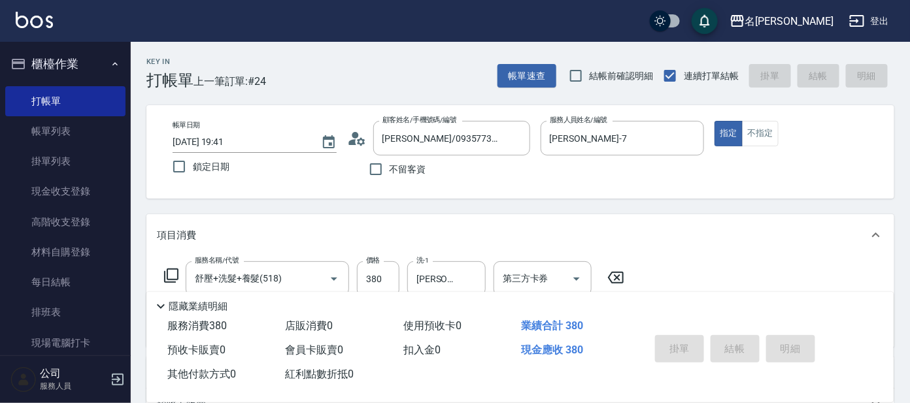
type input "[DATE] 20:25"
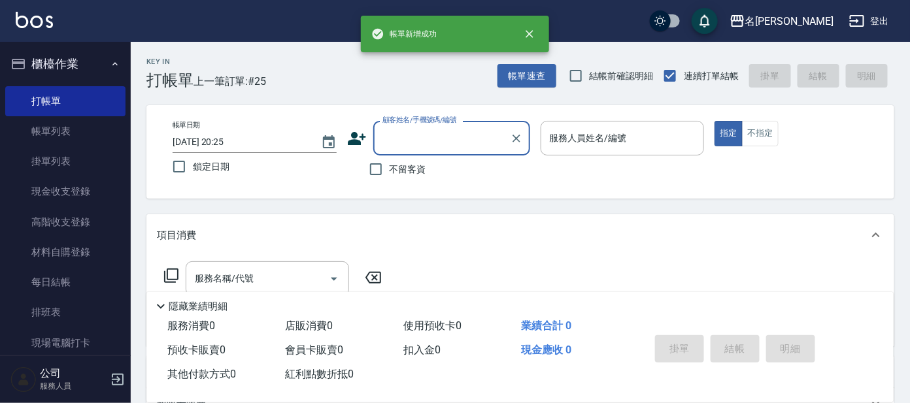
click at [454, 145] on input "顧客姓名/手機號碼/編號" at bounding box center [441, 138] width 125 height 23
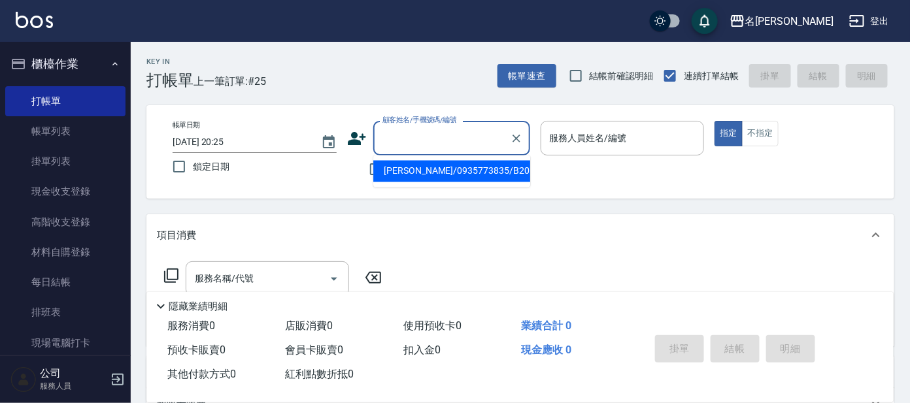
click at [454, 173] on li "[PERSON_NAME]/0935773835/B205" at bounding box center [451, 172] width 157 height 22
type input "[PERSON_NAME]/0935773835/B205"
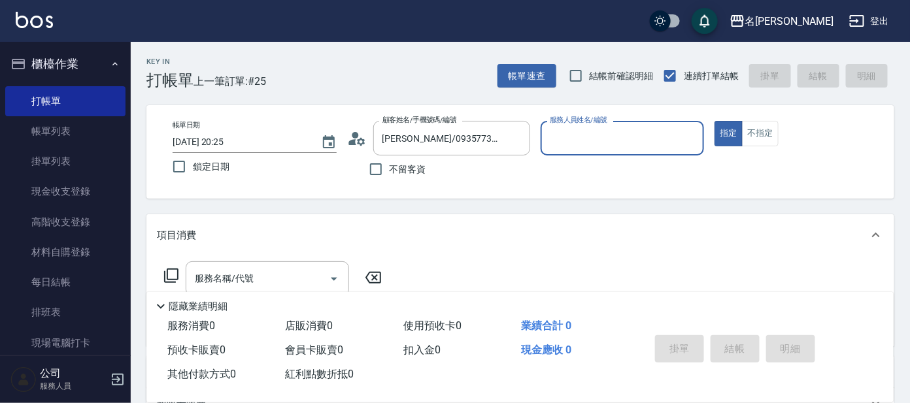
type input "美君-2"
click at [607, 131] on input "美君-2" at bounding box center [612, 138] width 133 height 23
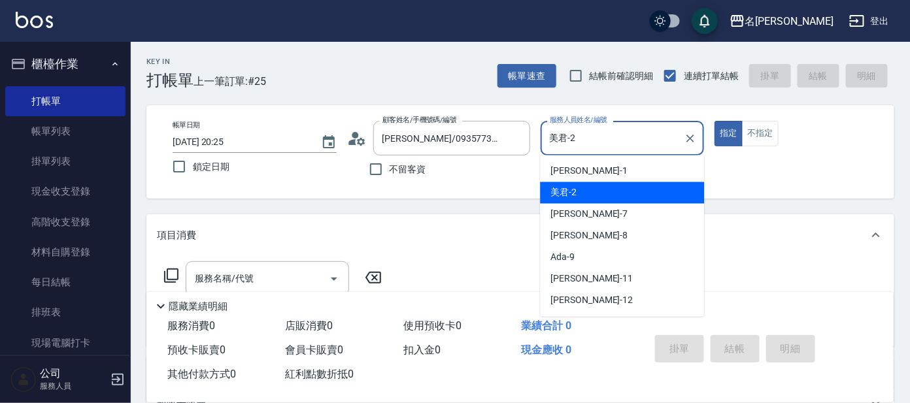
click at [575, 193] on span "美君 -2" at bounding box center [563, 193] width 26 height 14
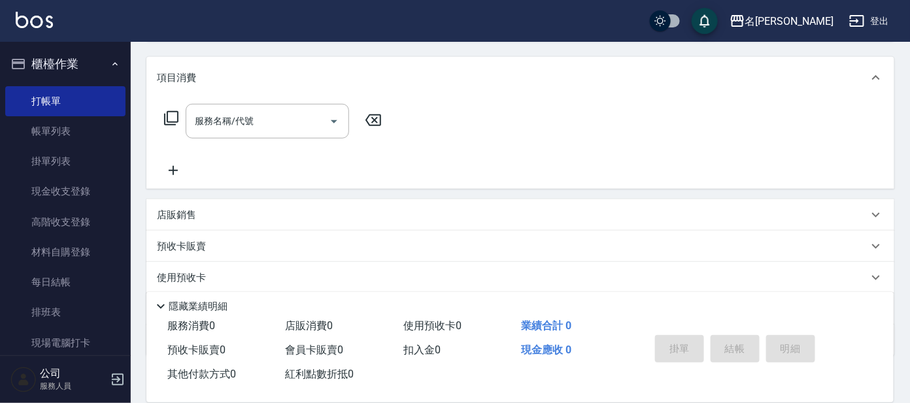
scroll to position [163, 0]
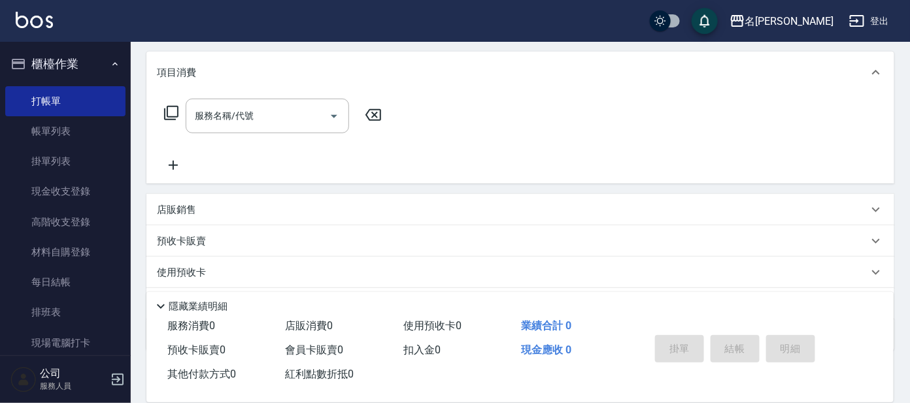
click at [171, 110] on icon at bounding box center [171, 113] width 16 height 16
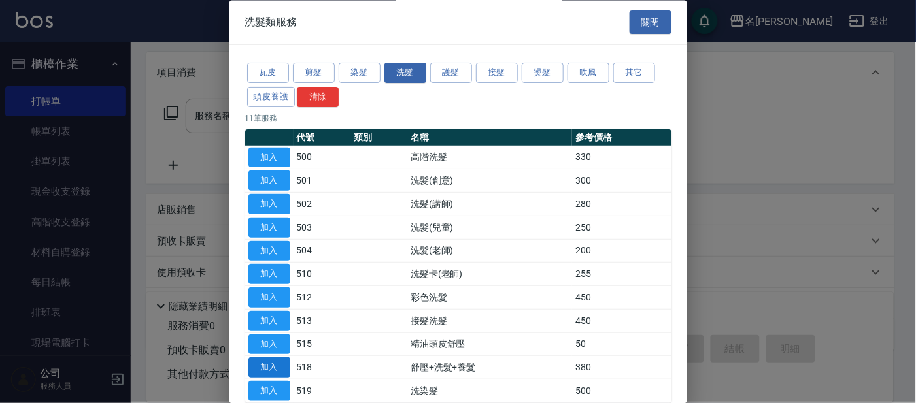
click at [279, 361] on button "加入" at bounding box center [269, 368] width 42 height 20
type input "舒壓+洗髮+養髮(518)"
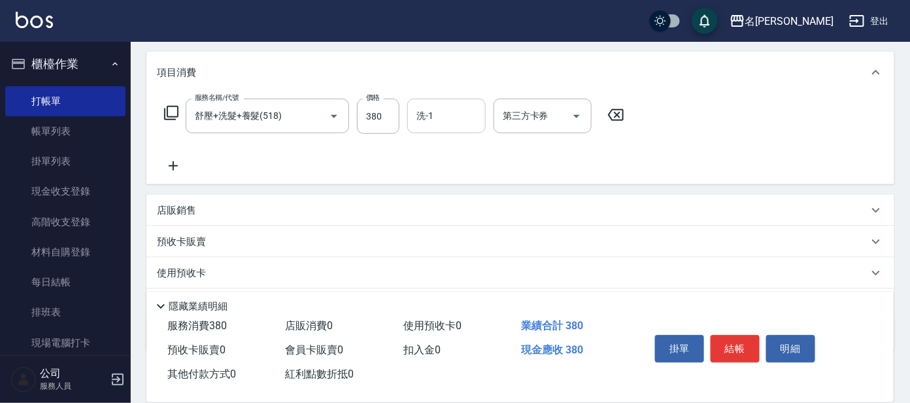
click at [435, 122] on input "洗-1" at bounding box center [446, 116] width 67 height 23
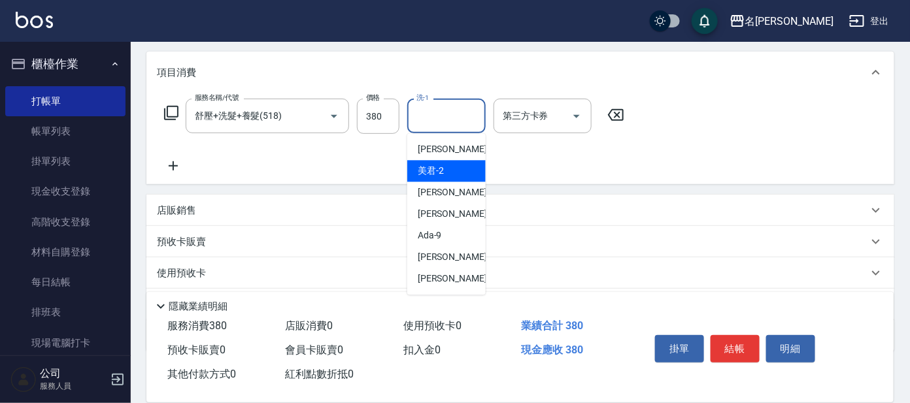
click at [447, 162] on div "美君 -2" at bounding box center [446, 172] width 78 height 22
type input "美君-2"
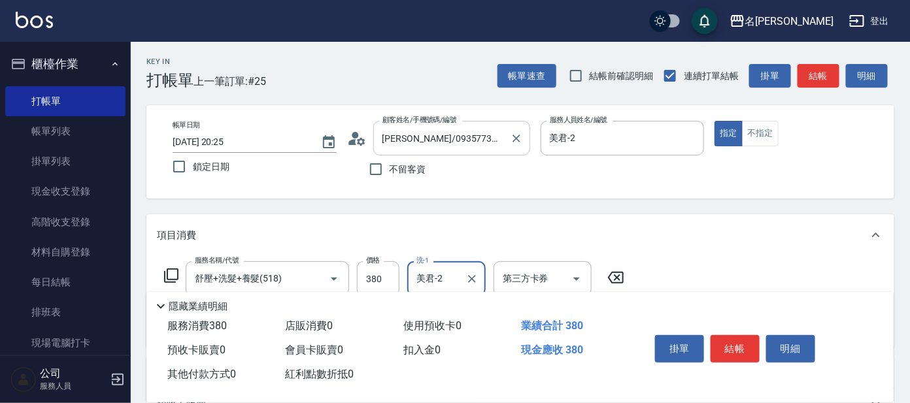
scroll to position [81, 0]
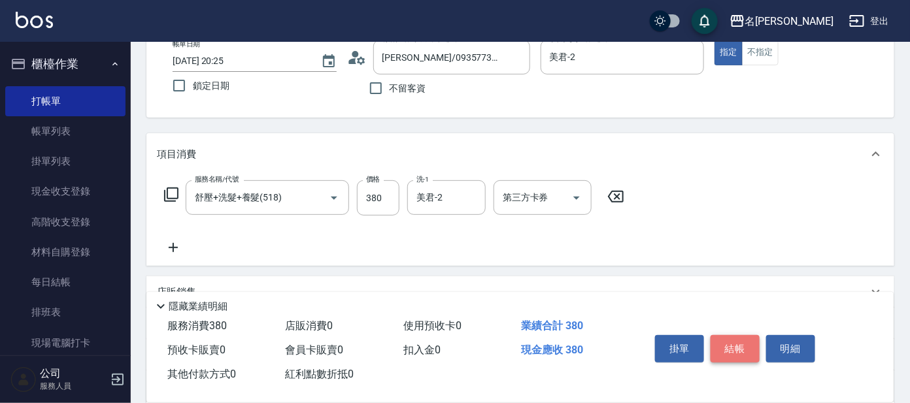
click at [726, 345] on button "結帳" at bounding box center [734, 348] width 49 height 27
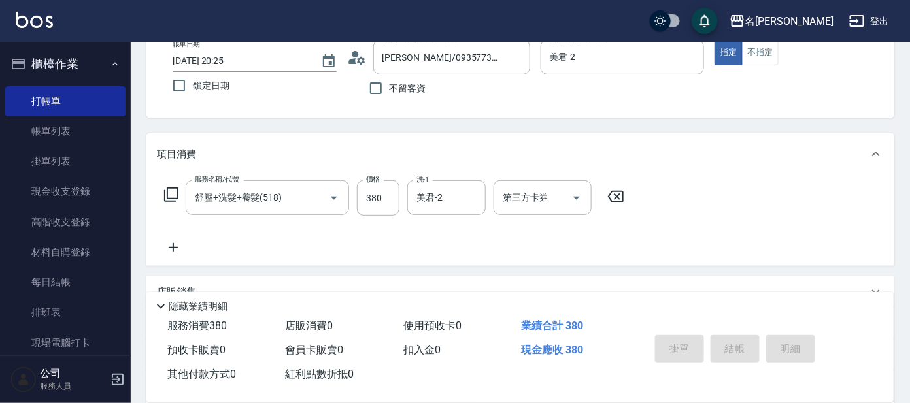
type input "[DATE] 20:26"
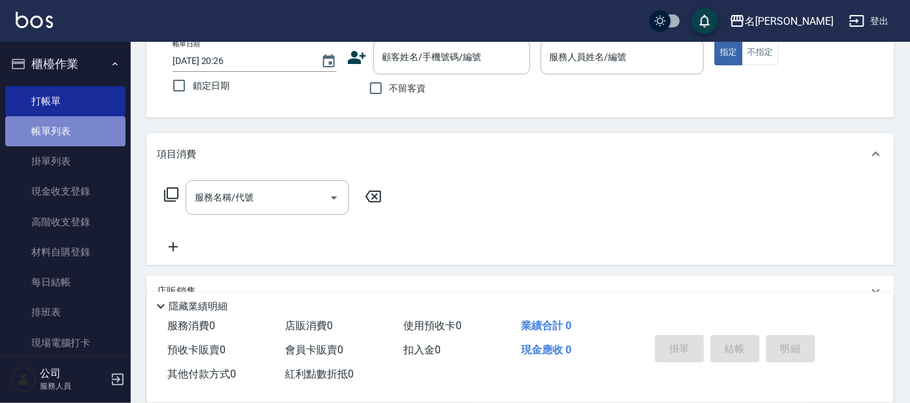
click at [82, 118] on link "帳單列表" at bounding box center [65, 131] width 120 height 30
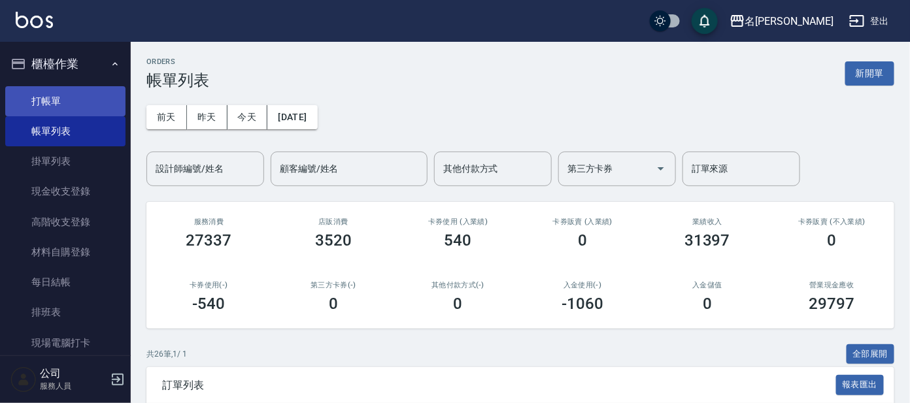
click at [39, 101] on link "打帳單" at bounding box center [65, 101] width 120 height 30
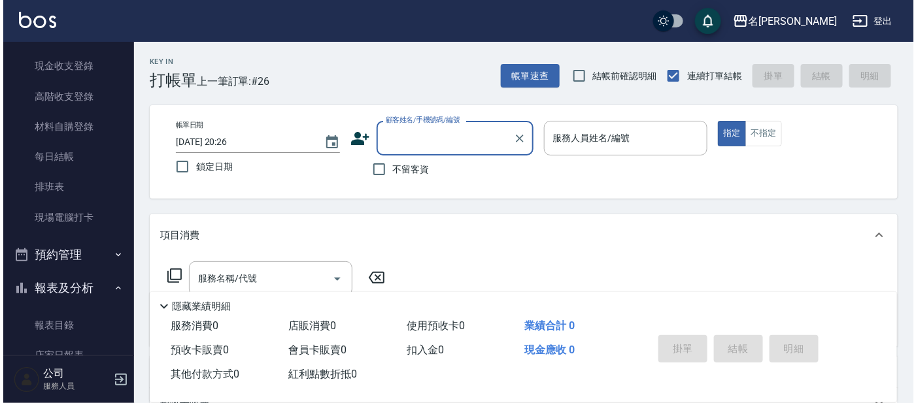
scroll to position [326, 0]
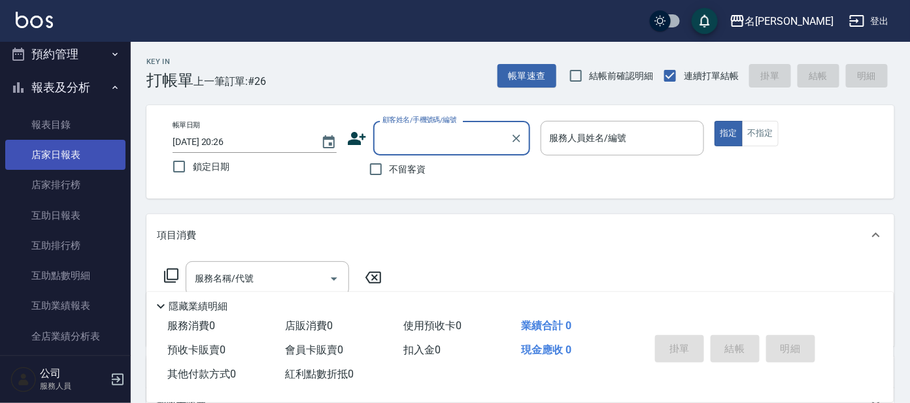
click at [67, 156] on link "店家日報表" at bounding box center [65, 155] width 120 height 30
